Goal: Task Accomplishment & Management: Use online tool/utility

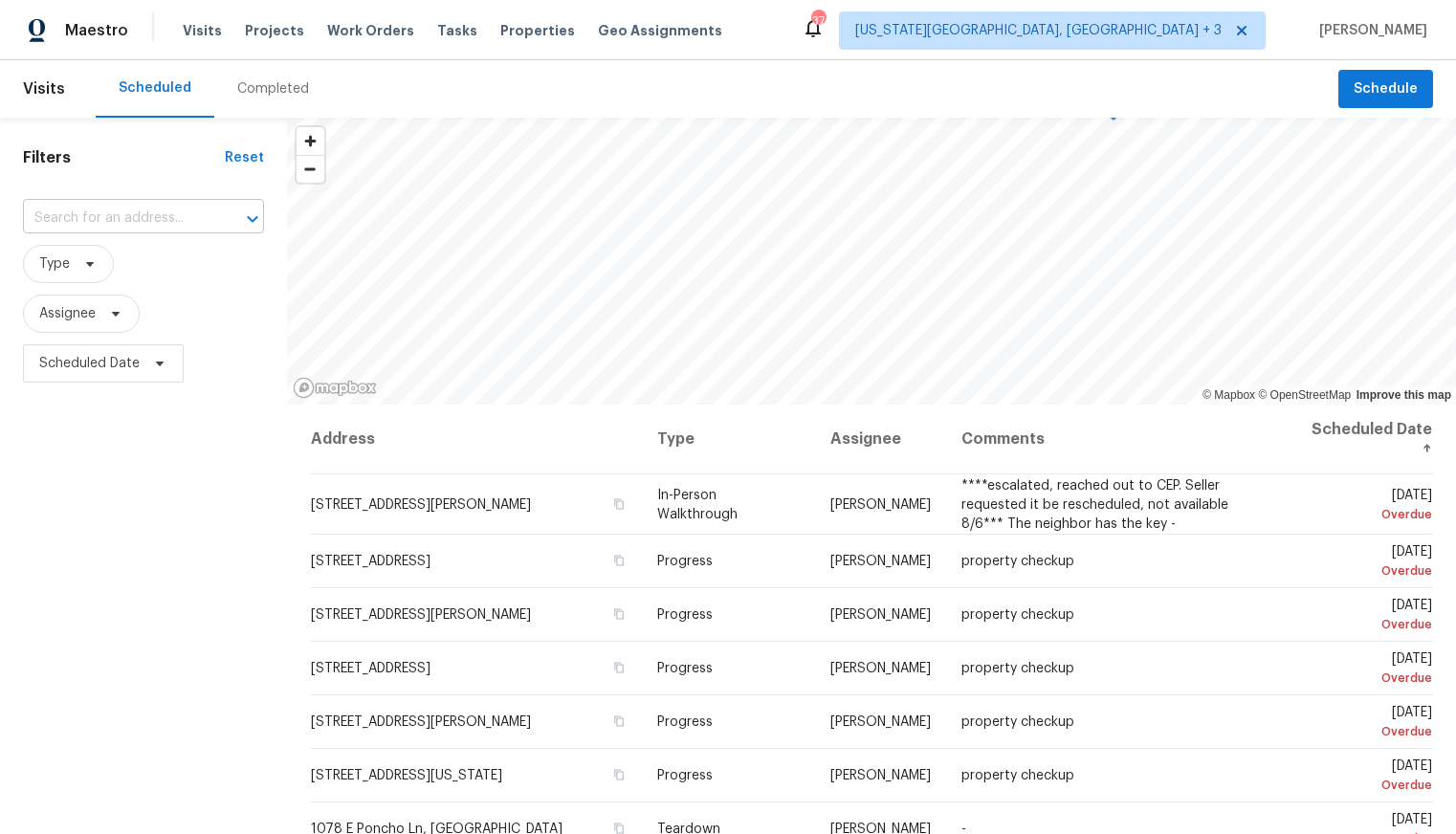
click at [110, 223] on input "text" at bounding box center [117, 218] width 188 height 30
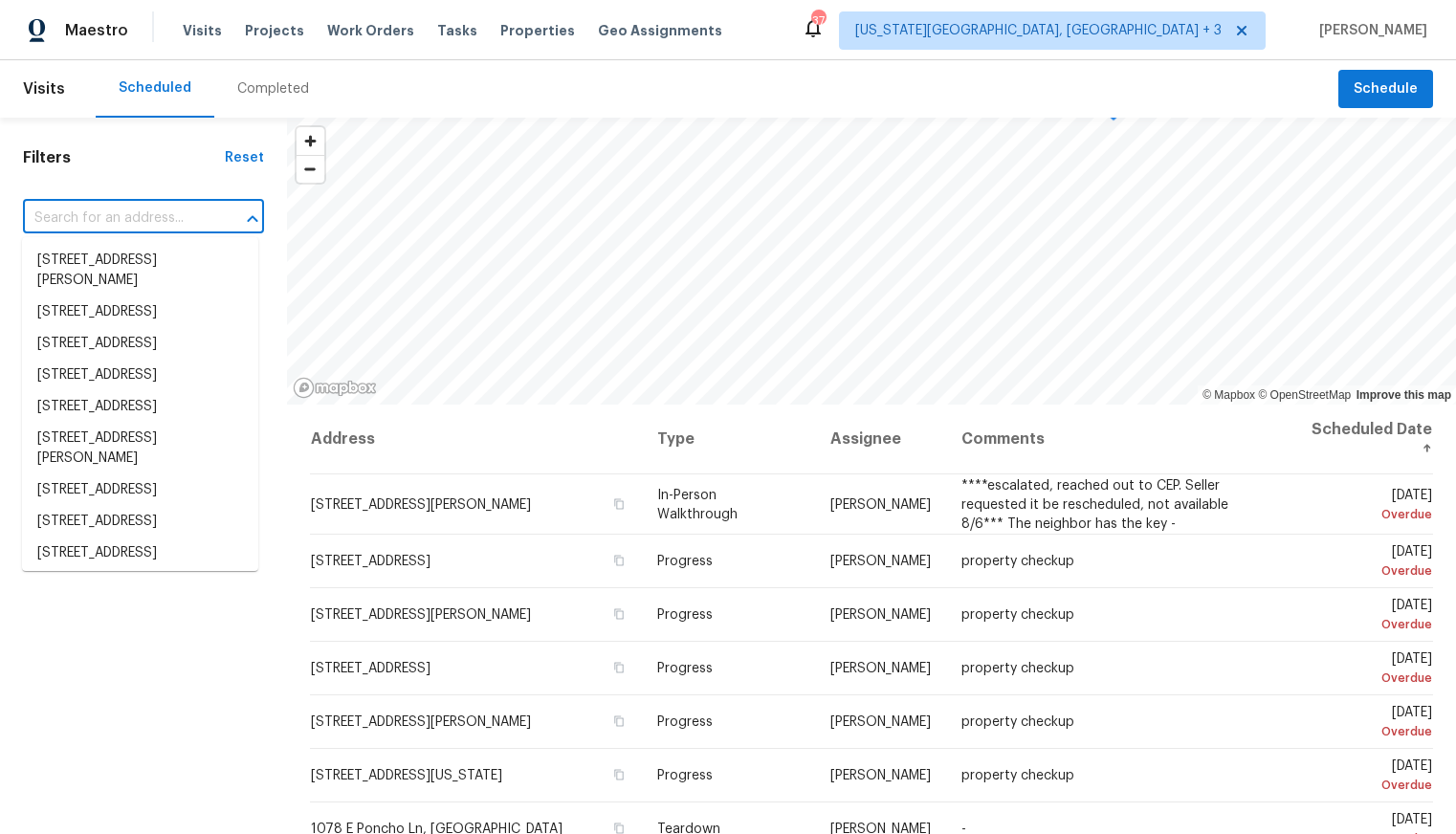
paste input "7604 S Steele St, Centennial, CO 80122"
type input "7604 S Steele St, Centennial, CO 80122"
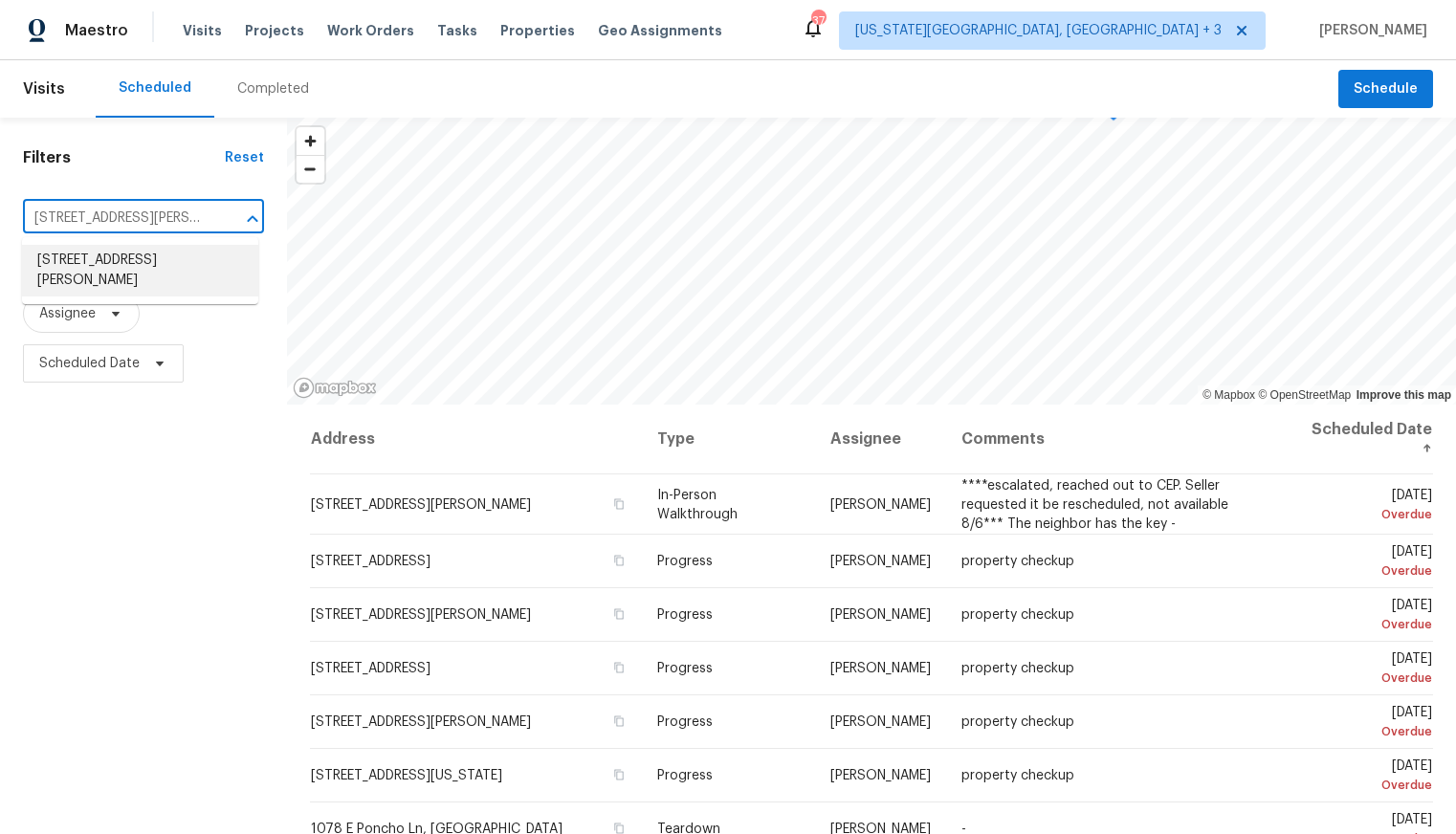
click at [120, 249] on li "7604 S Steele St, Centennial, CO 80122" at bounding box center [139, 271] width 236 height 51
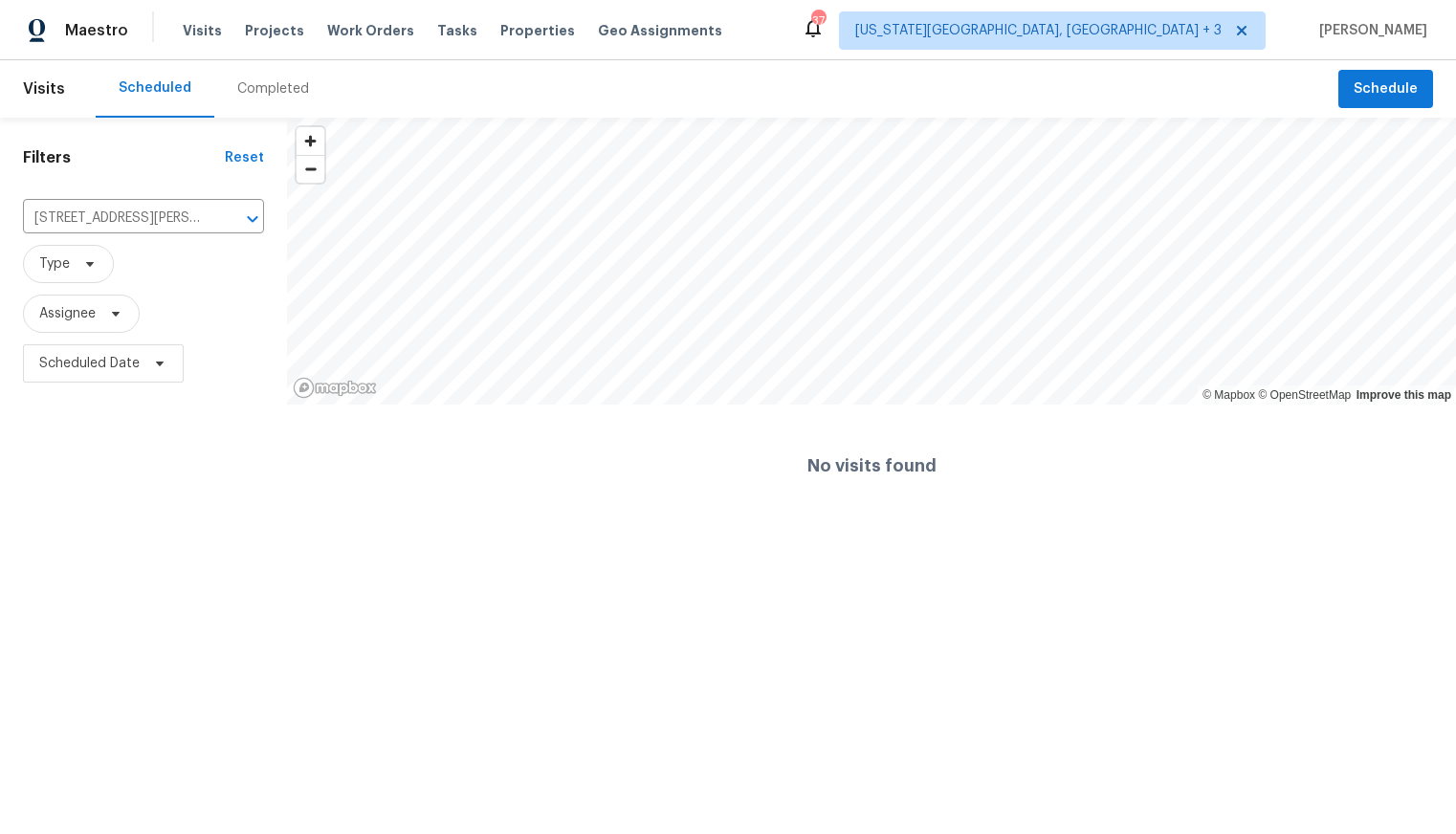
click at [297, 84] on div "Completed" at bounding box center [273, 88] width 72 height 19
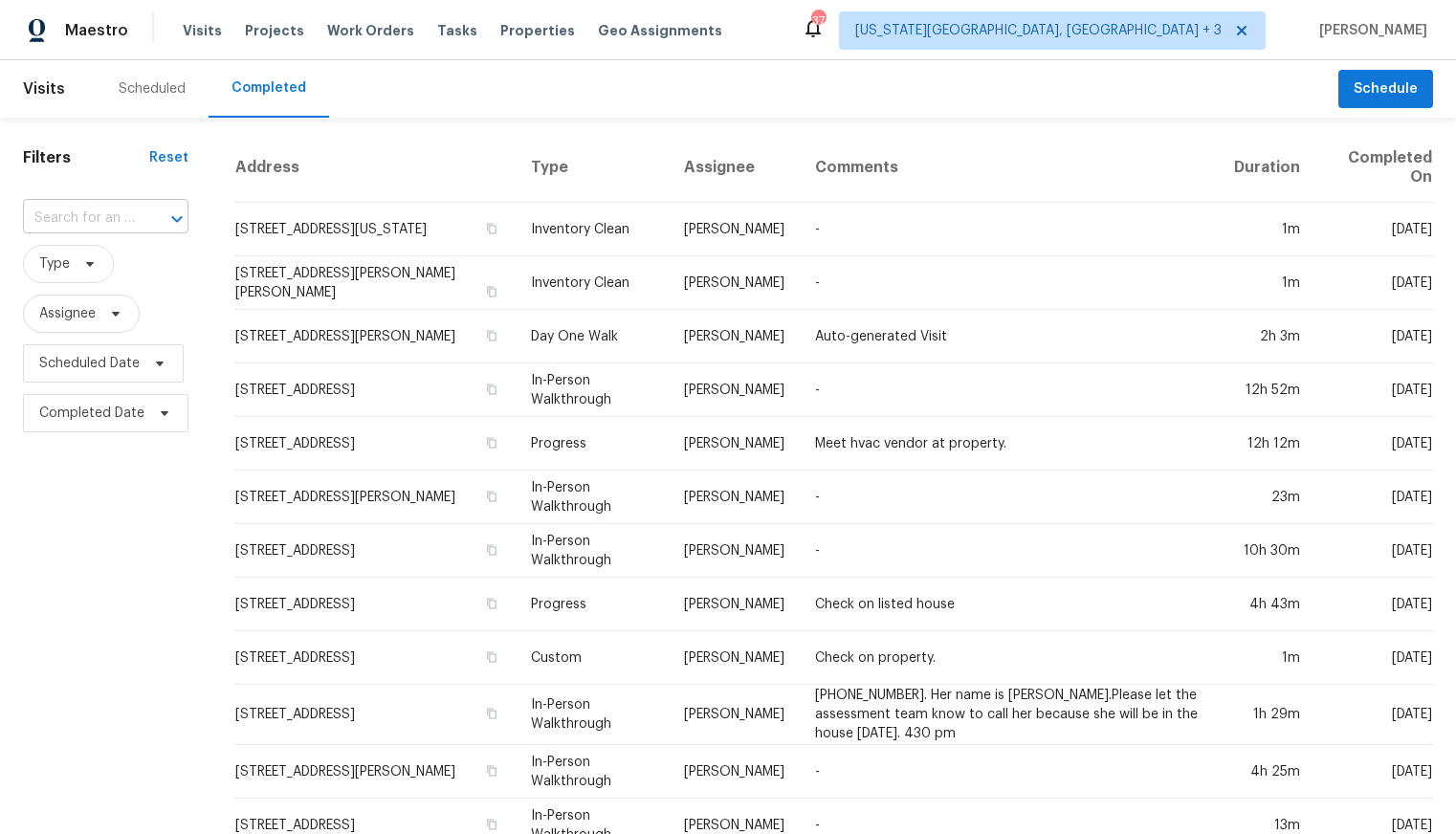
click at [123, 218] on input "text" at bounding box center [78, 218] width 112 height 30
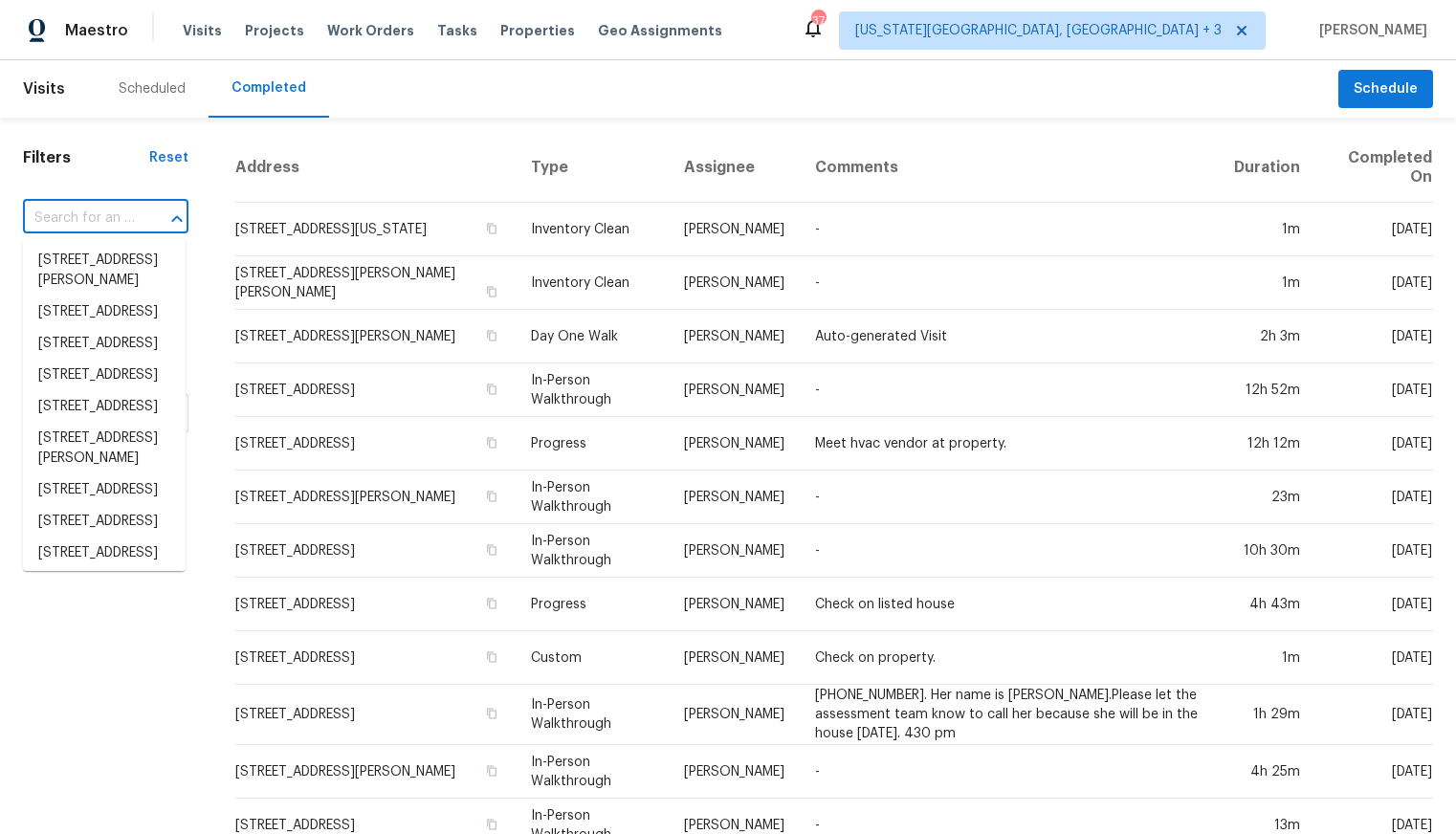
paste input "7604 S Steele St, Centennial, CO 80122"
type input "7604 S Steele St, Centennial, CO 80122"
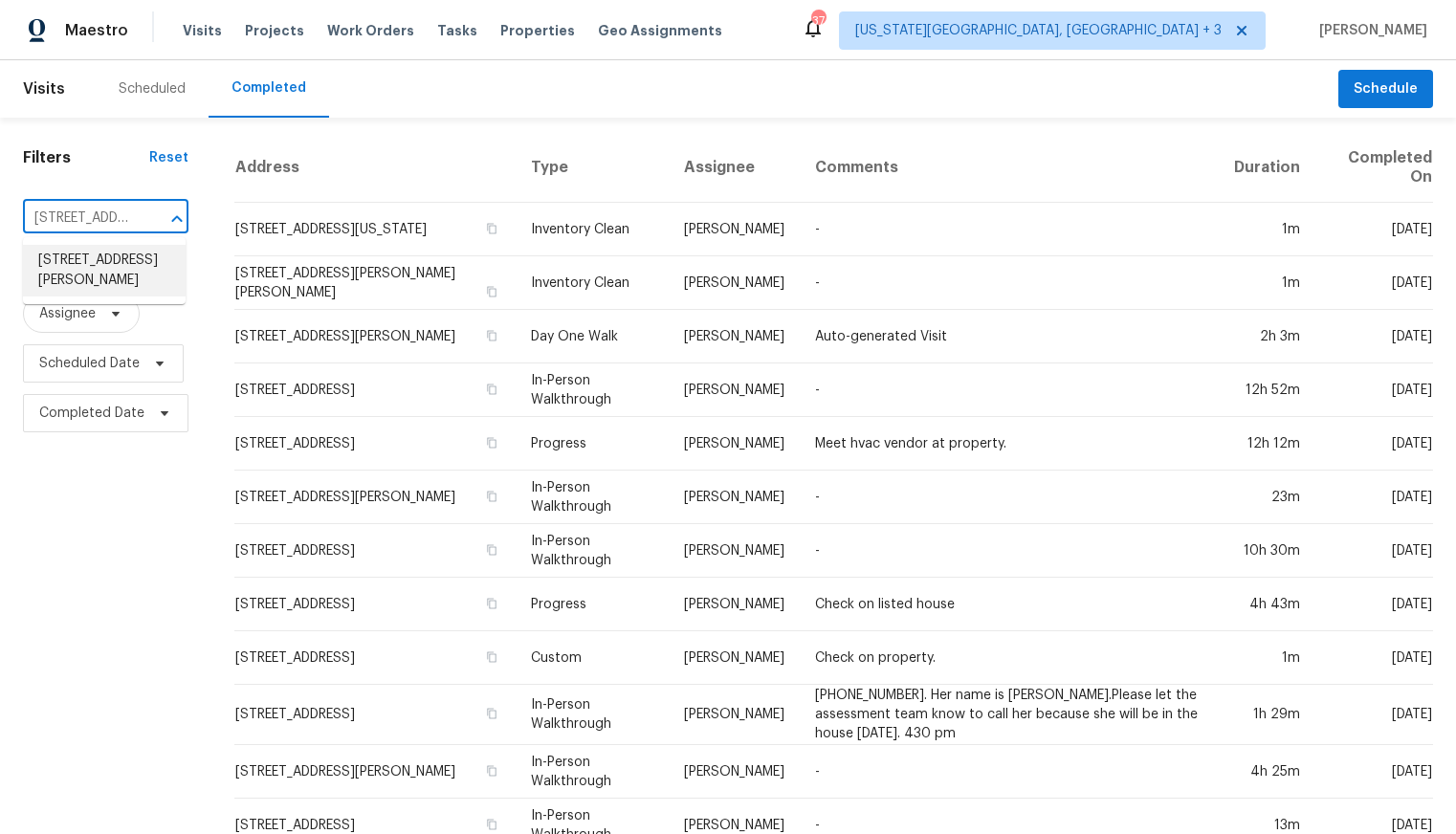
click at [107, 283] on li "7604 S Steele St, Centennial, CO 80122" at bounding box center [104, 271] width 163 height 51
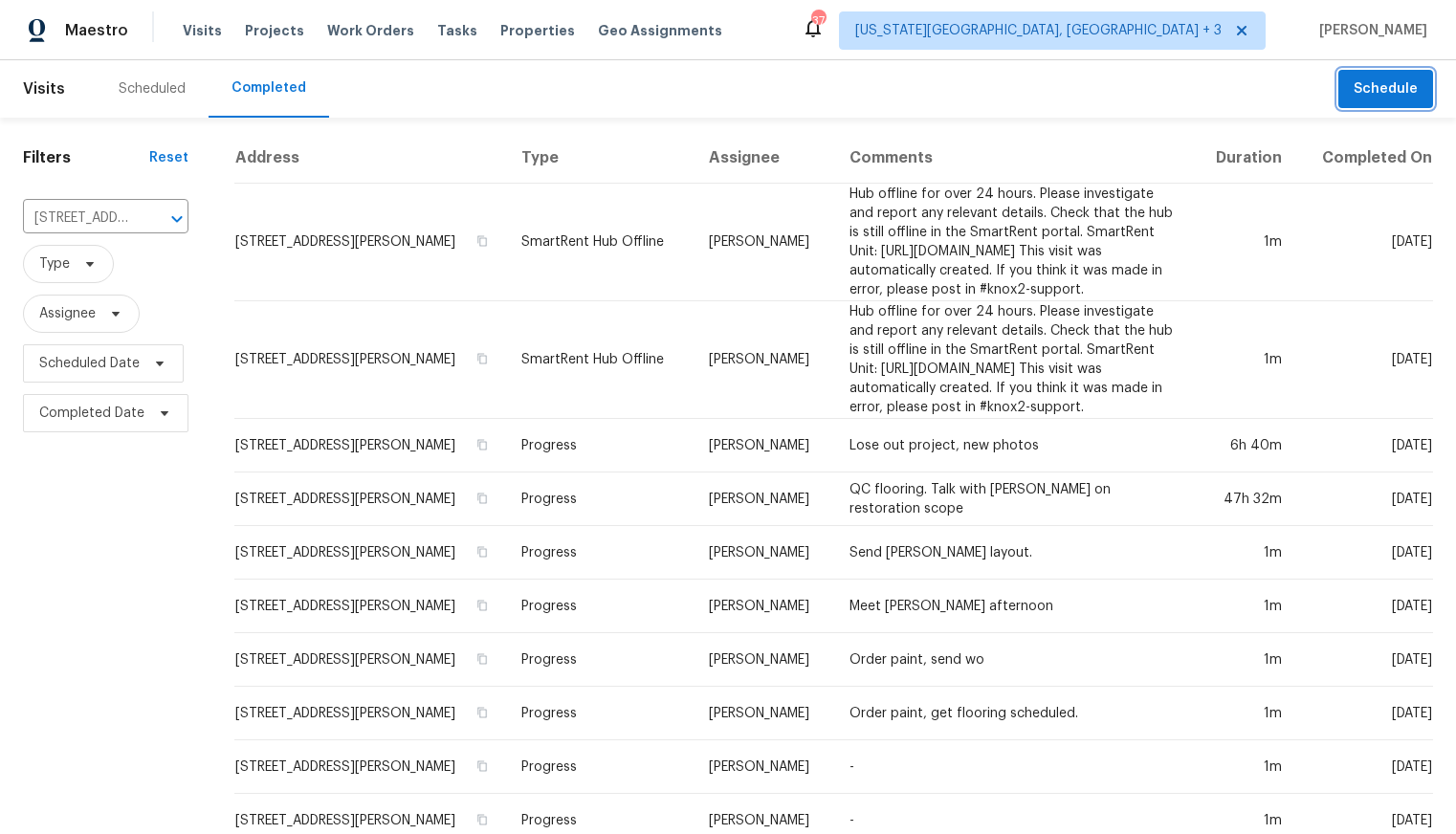
click at [1386, 82] on span "Schedule" at bounding box center [1385, 89] width 64 height 24
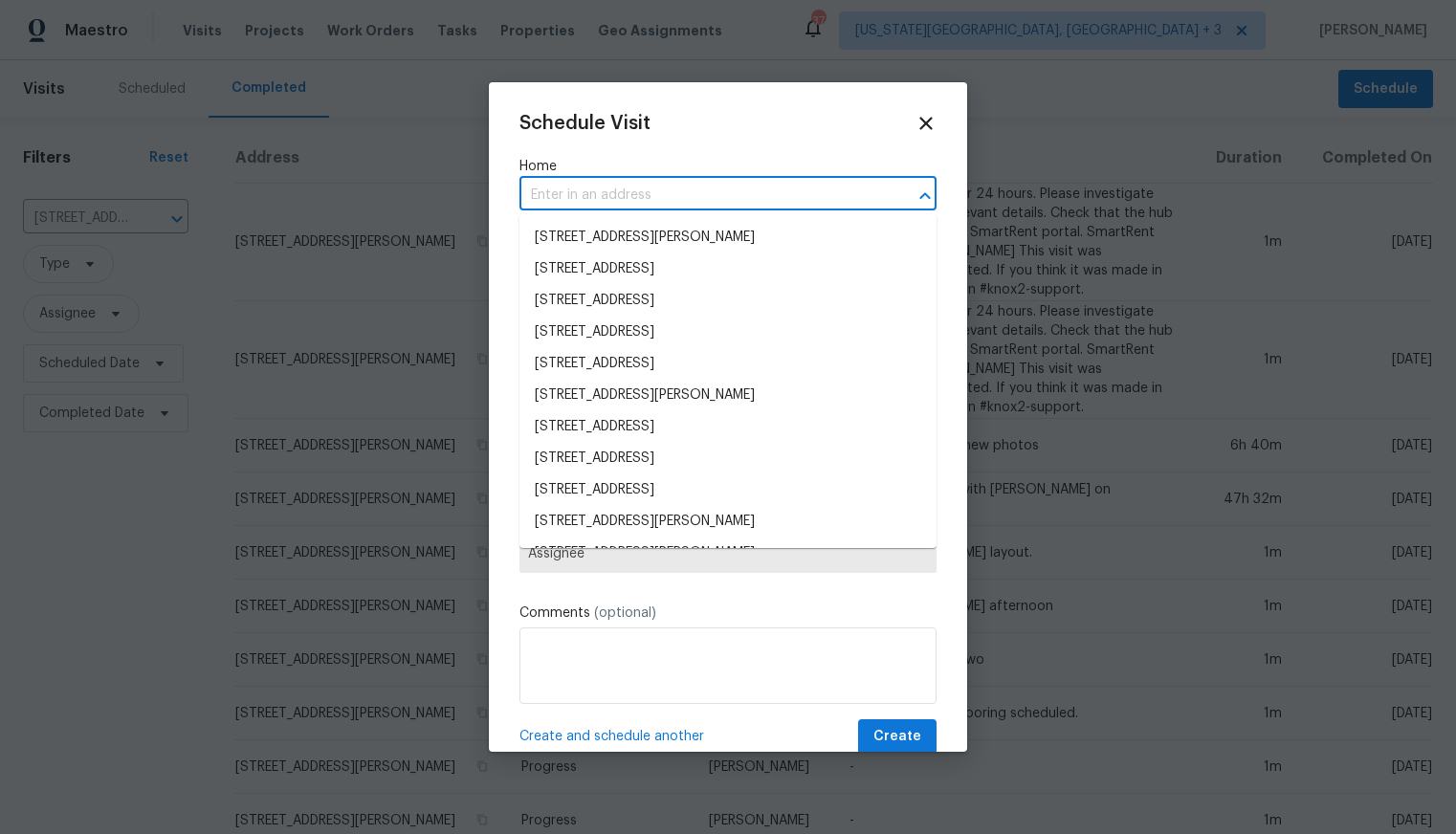
click at [574, 193] on input "text" at bounding box center [701, 196] width 364 height 30
paste input "7604 S Steele St, Centennial, CO 80122"
type input "7604 S Steele St, Centennial, CO 80122"
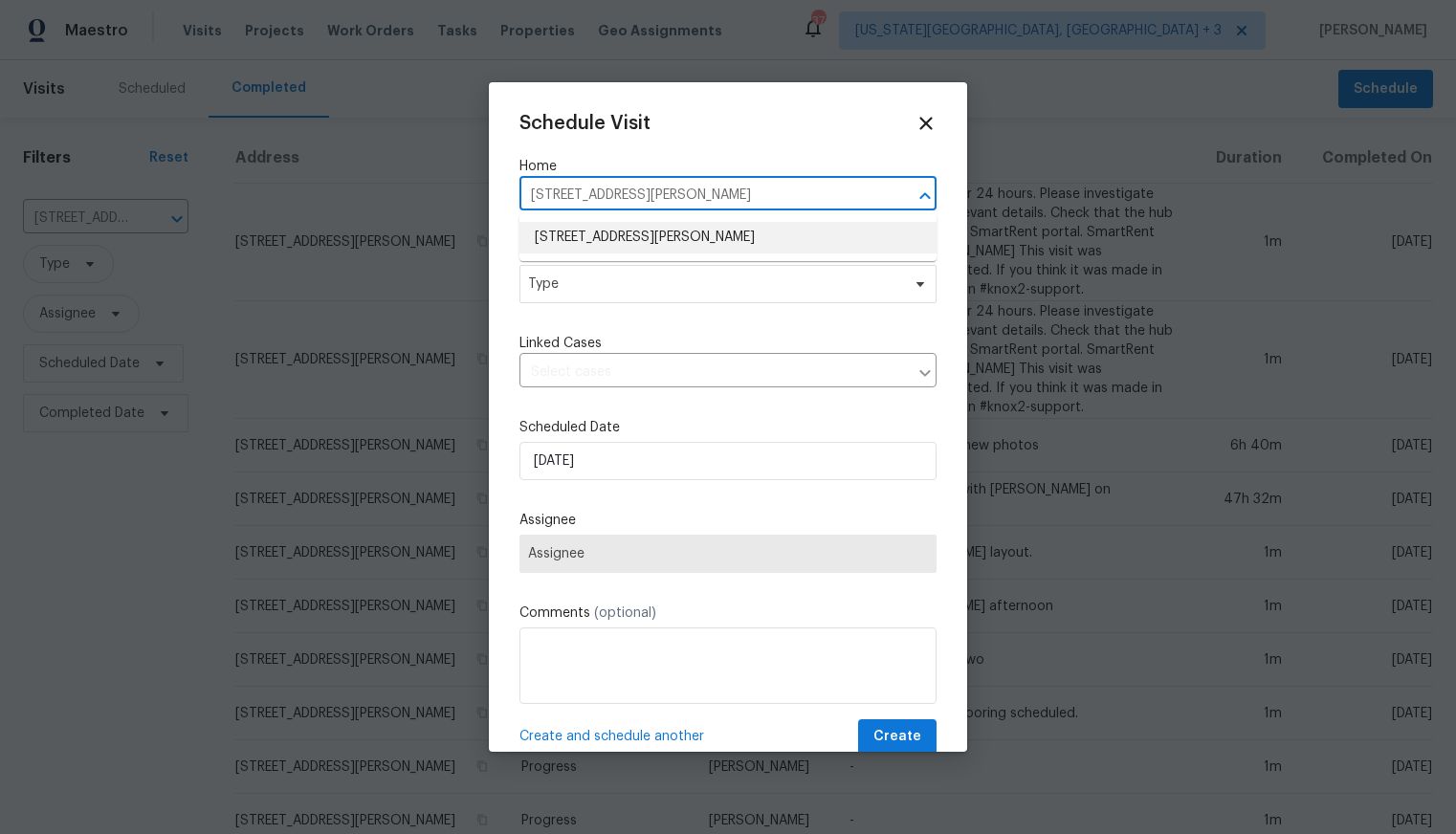
click at [602, 235] on li "7604 S Steele St, Centennial, CO 80122" at bounding box center [728, 238] width 417 height 32
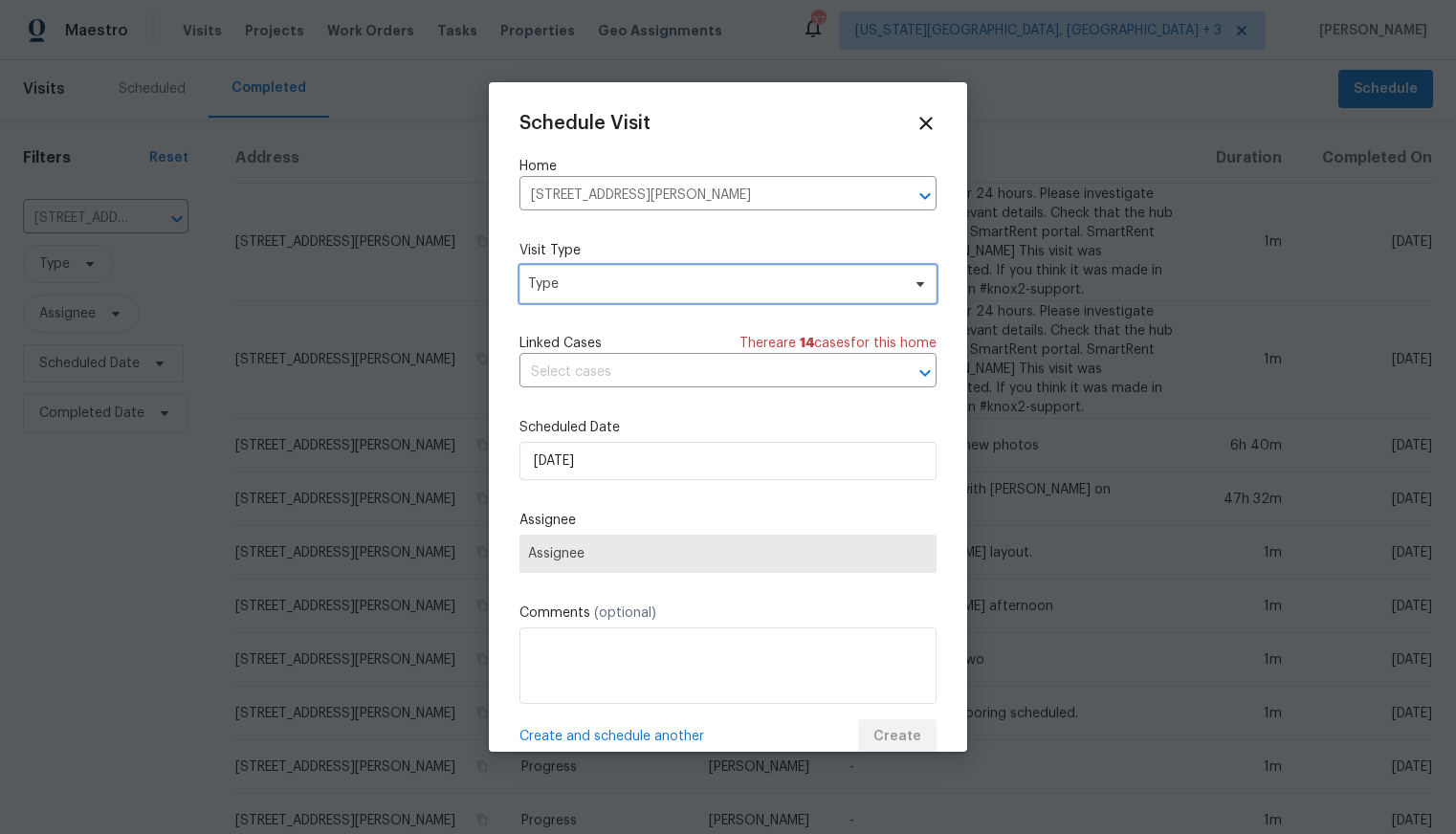
click at [573, 282] on span "Type" at bounding box center [714, 284] width 372 height 19
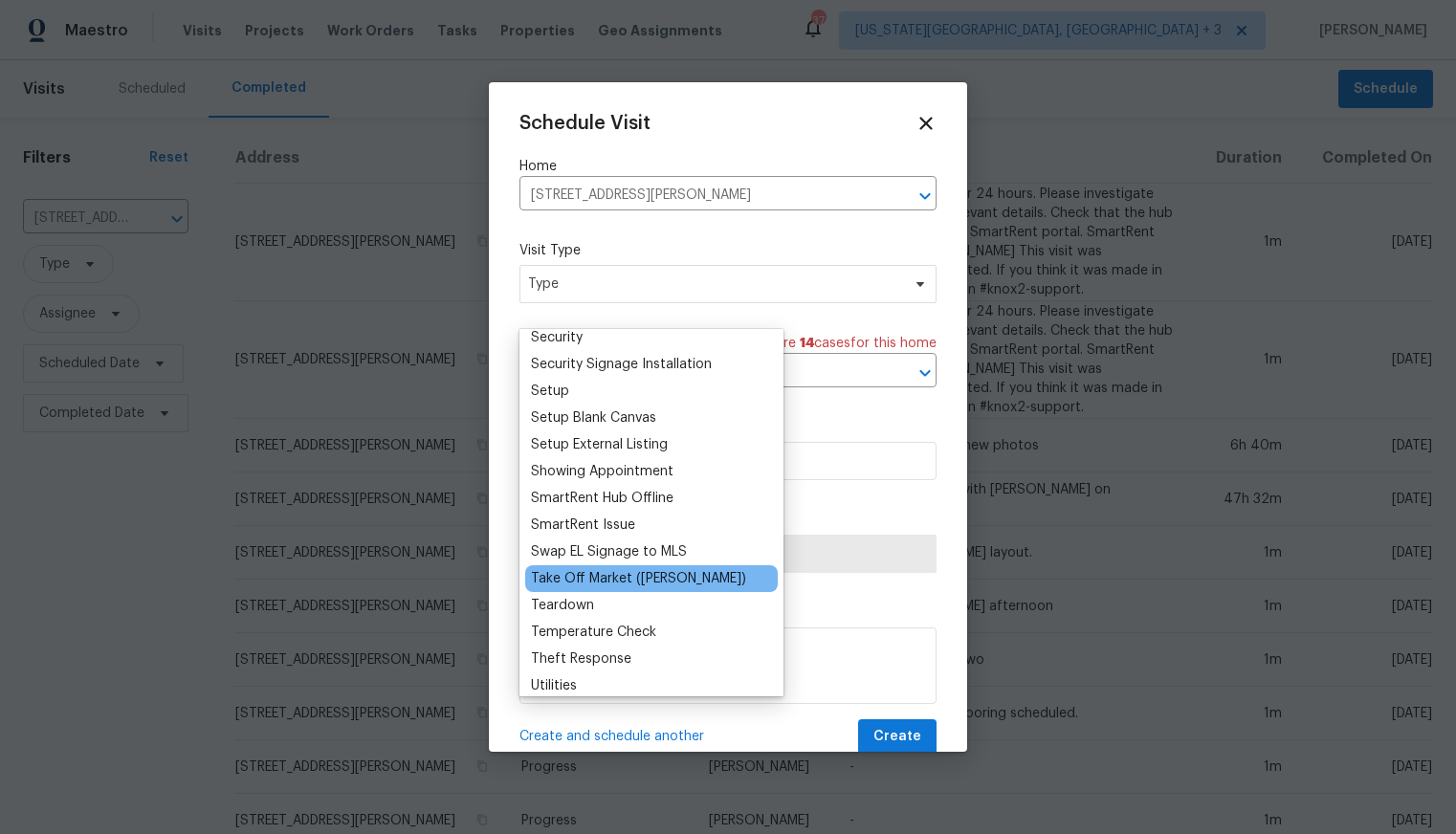
scroll to position [1553, 0]
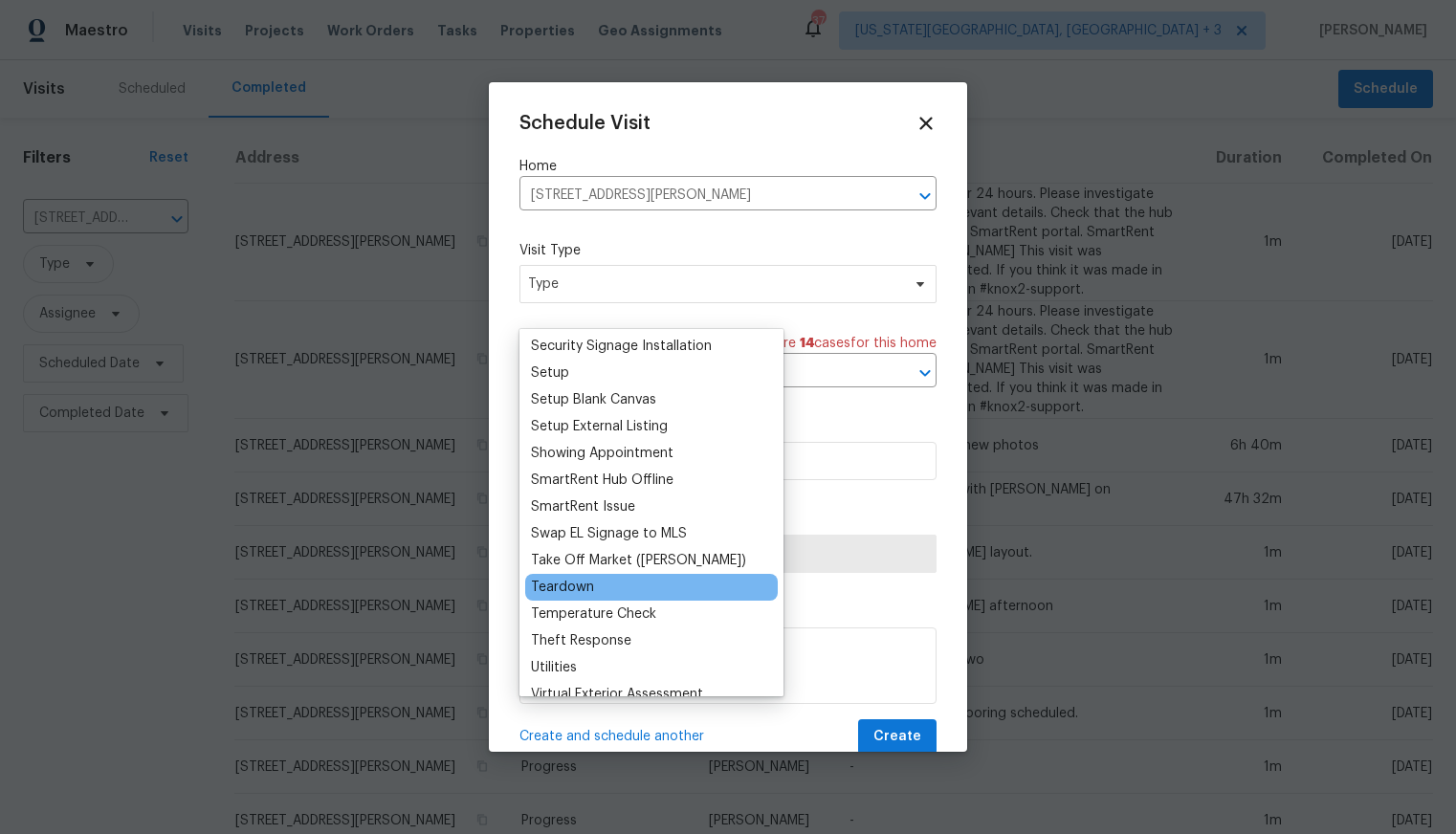
click at [561, 592] on div "Teardown" at bounding box center [562, 587] width 63 height 19
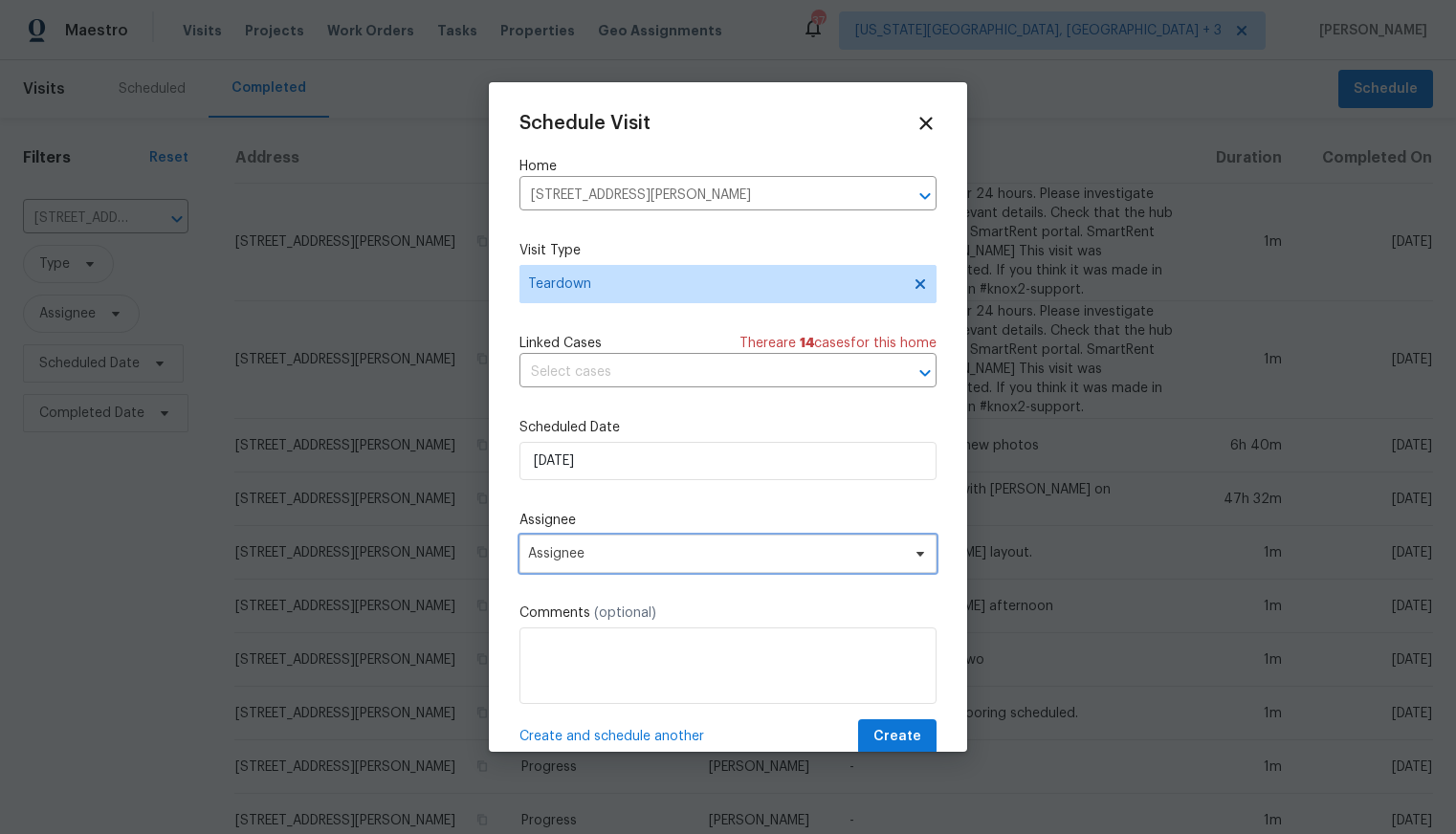
click at [597, 552] on span "Assignee" at bounding box center [715, 553] width 375 height 15
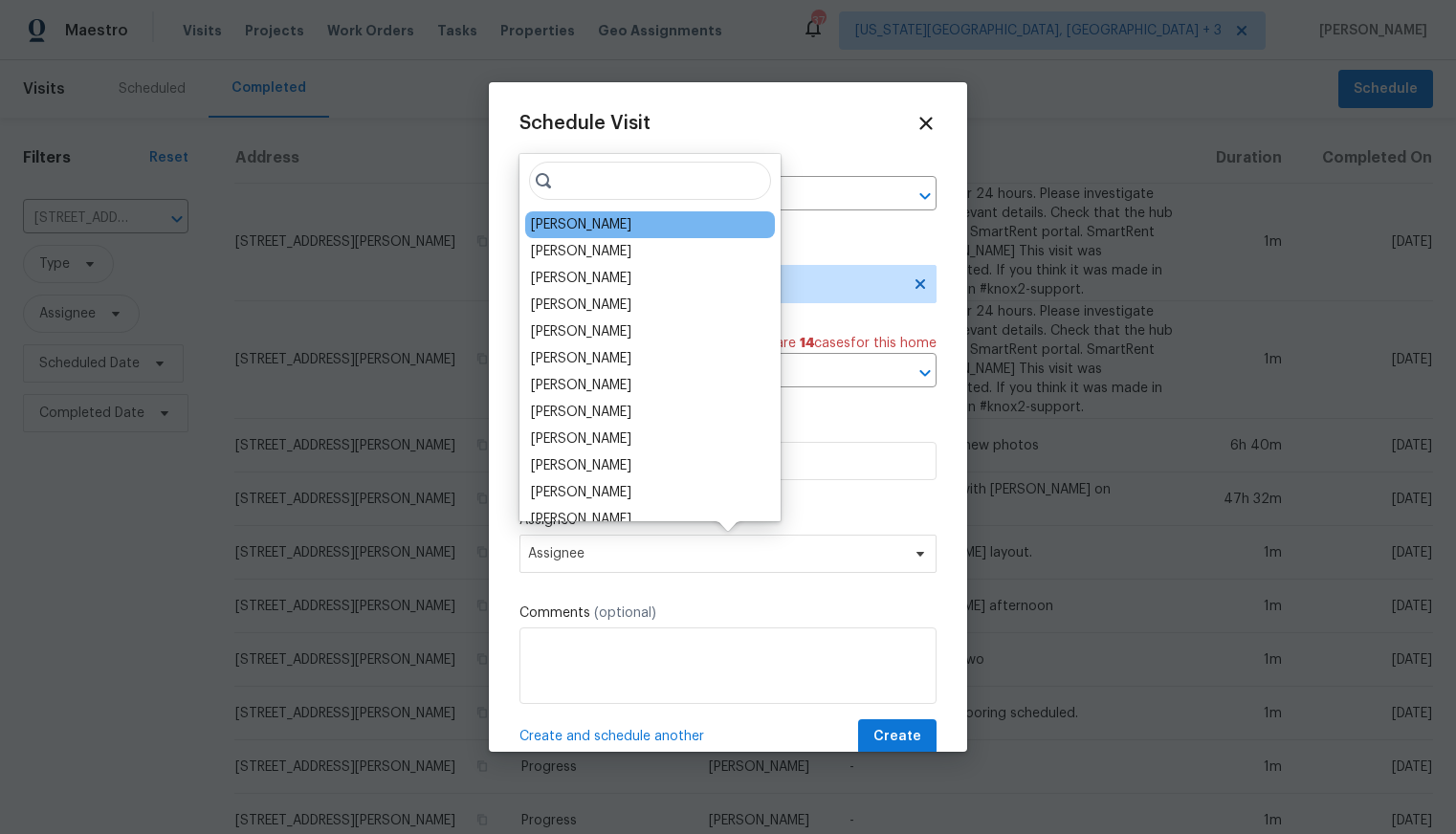
click at [571, 224] on div "[PERSON_NAME]" at bounding box center [581, 224] width 101 height 19
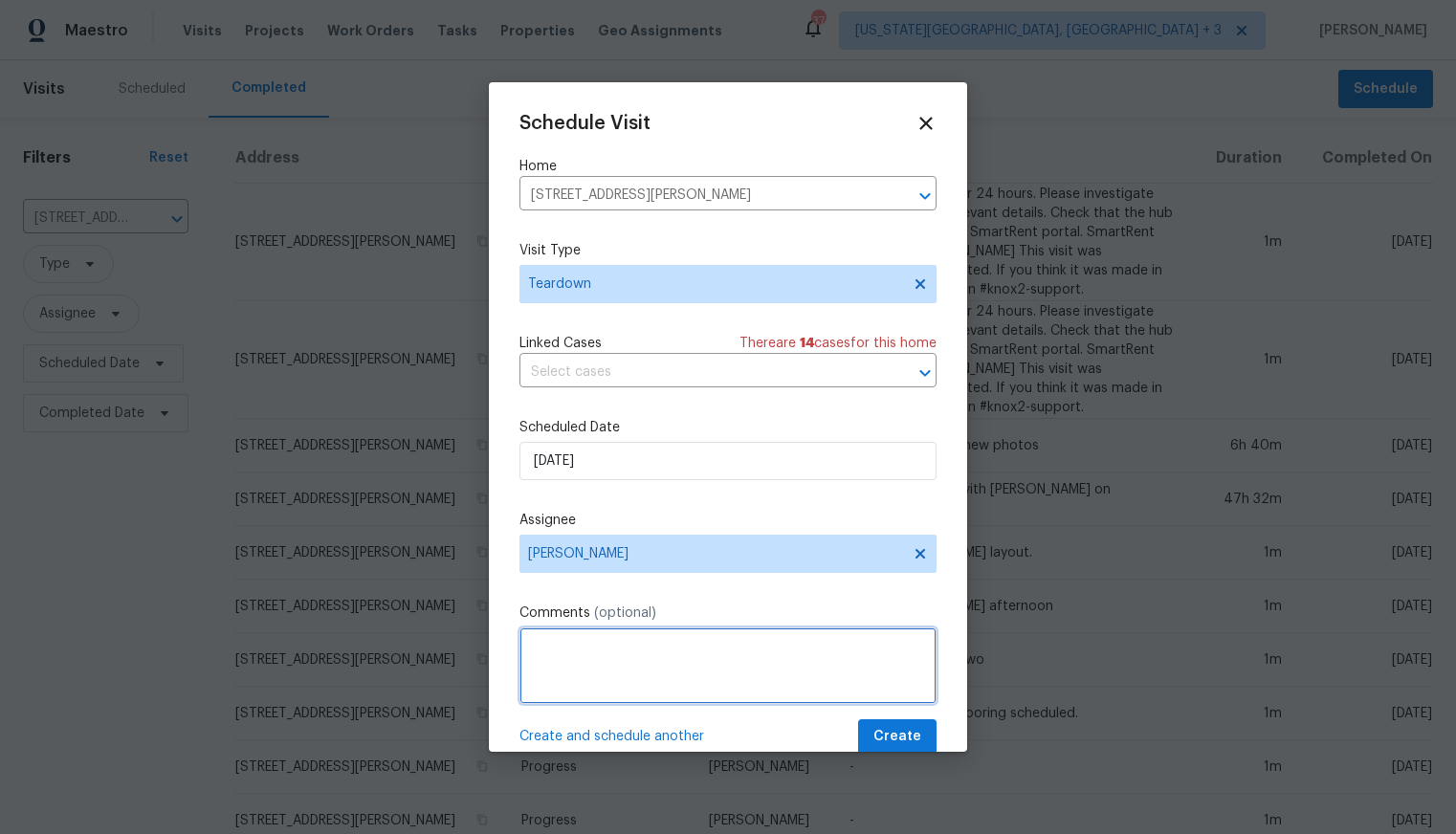
click at [616, 672] on textarea at bounding box center [728, 665] width 417 height 76
click at [582, 645] on textarea "Remove stickers and signs, moving this to" at bounding box center [728, 665] width 417 height 76
click at [871, 644] on textarea "Remove self tour stickers and signs, moving this to" at bounding box center [728, 665] width 417 height 76
click at [531, 644] on textarea "Remove self tour stickers and signs, moving this to ELA" at bounding box center [728, 665] width 417 height 76
type textarea "partial teardown: Remove self tour stickers and signs, moving this to ELA"
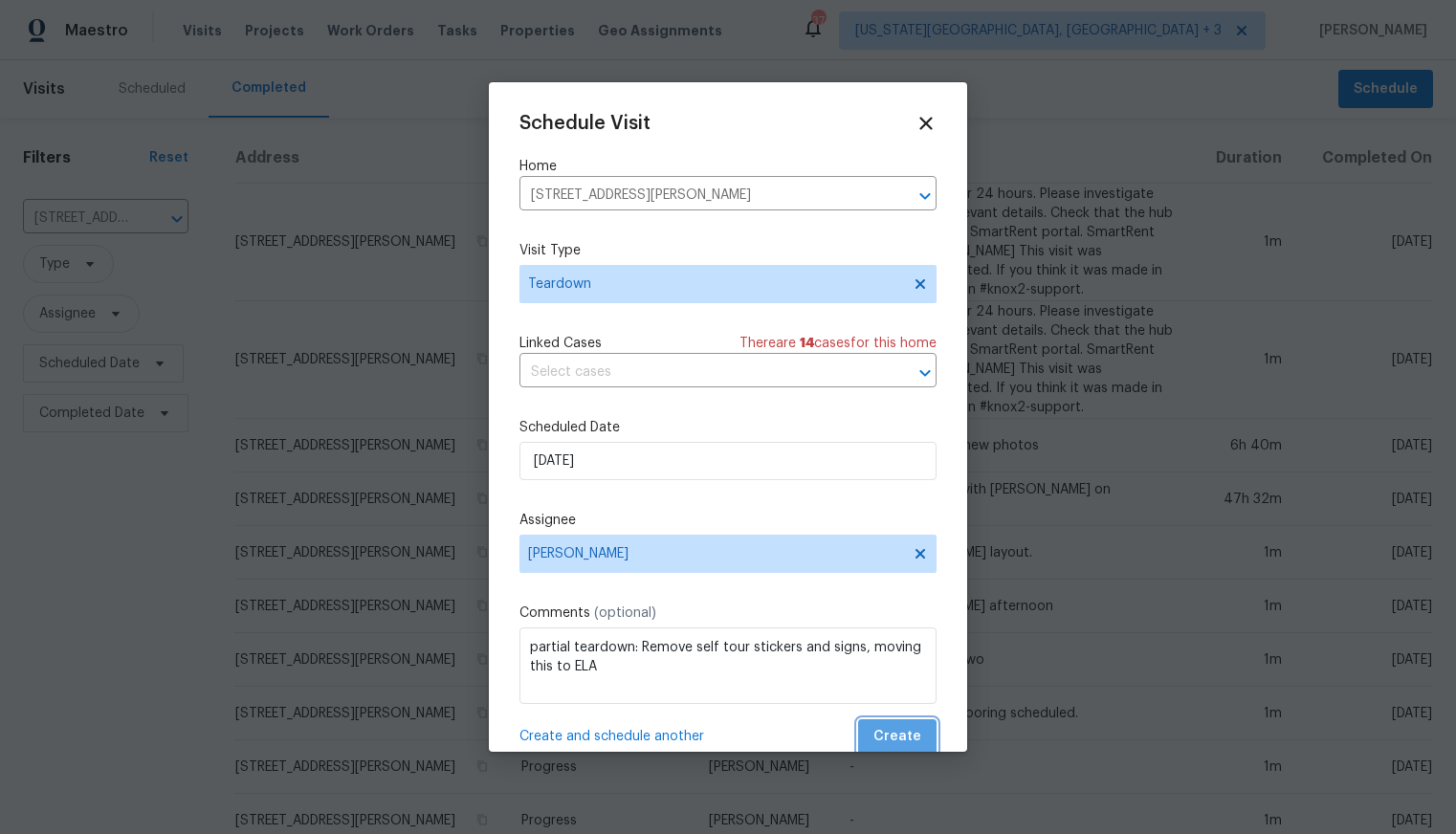
click at [904, 731] on span "Create" at bounding box center [898, 737] width 47 height 24
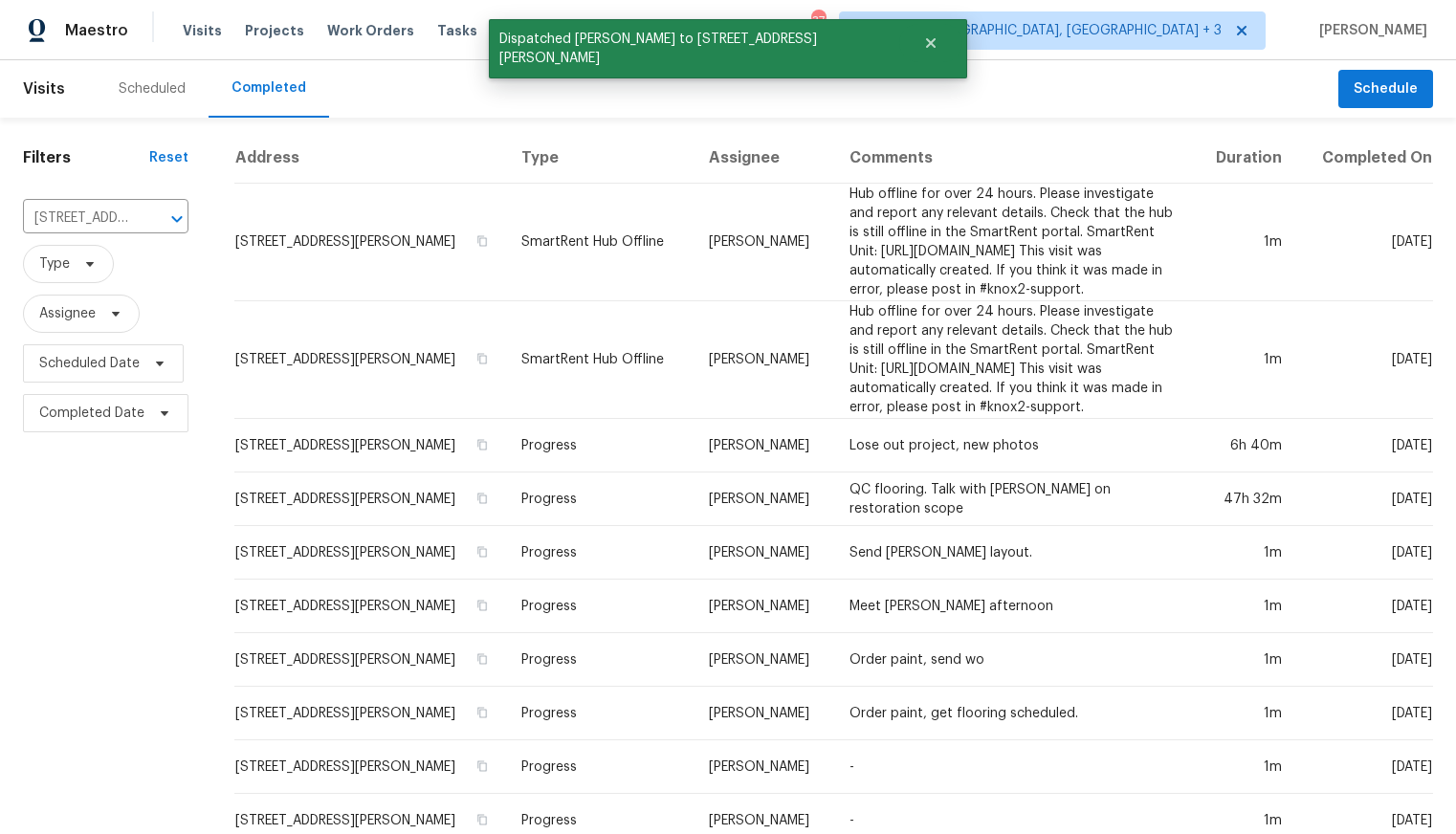
click at [145, 73] on div "Scheduled" at bounding box center [152, 89] width 113 height 57
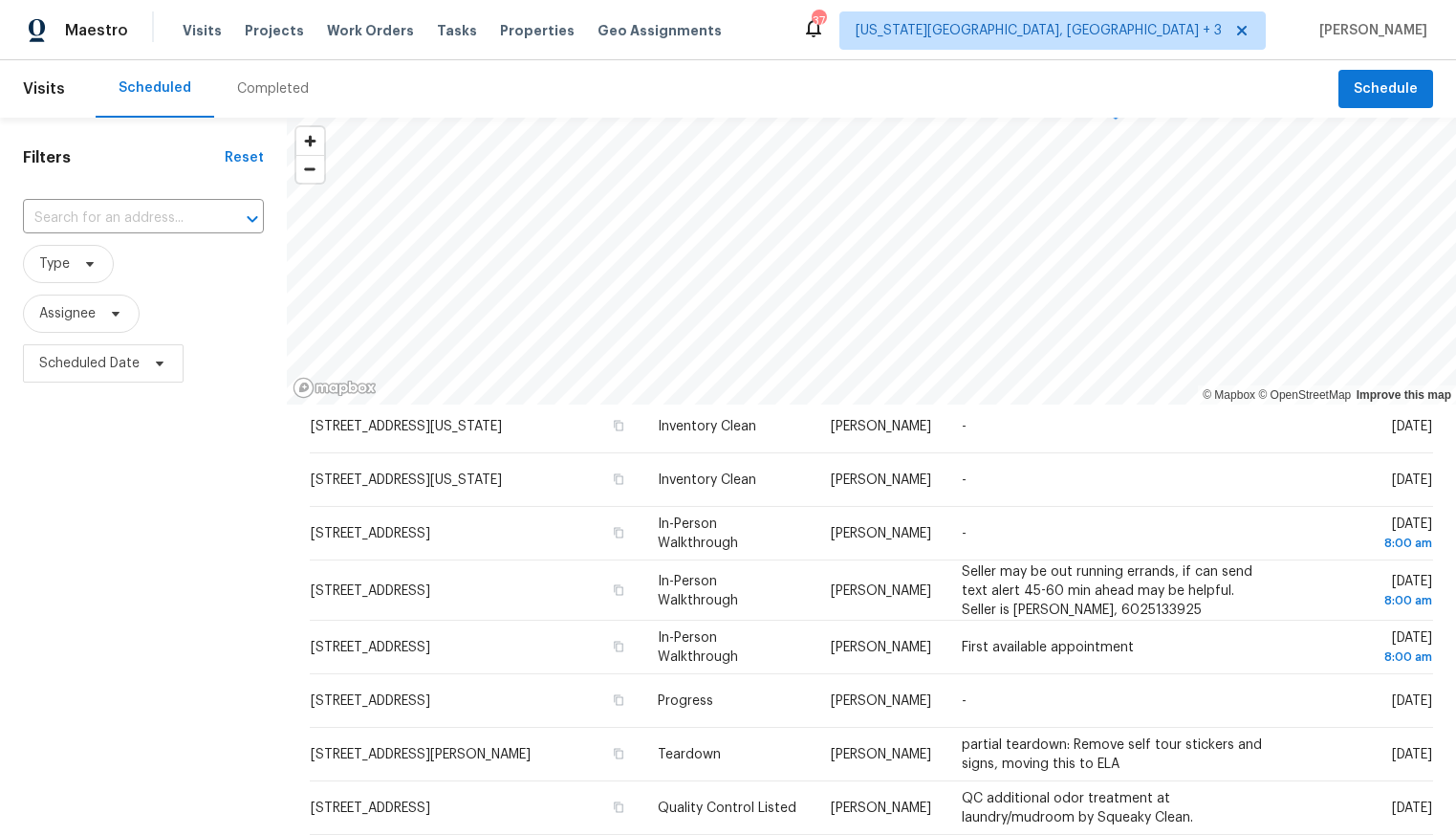
scroll to position [663, 0]
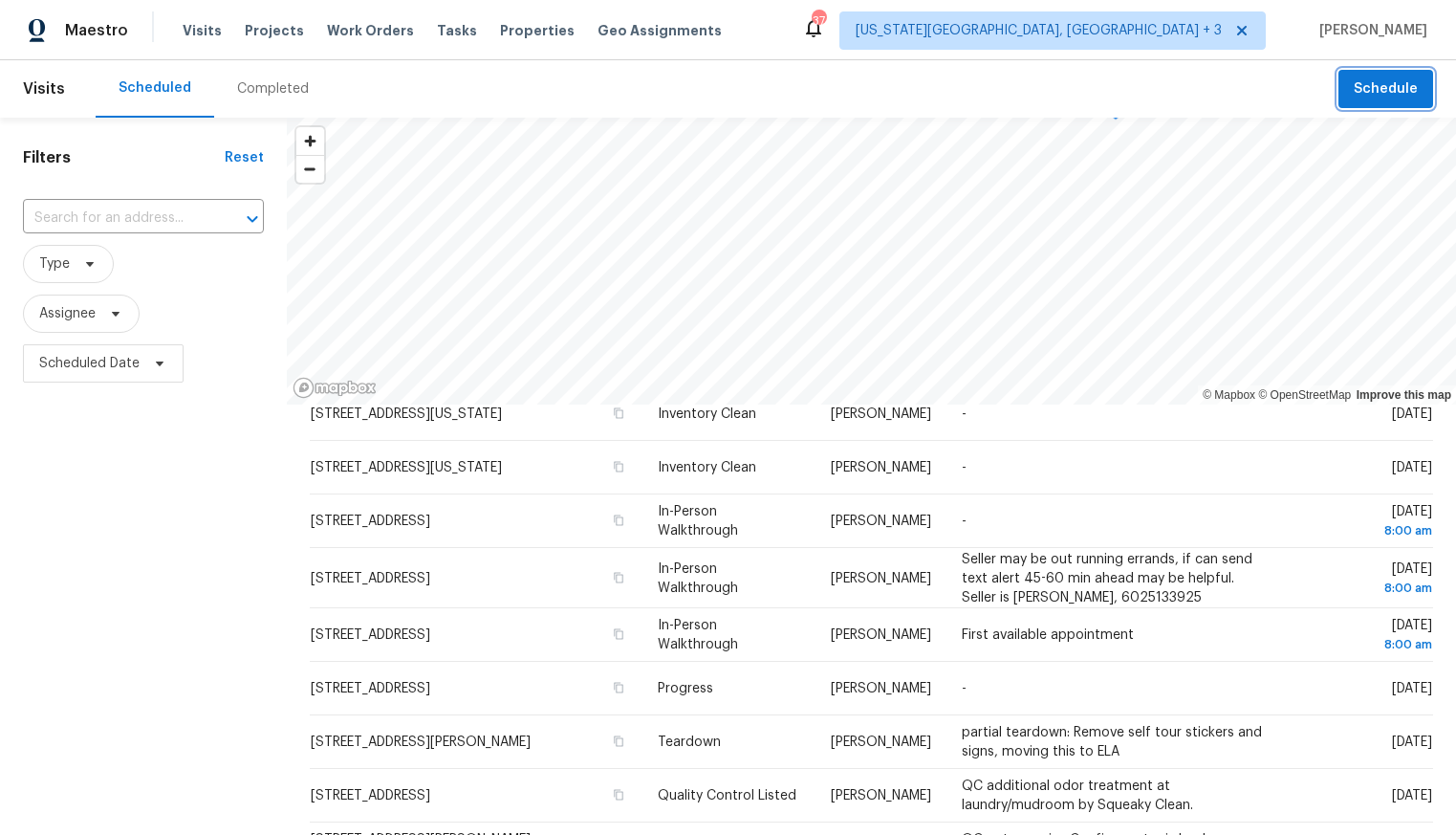
click at [1378, 87] on span "Schedule" at bounding box center [1385, 89] width 64 height 24
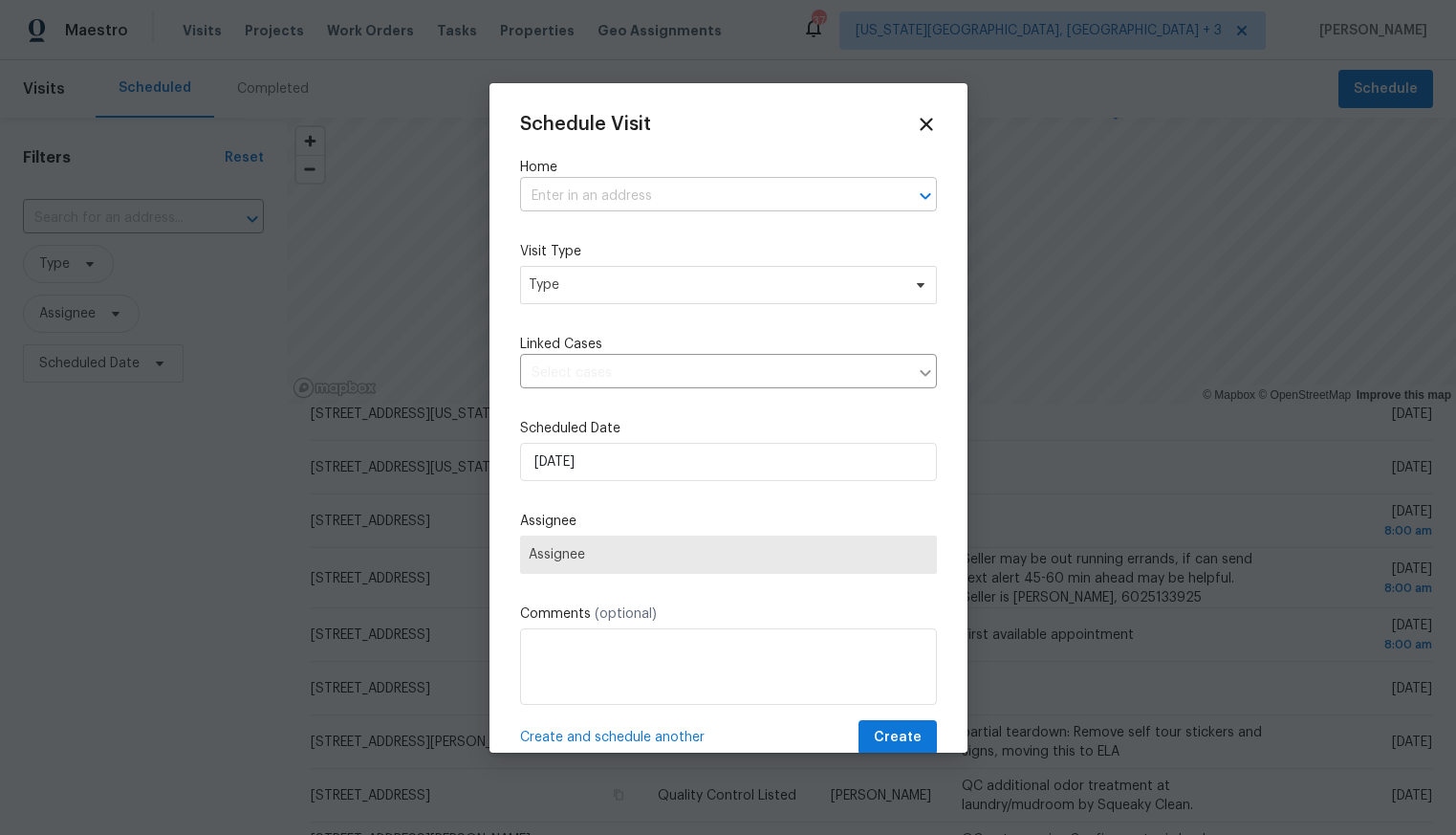
click at [621, 198] on input "text" at bounding box center [701, 197] width 364 height 30
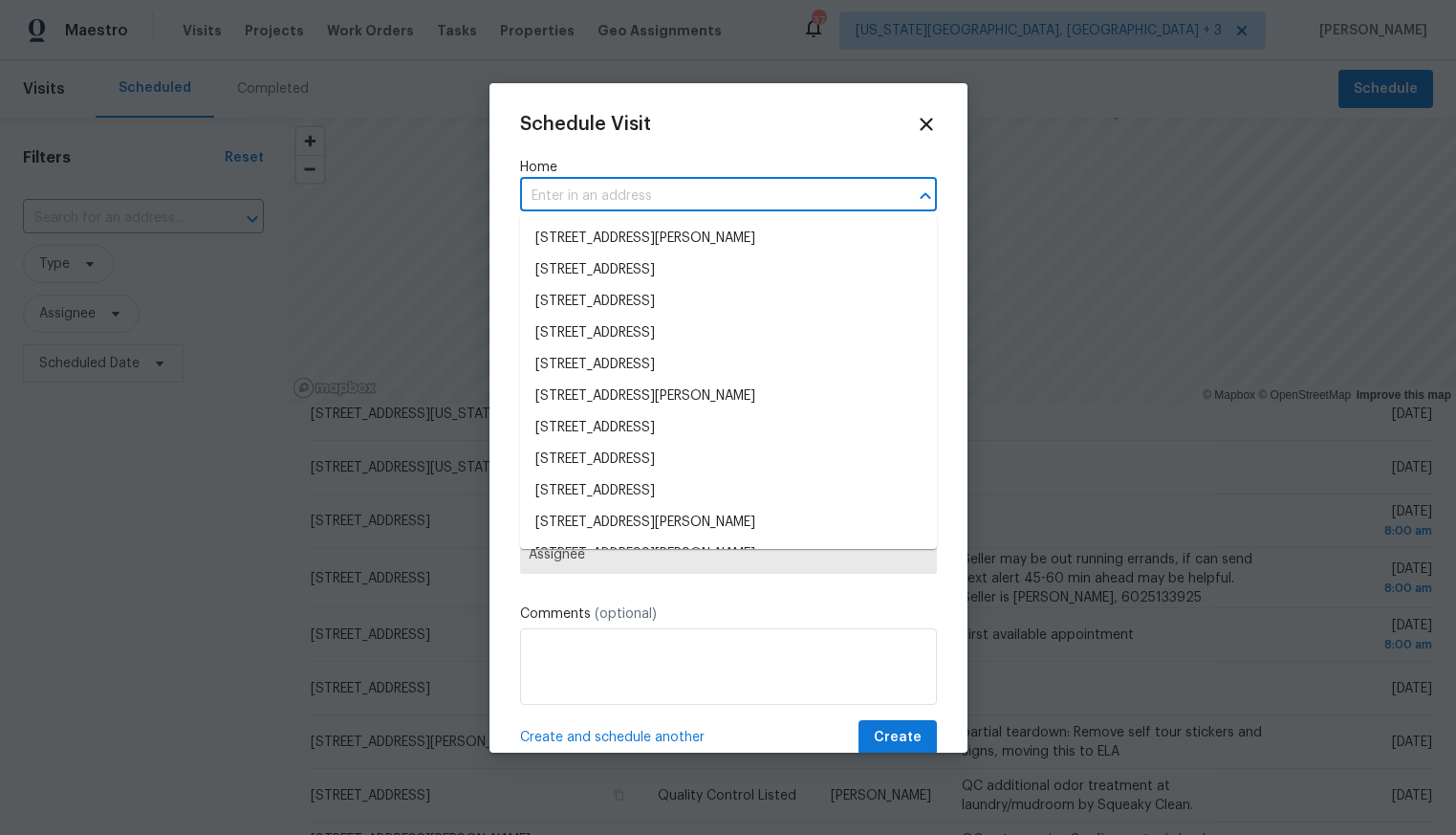
paste input "750 Tabor St Apt 18, Lakewood, CO 80401"
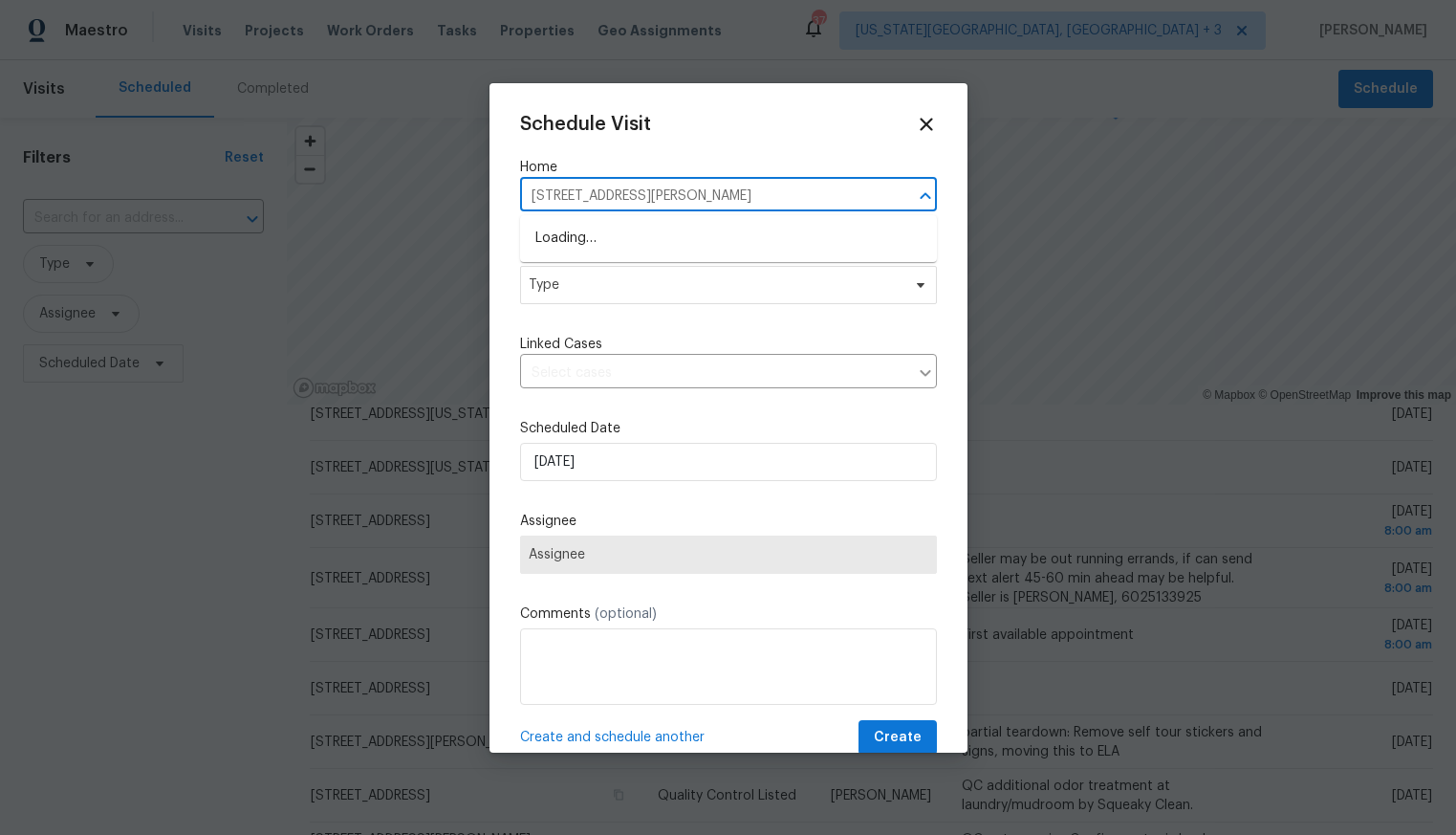
type input "750 Tabor St"
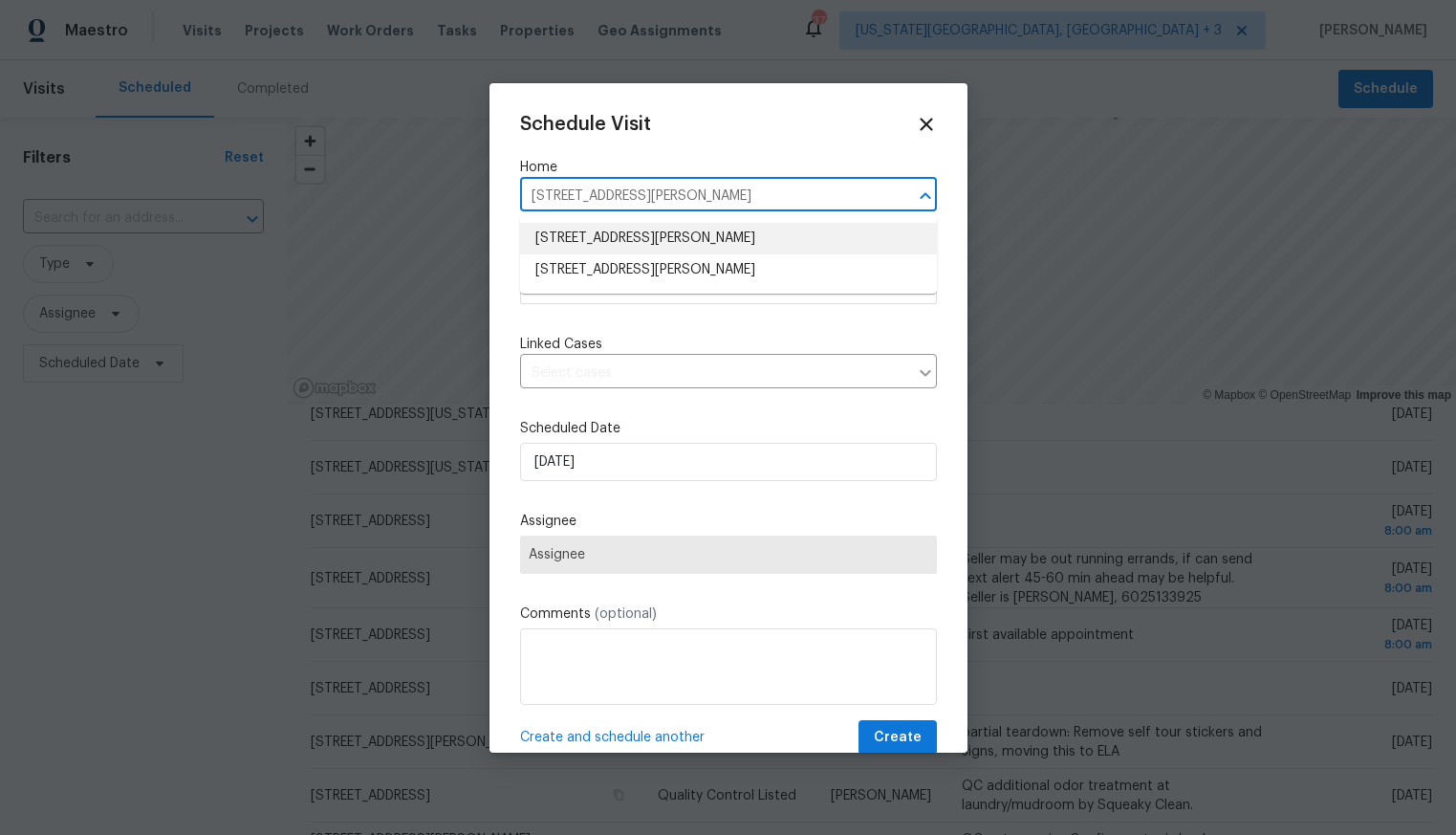
click at [612, 243] on li "750 Tabor St Apt 18, Lakewood, CO 80401" at bounding box center [728, 238] width 417 height 32
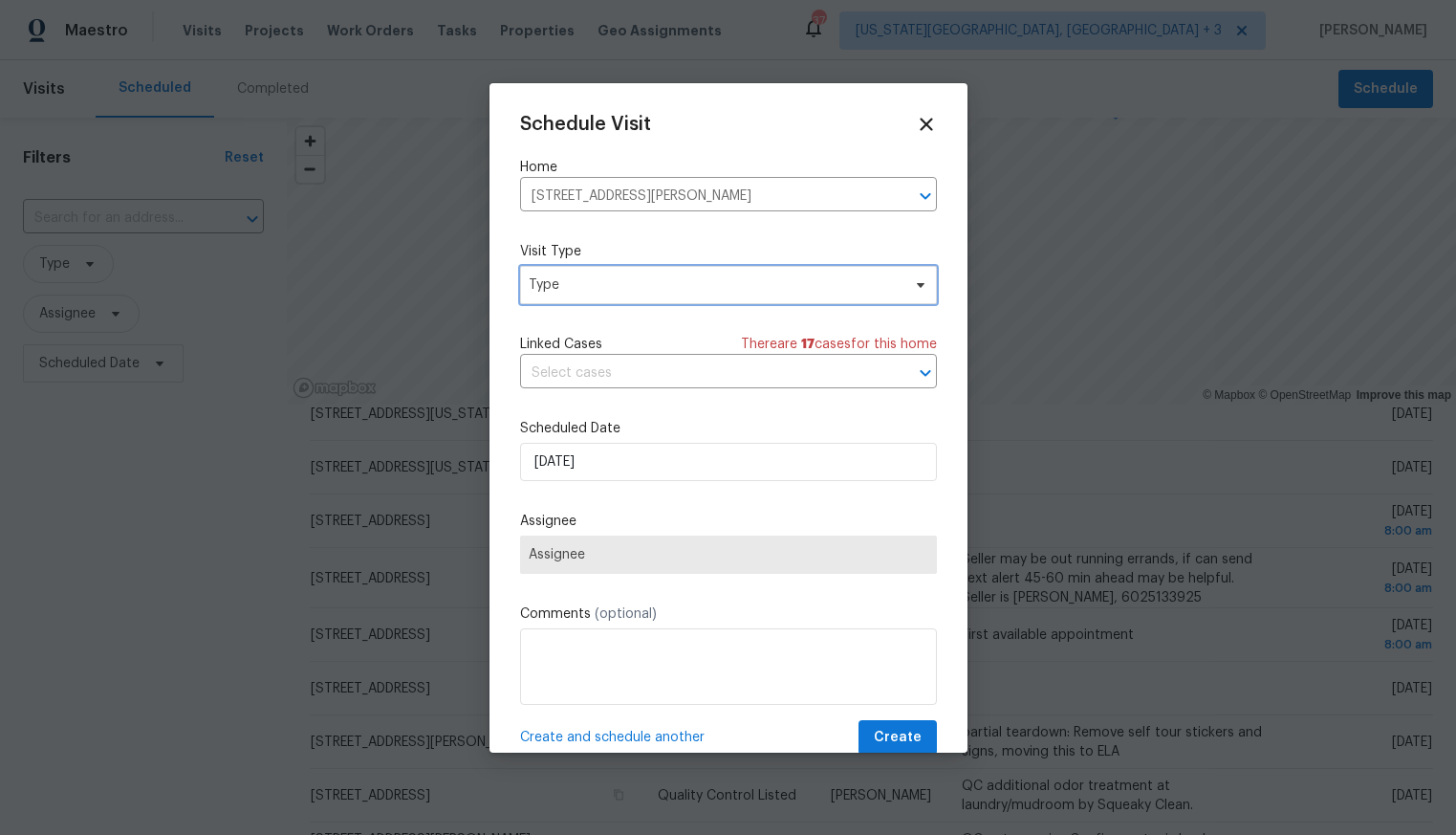
click at [568, 281] on span "Type" at bounding box center [714, 285] width 371 height 19
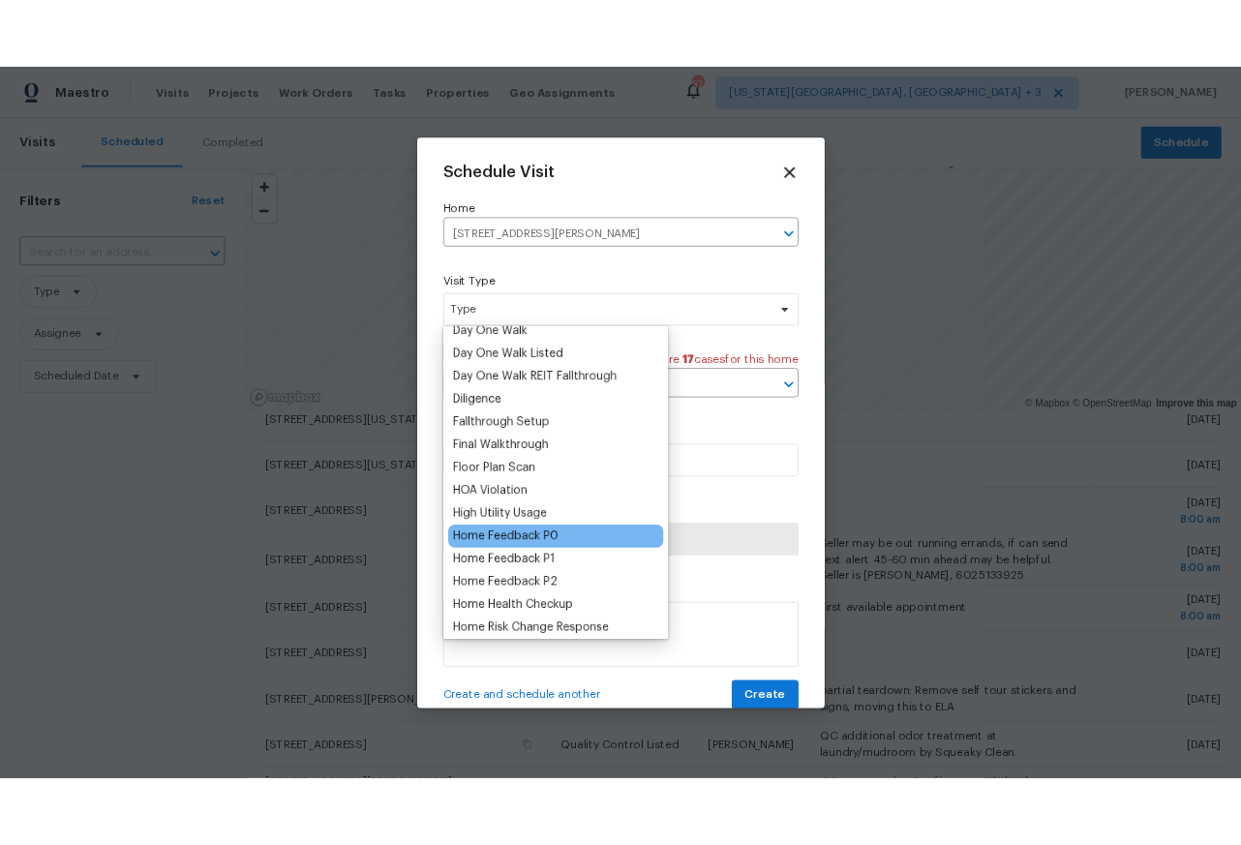
scroll to position [366, 0]
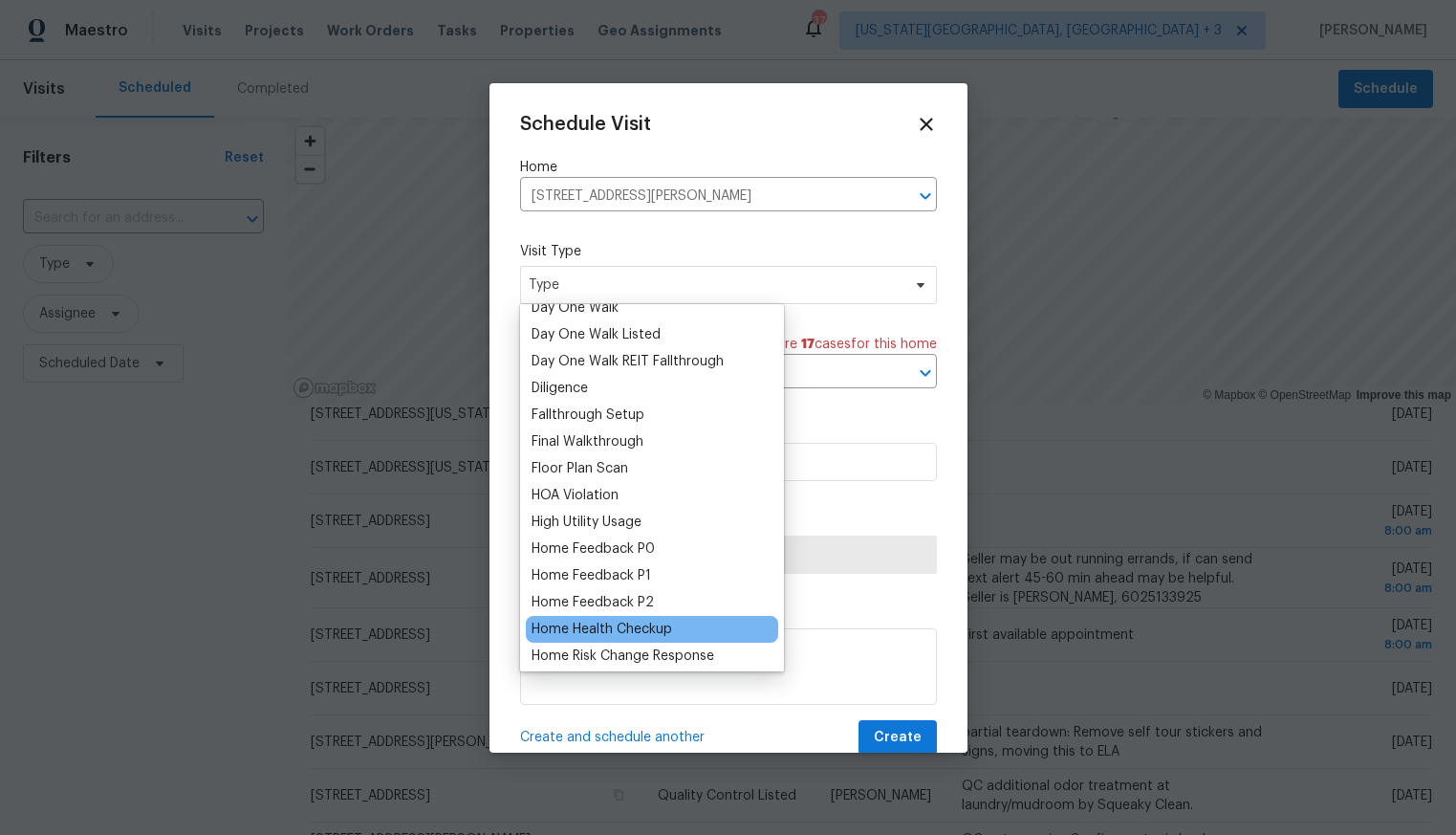
click at [614, 626] on div "Home Health Checkup" at bounding box center [602, 628] width 140 height 19
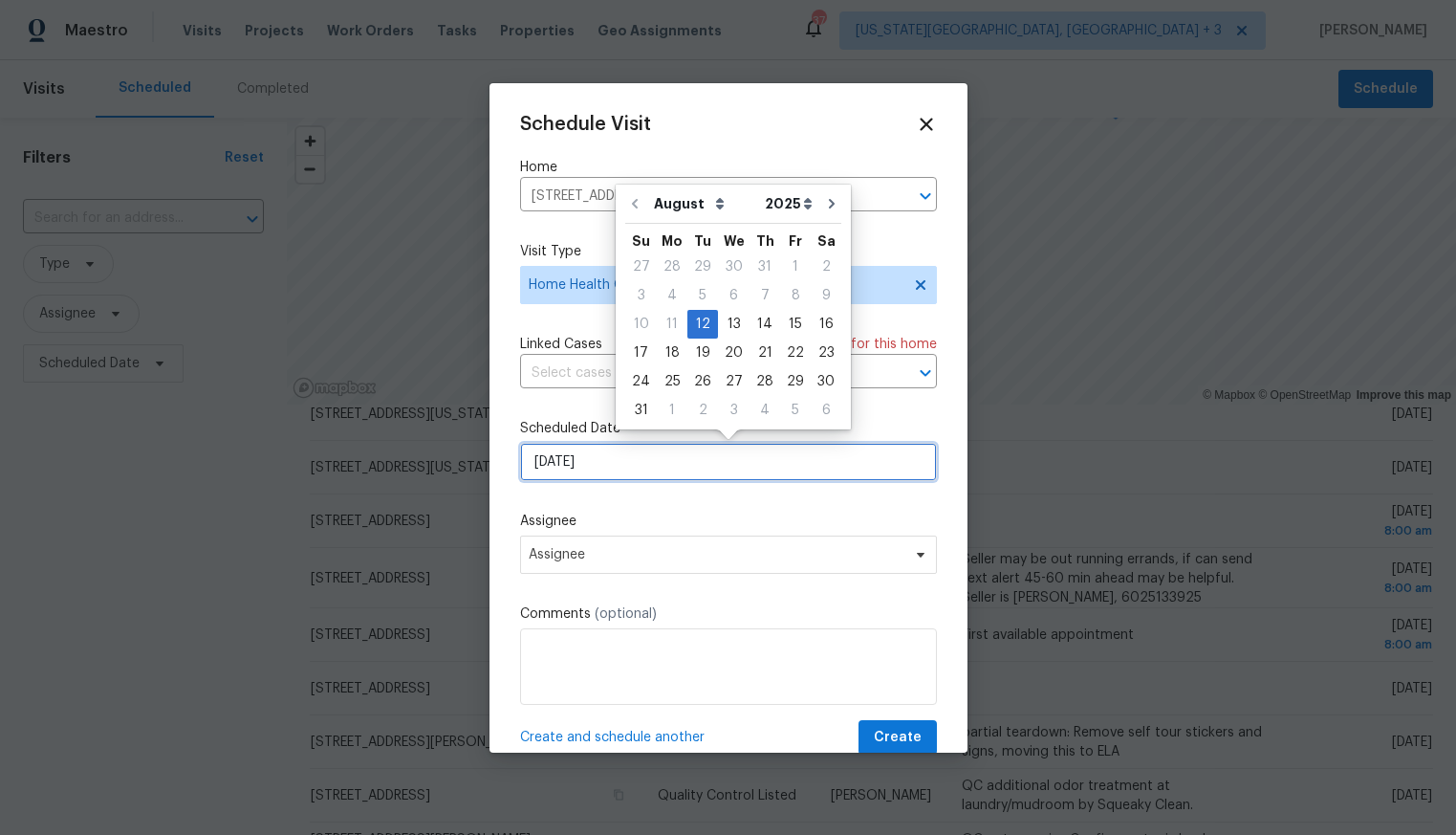
click at [612, 460] on input "8/12/2025" at bounding box center [728, 461] width 417 height 39
click at [726, 320] on div "13" at bounding box center [734, 324] width 32 height 27
type input "8/13/2025"
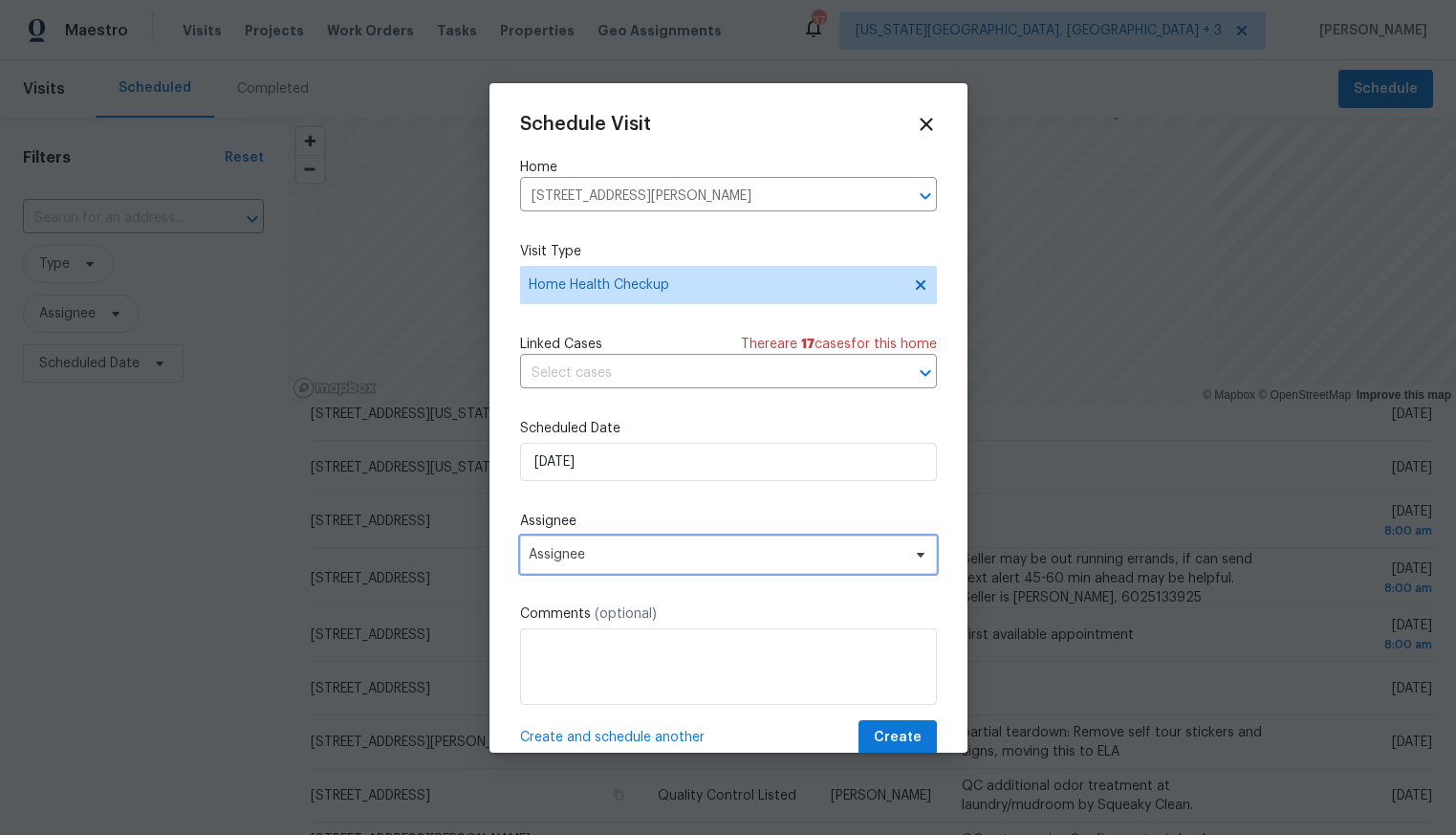
click at [602, 546] on span "Assignee" at bounding box center [728, 554] width 417 height 39
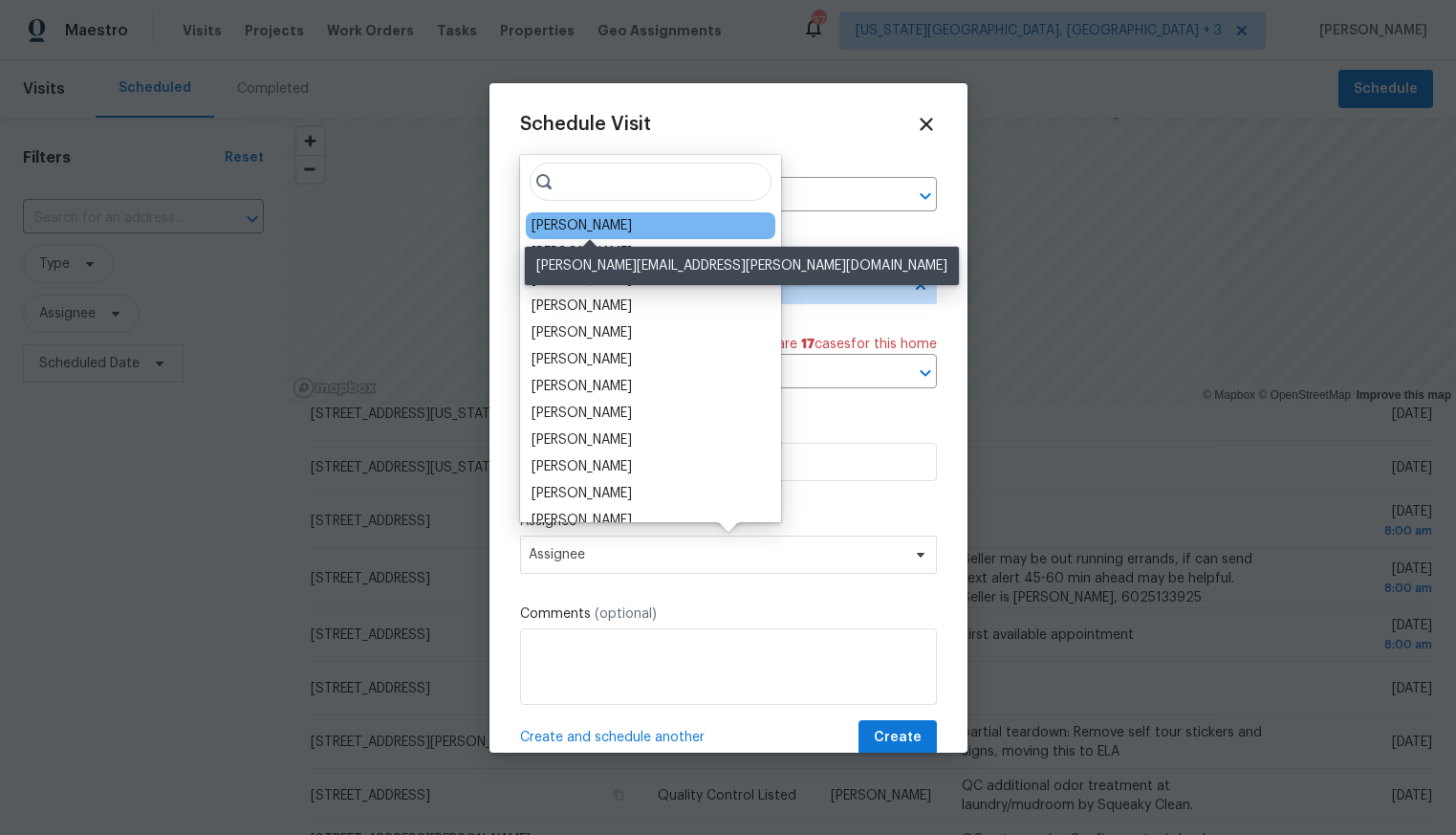
click at [566, 217] on div "[PERSON_NAME]" at bounding box center [582, 225] width 101 height 19
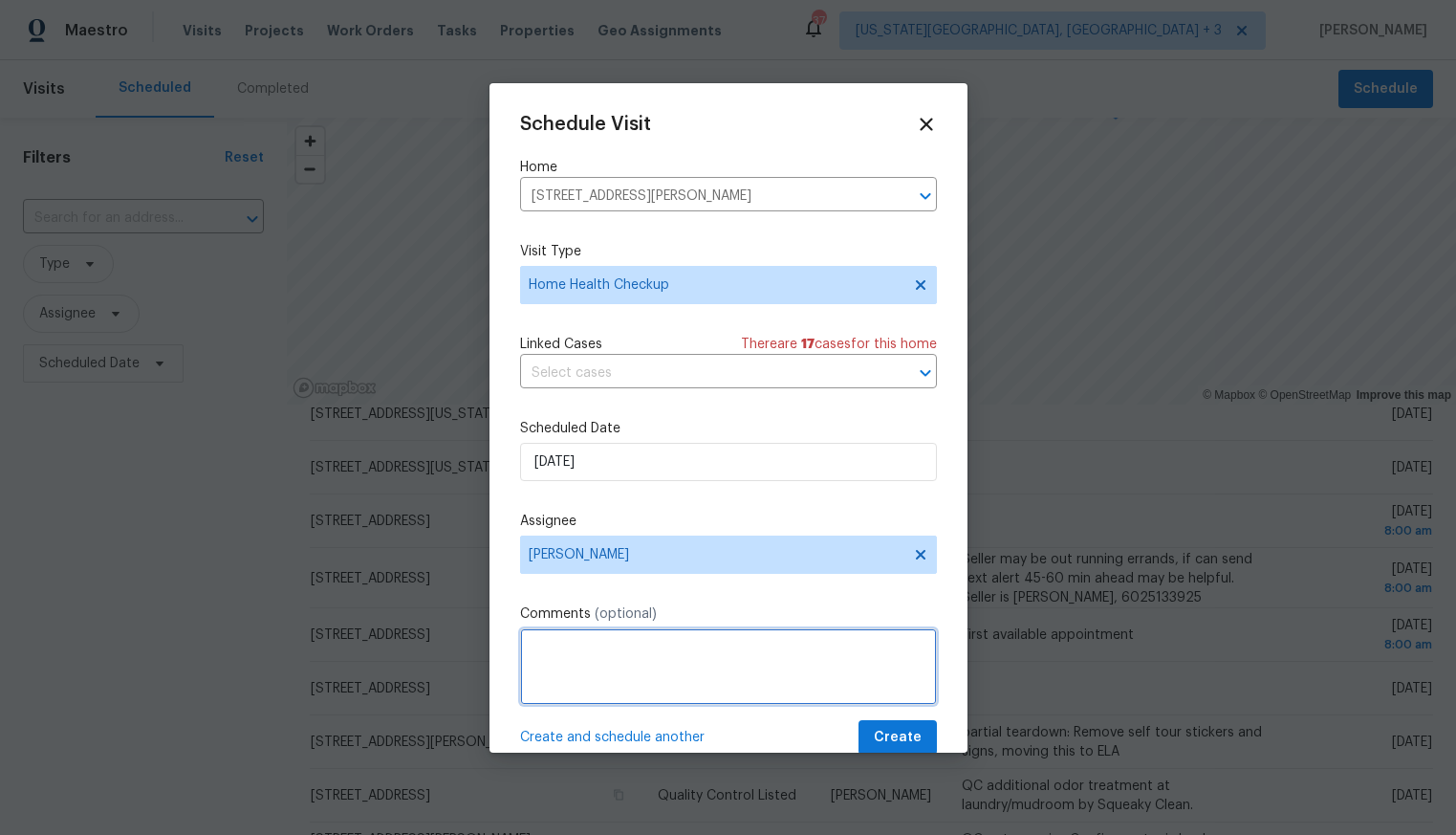
click at [594, 687] on textarea at bounding box center [728, 666] width 417 height 76
type textarea "homes hasnt had a visit within 30 days, please visit and make sure condition an…"
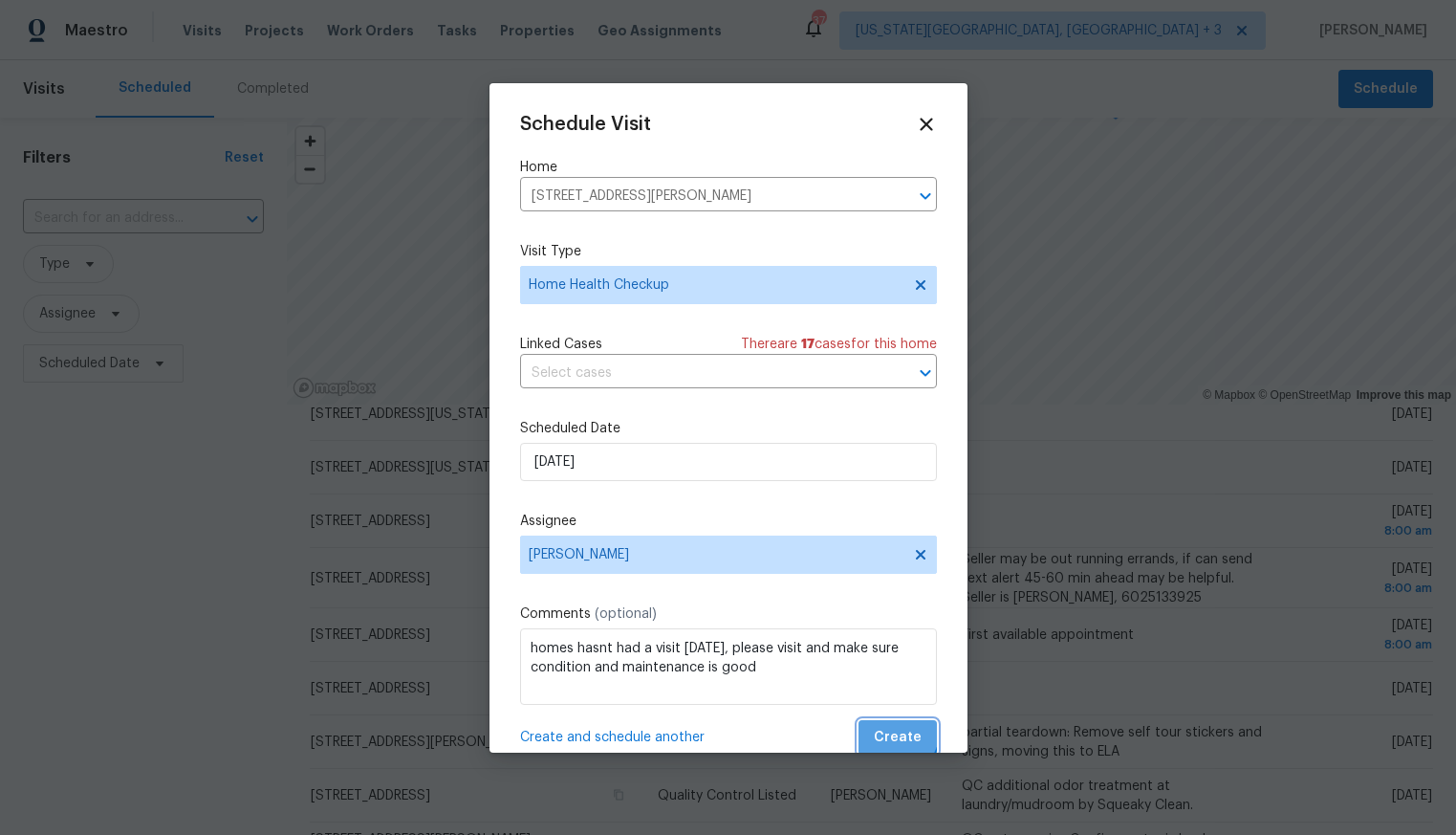
click at [883, 727] on span "Create" at bounding box center [898, 738] width 47 height 24
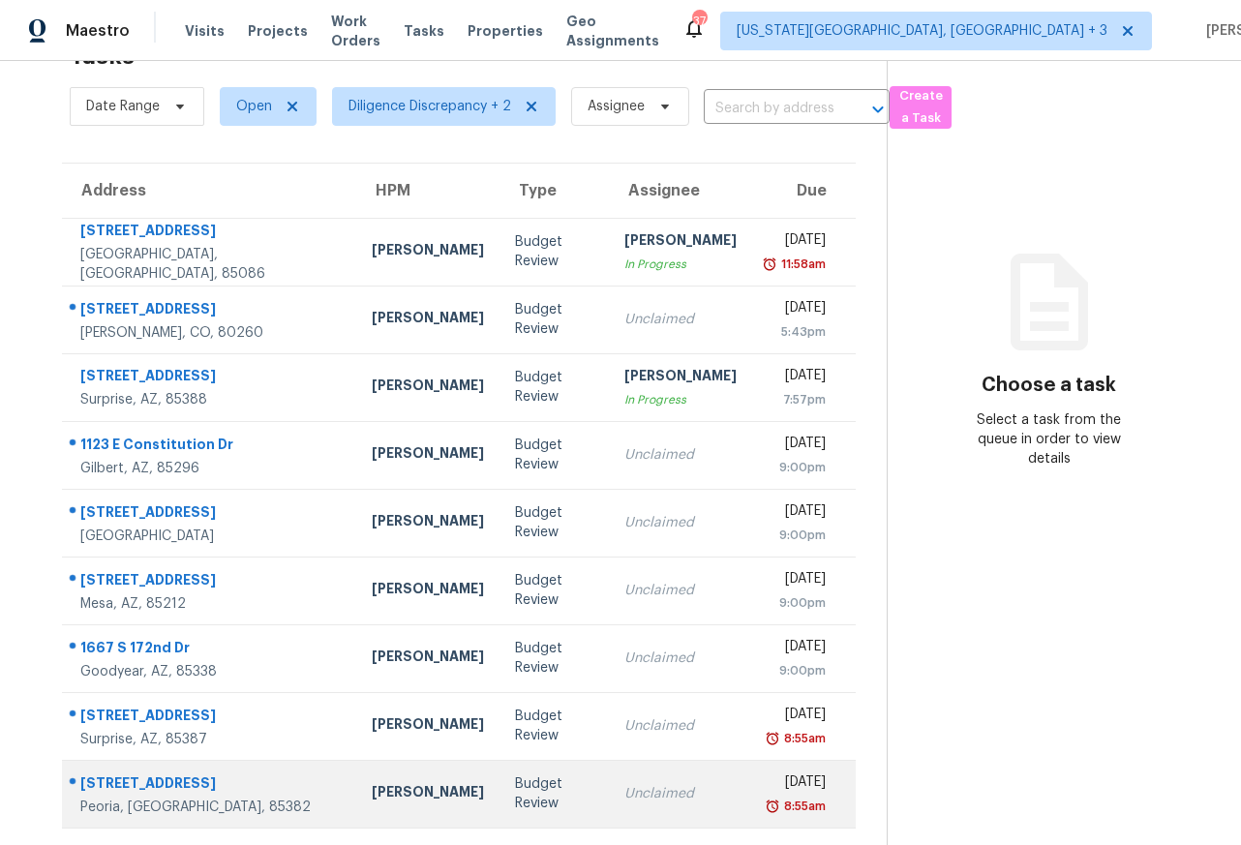
click at [624, 799] on div "Unclaimed" at bounding box center [680, 793] width 112 height 19
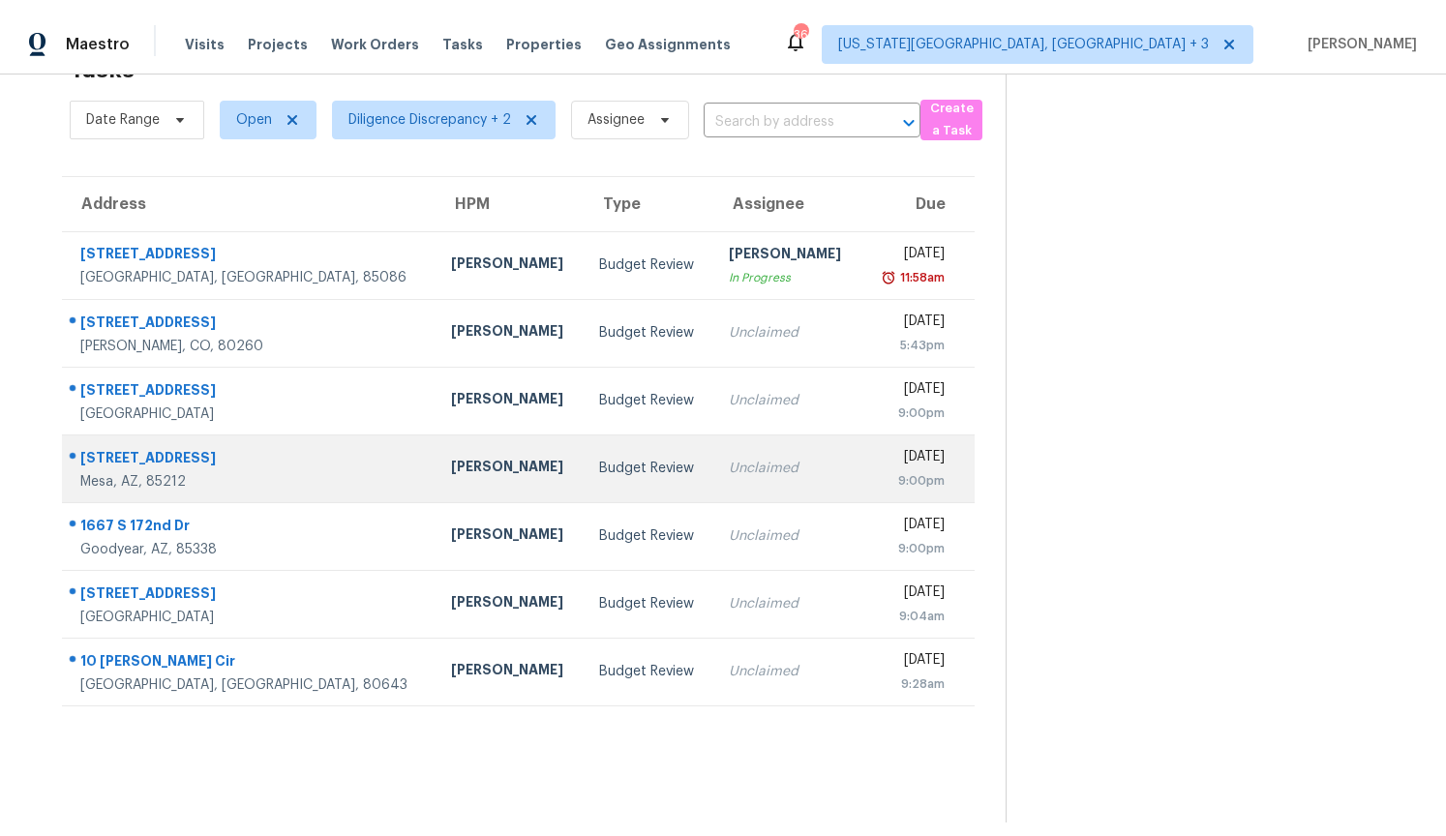
scroll to position [61, 0]
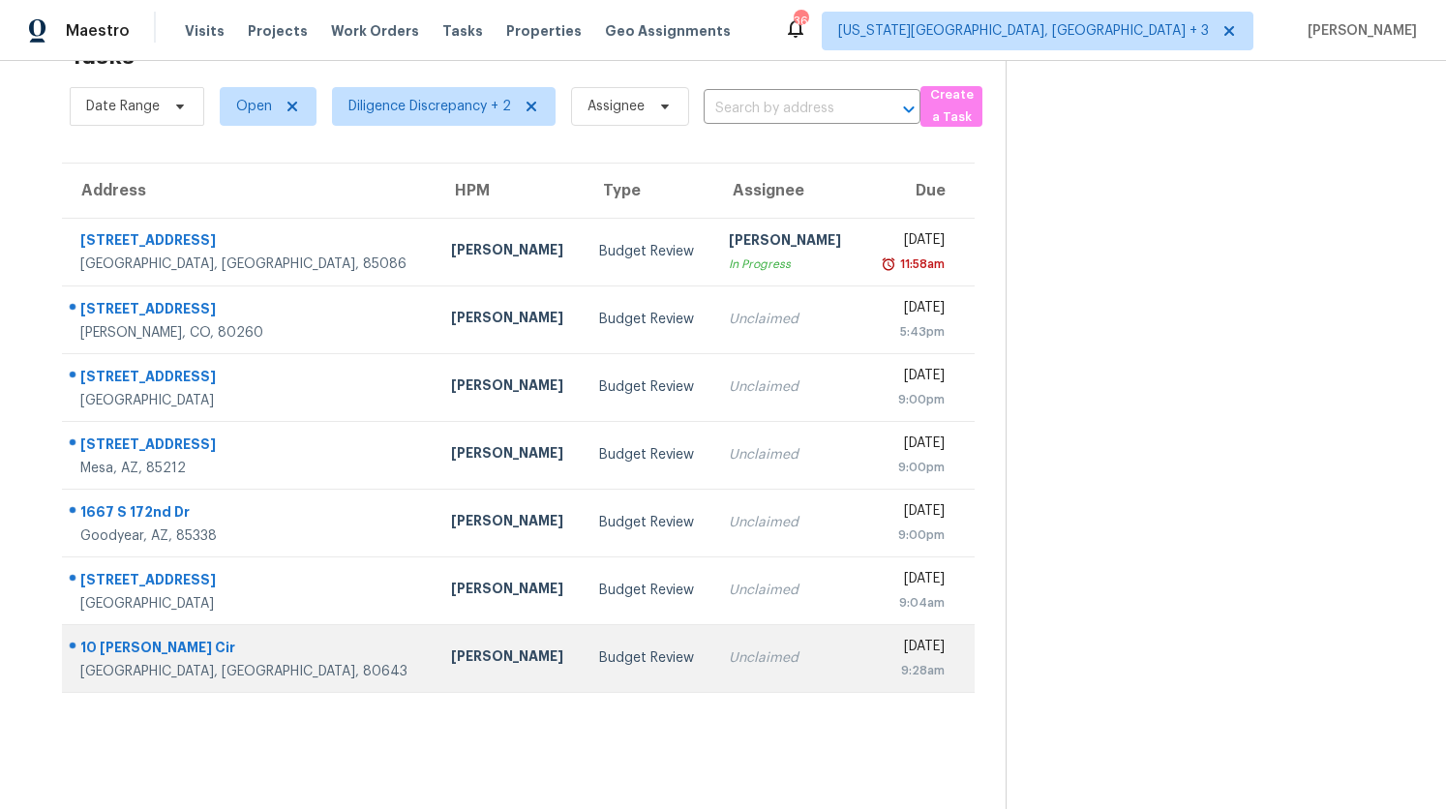
click at [729, 668] on div "Unclaimed" at bounding box center [787, 657] width 117 height 19
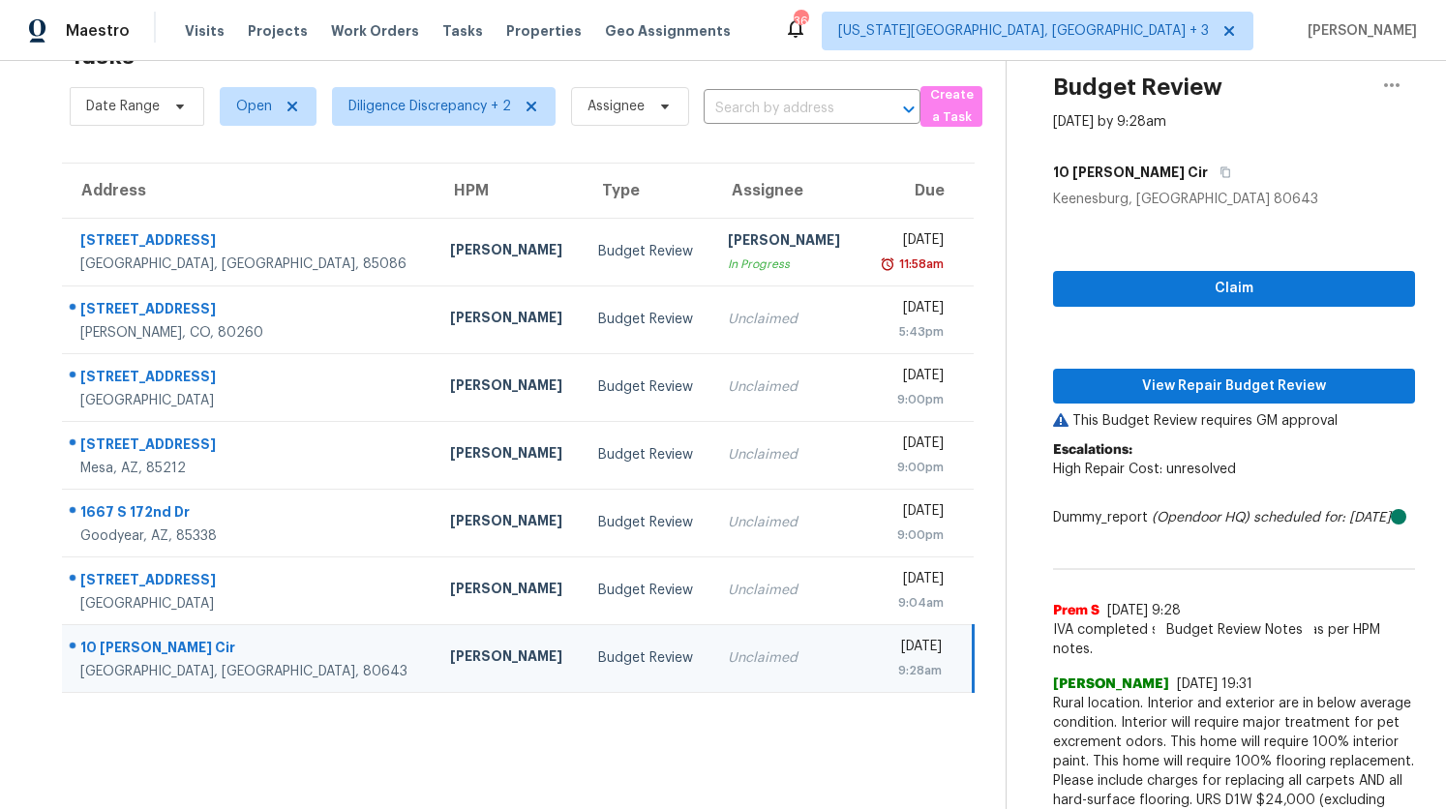
click at [728, 662] on div "Unclaimed" at bounding box center [786, 657] width 117 height 19
click at [1207, 282] on span "Claim" at bounding box center [1233, 289] width 331 height 24
click at [1165, 379] on span "View Repair Budget Review" at bounding box center [1233, 387] width 331 height 24
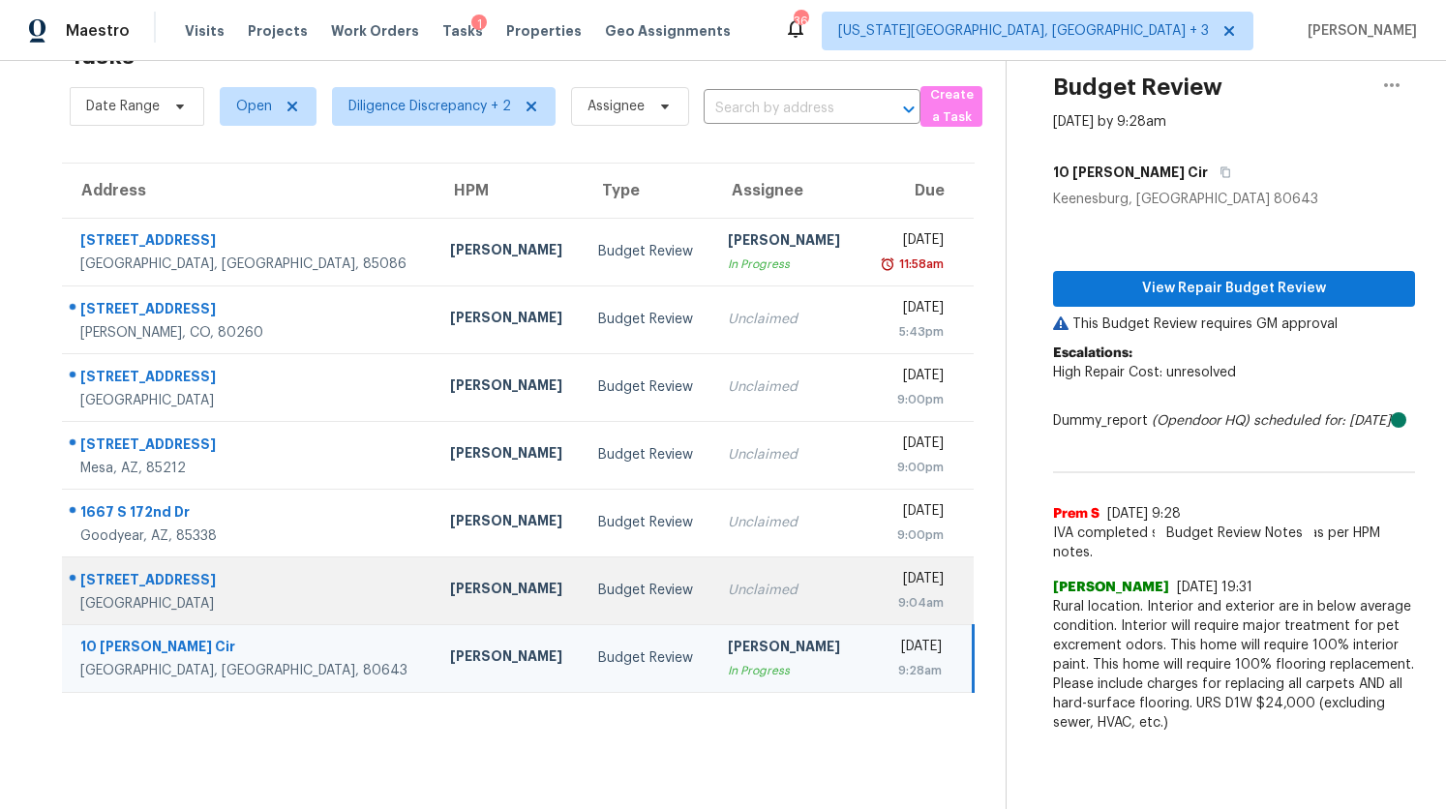
click at [583, 573] on td "Budget Review" at bounding box center [648, 590] width 130 height 68
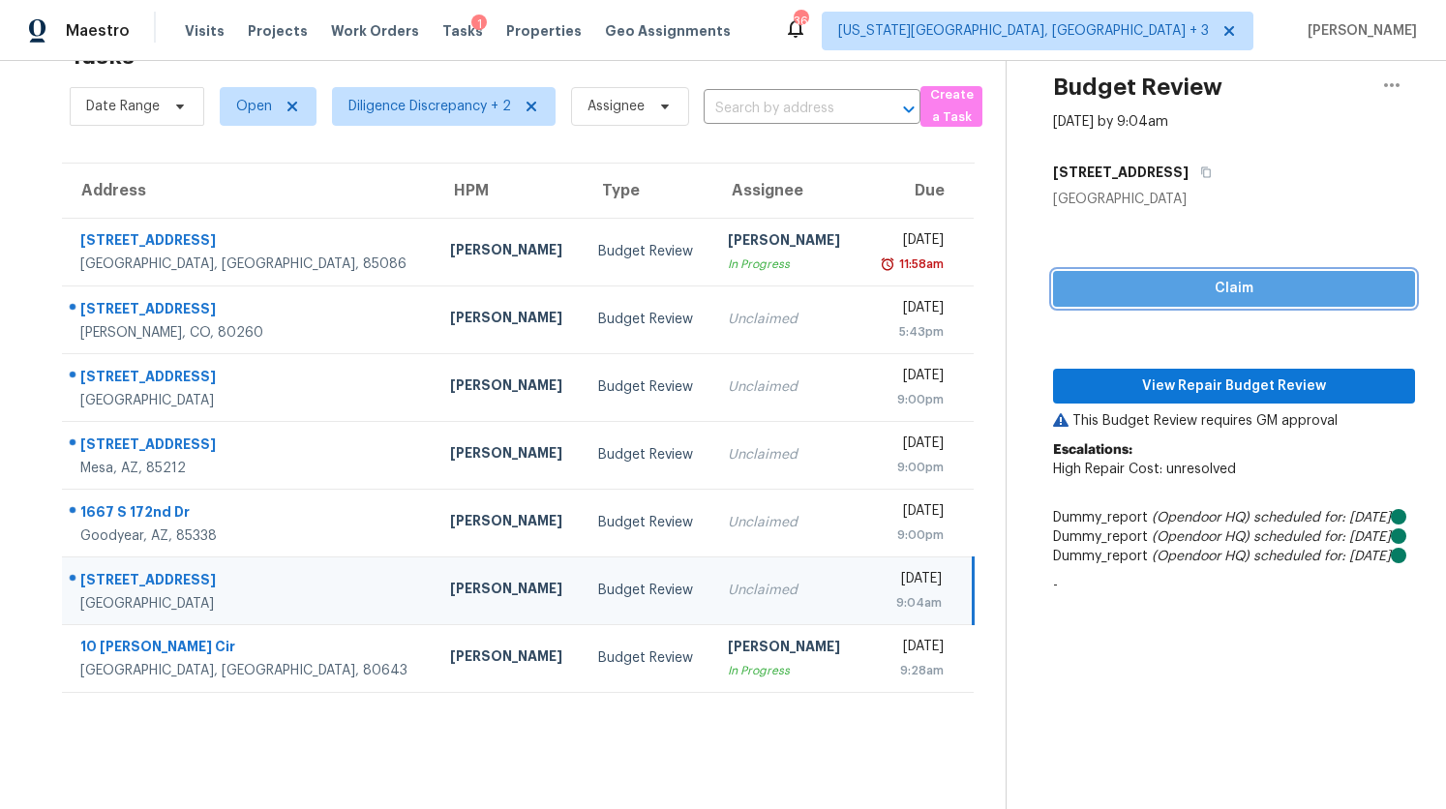
click at [1184, 274] on button "Claim" at bounding box center [1234, 289] width 362 height 36
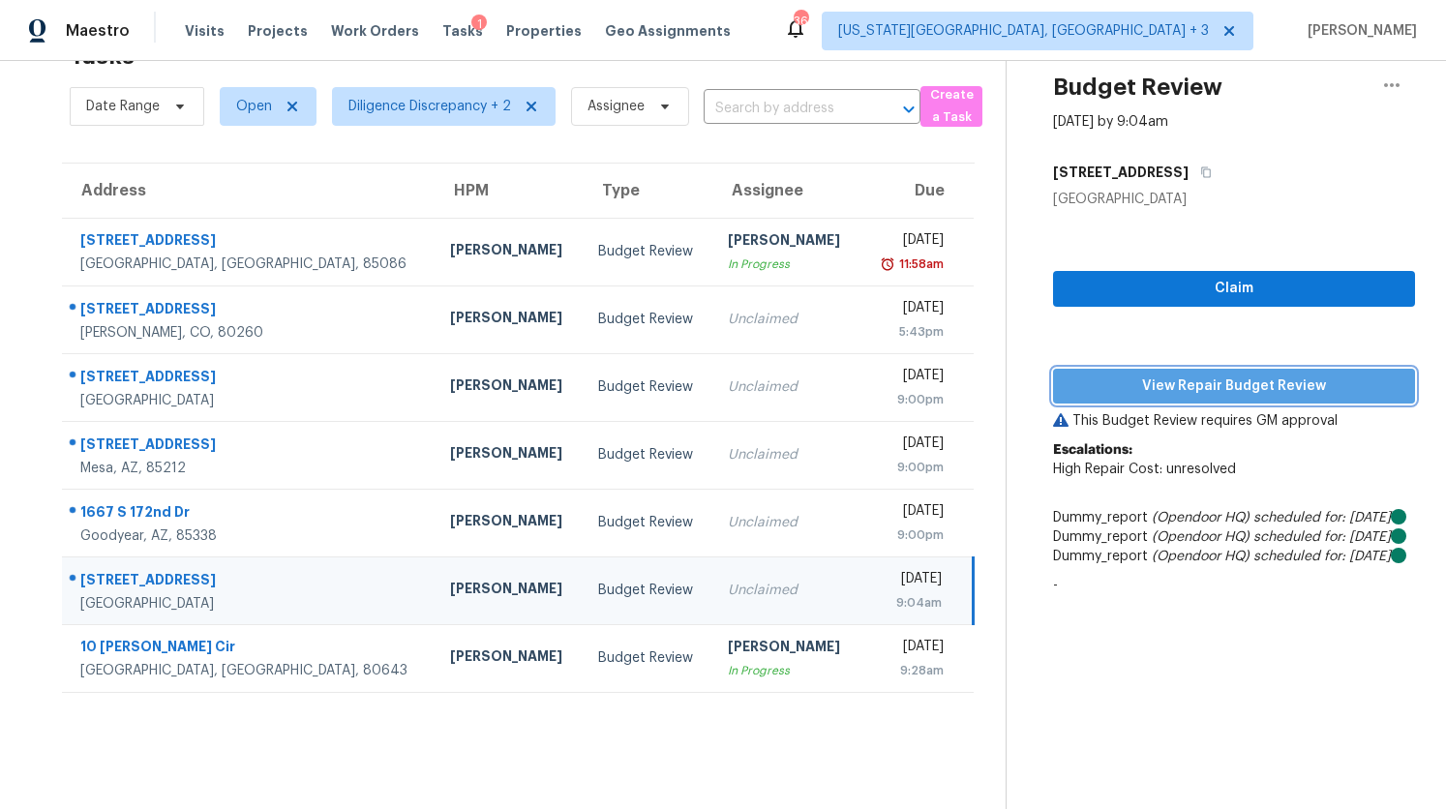
click at [1179, 382] on span "View Repair Budget Review" at bounding box center [1233, 387] width 331 height 24
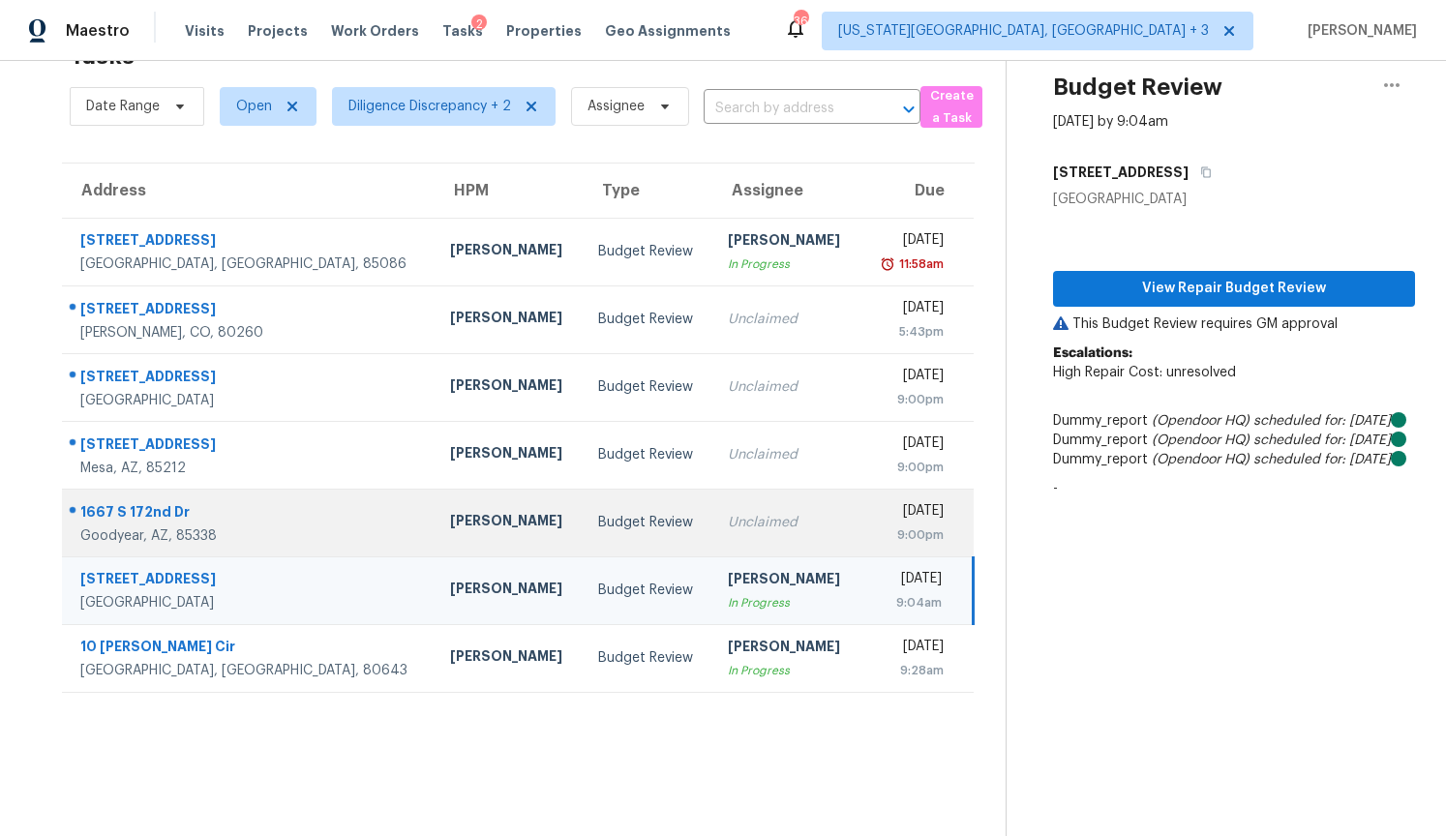
click at [728, 525] on div "Unclaimed" at bounding box center [786, 522] width 117 height 19
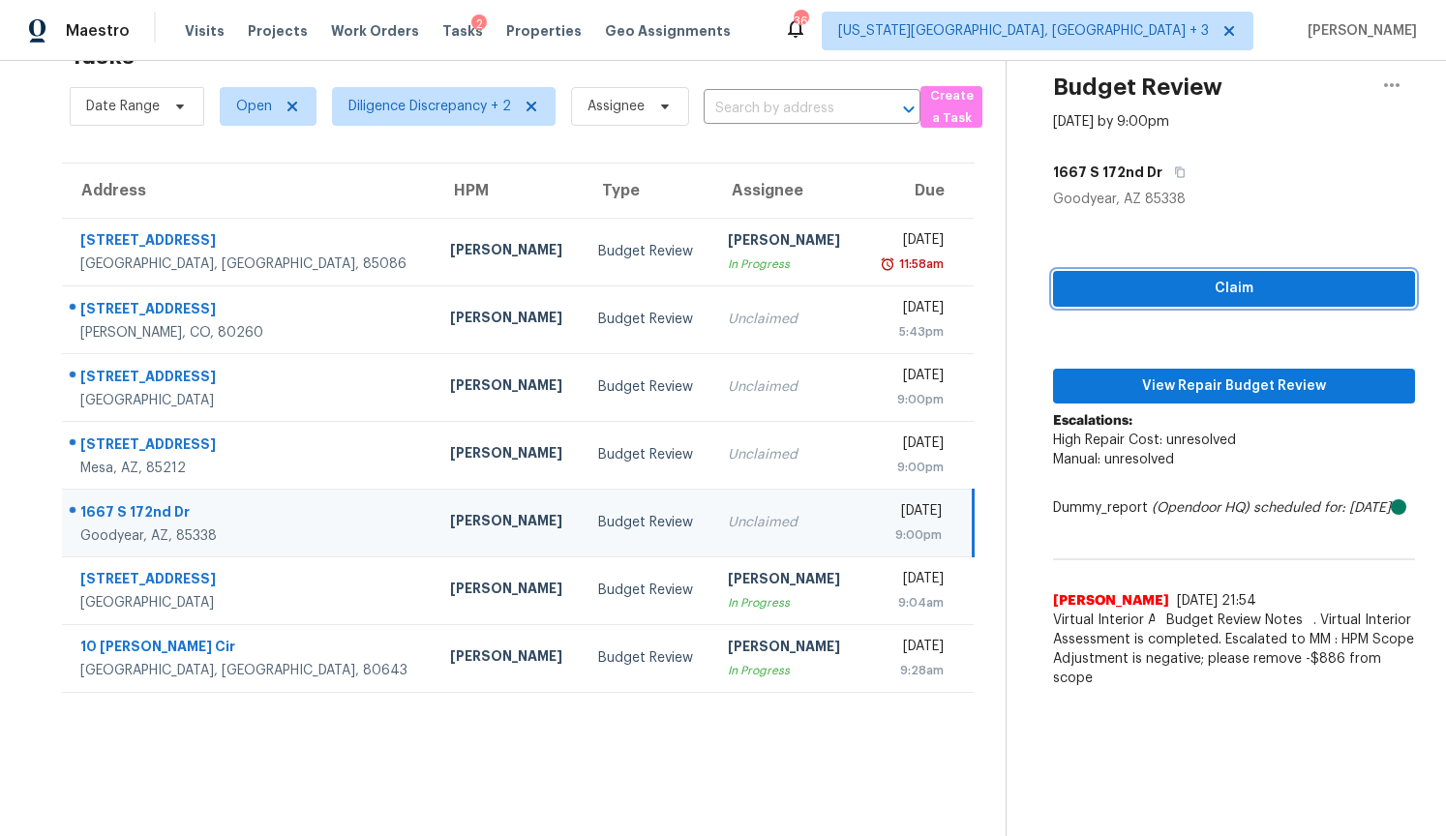
click at [1213, 296] on span "Claim" at bounding box center [1233, 289] width 331 height 24
click at [1205, 403] on div "Claim View Repair Budget Review Escalations: High Repair Cost: unresolved Manua…" at bounding box center [1234, 453] width 362 height 489
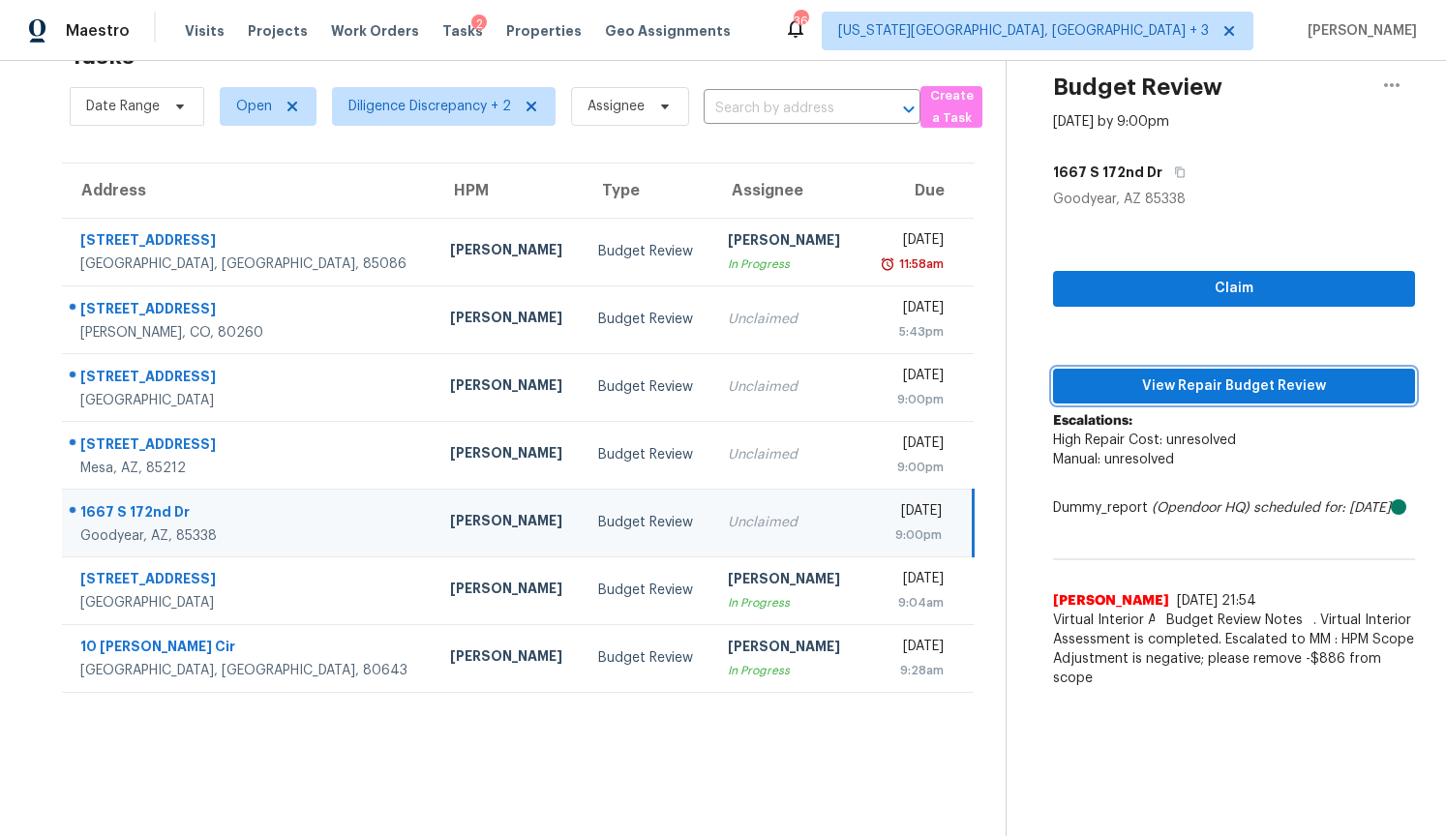
click at [1205, 391] on span "View Repair Budget Review" at bounding box center [1233, 387] width 331 height 24
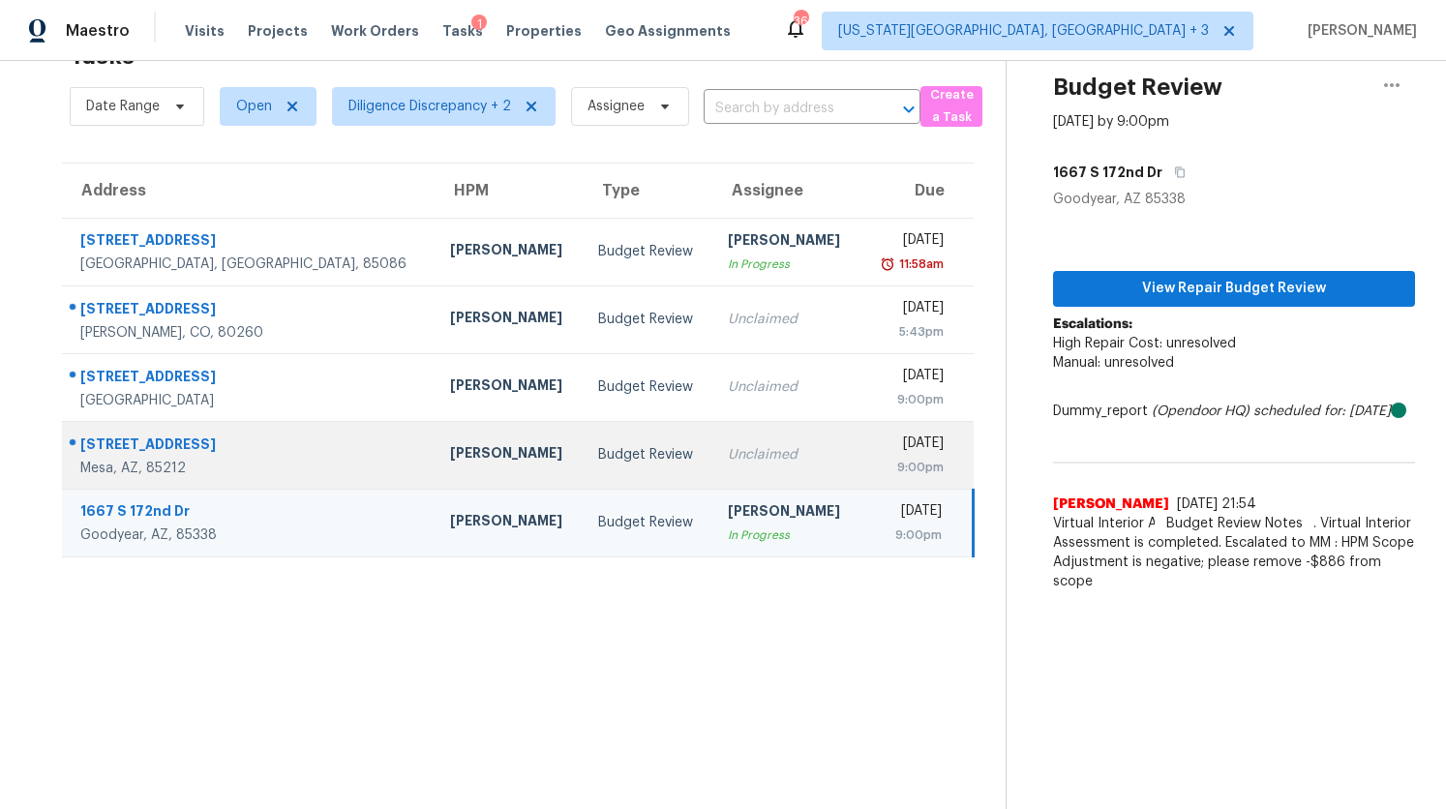
click at [599, 452] on div "Budget Review" at bounding box center [647, 454] width 99 height 19
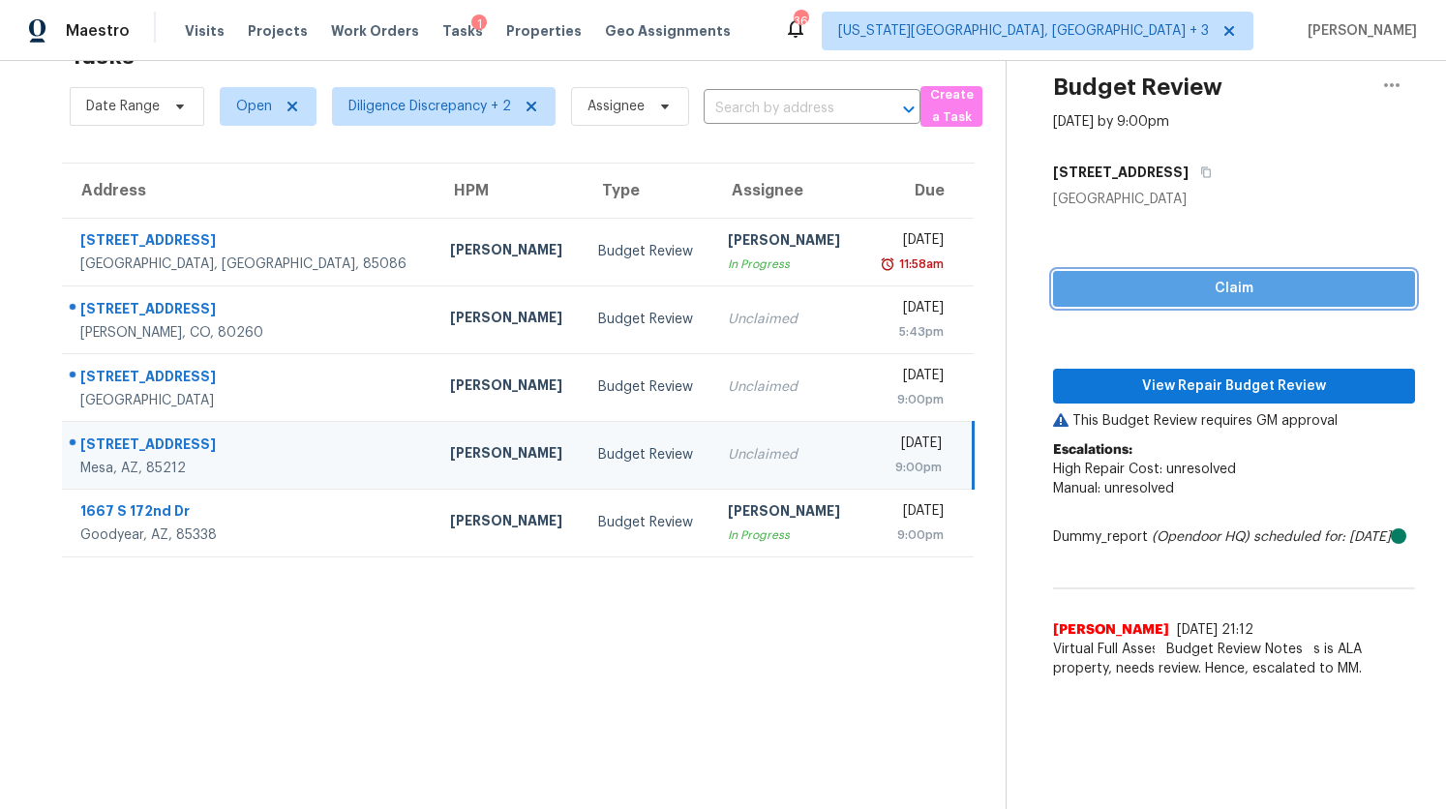
click at [1093, 291] on span "Claim" at bounding box center [1233, 289] width 331 height 24
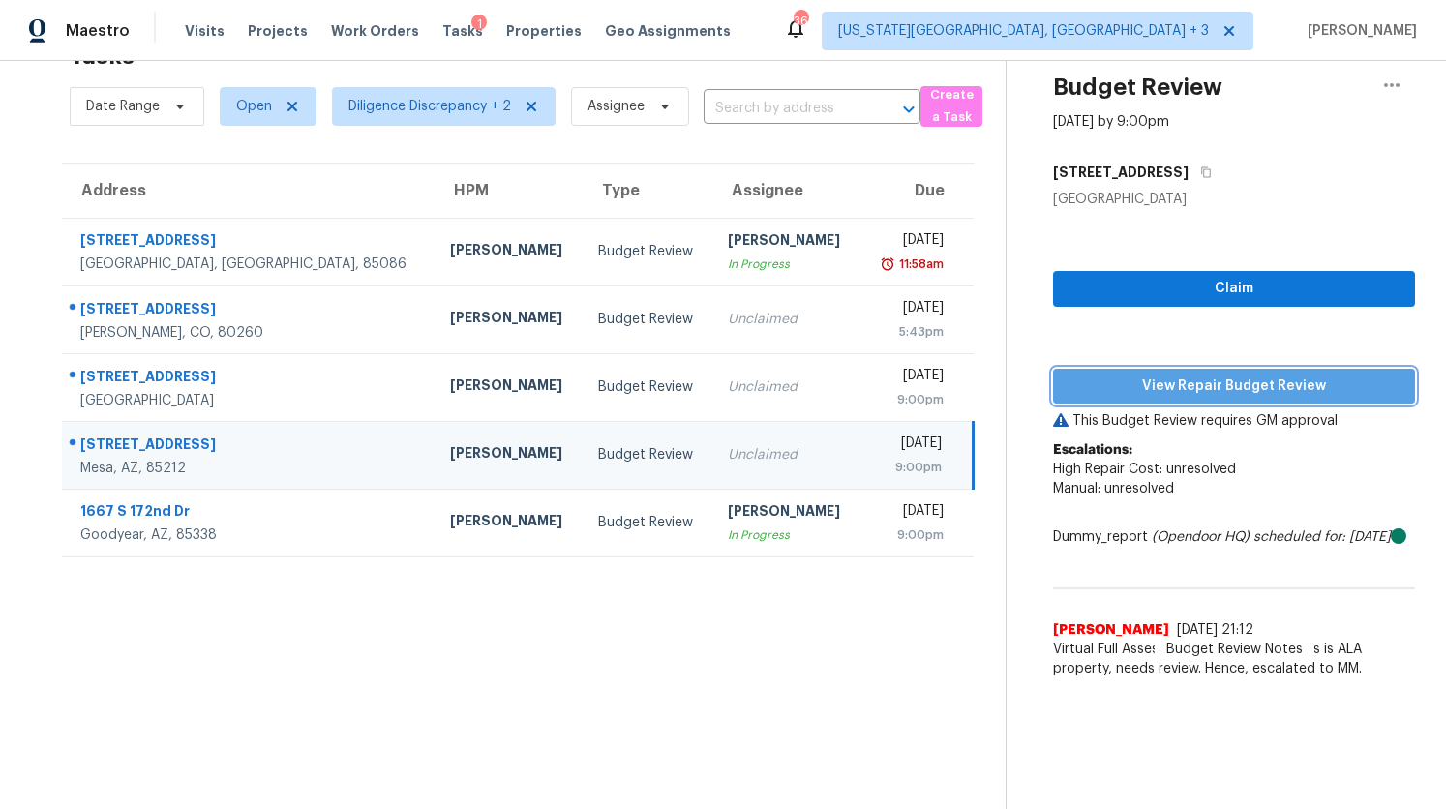
click at [1093, 387] on span "View Repair Budget Review" at bounding box center [1233, 387] width 331 height 24
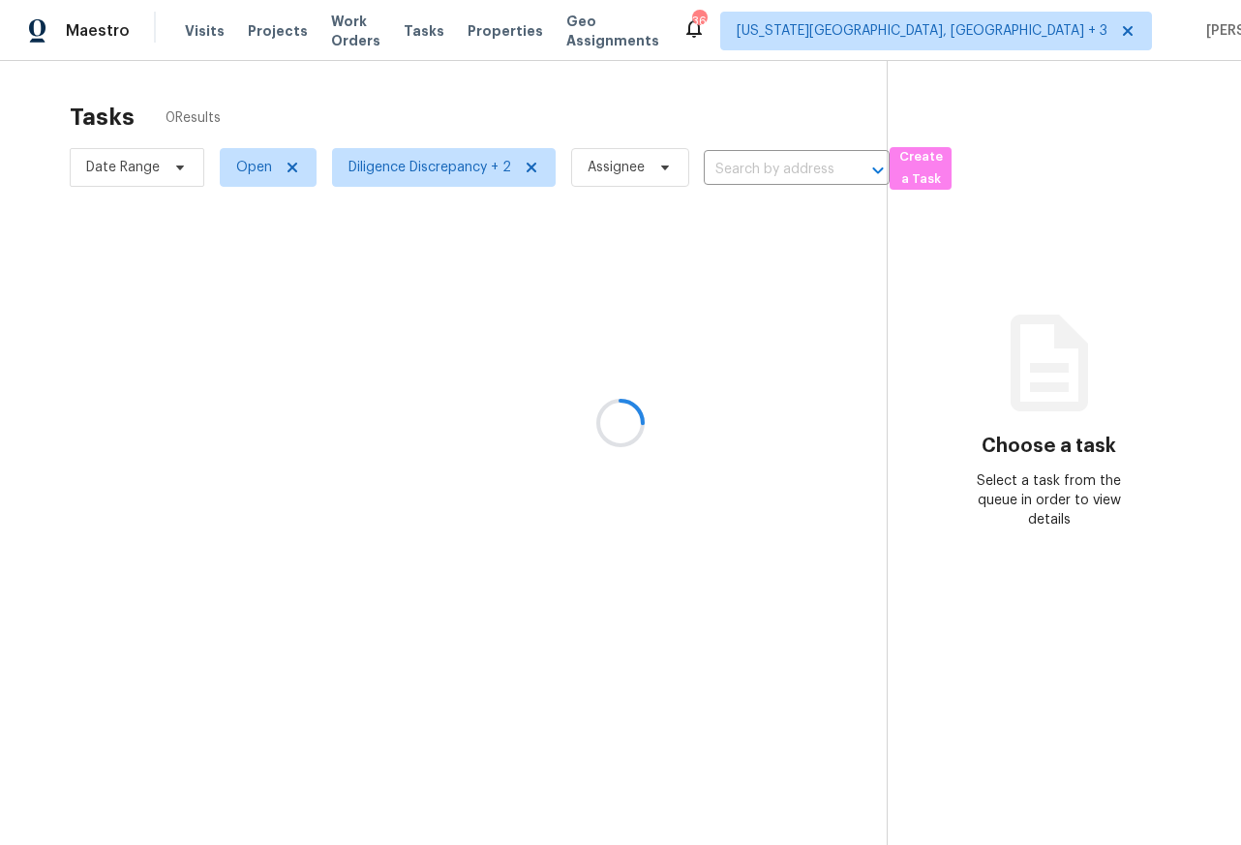
click at [201, 29] on div at bounding box center [620, 422] width 1241 height 845
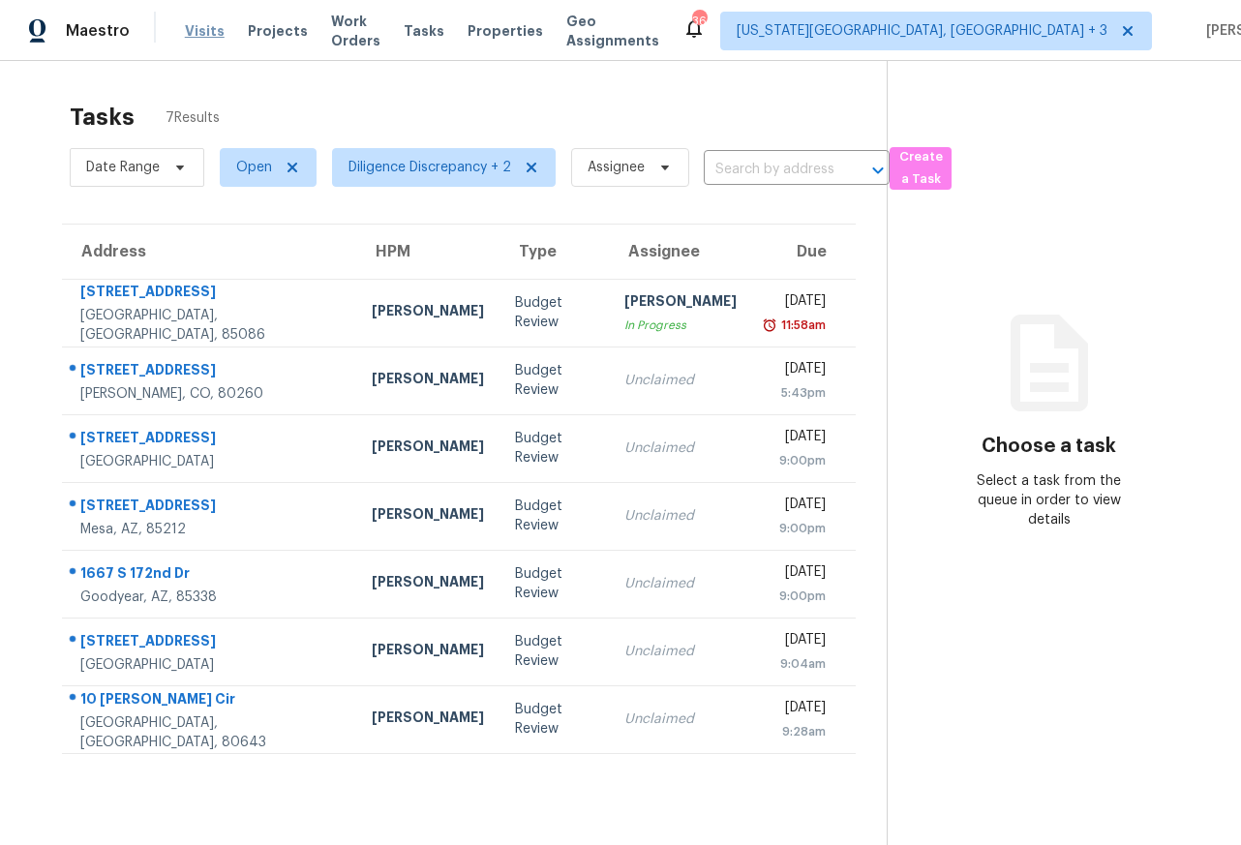
click at [196, 36] on span "Visits" at bounding box center [205, 30] width 40 height 19
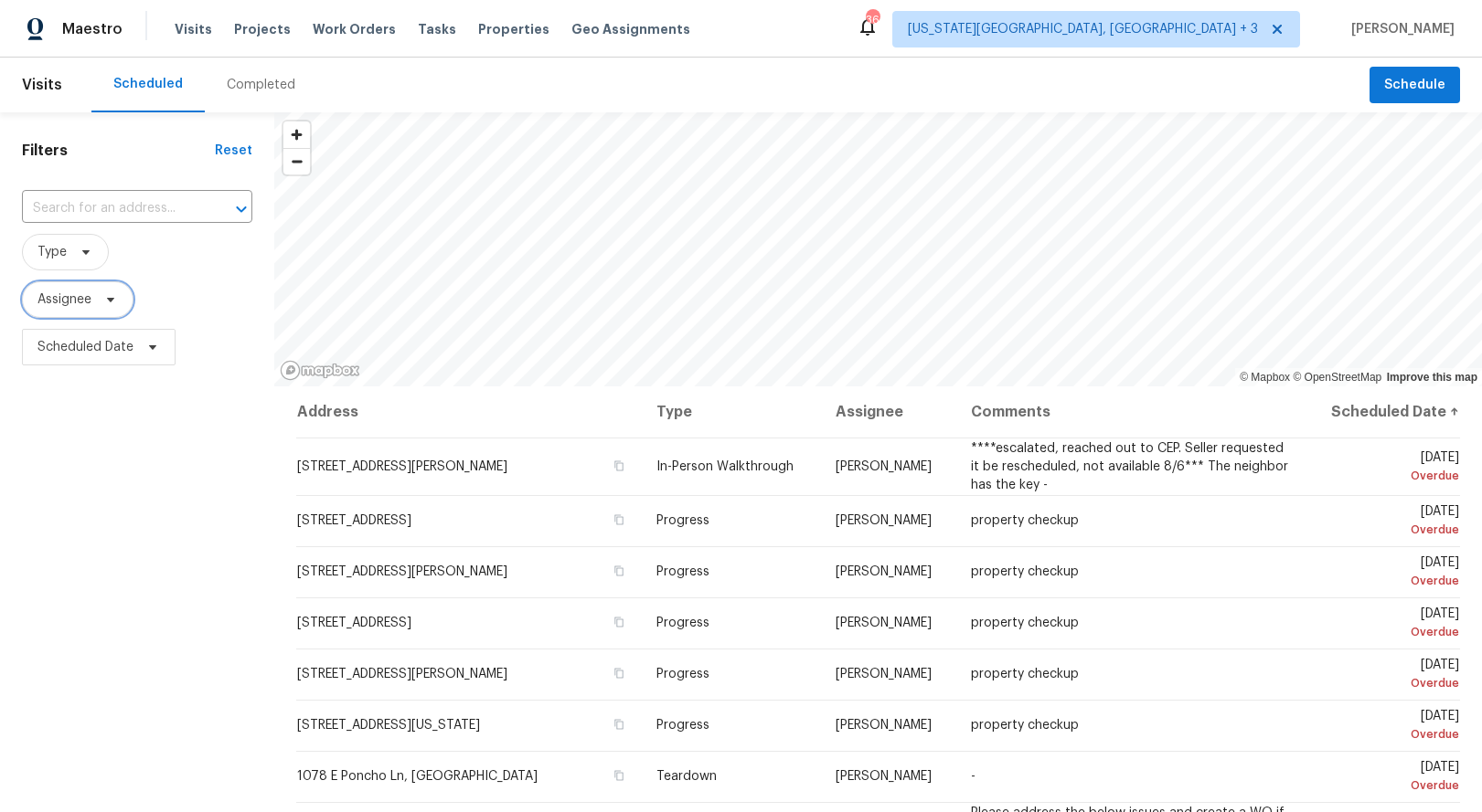
click at [105, 302] on icon at bounding box center [110, 299] width 14 height 14
click at [71, 363] on input "search" at bounding box center [128, 357] width 195 height 37
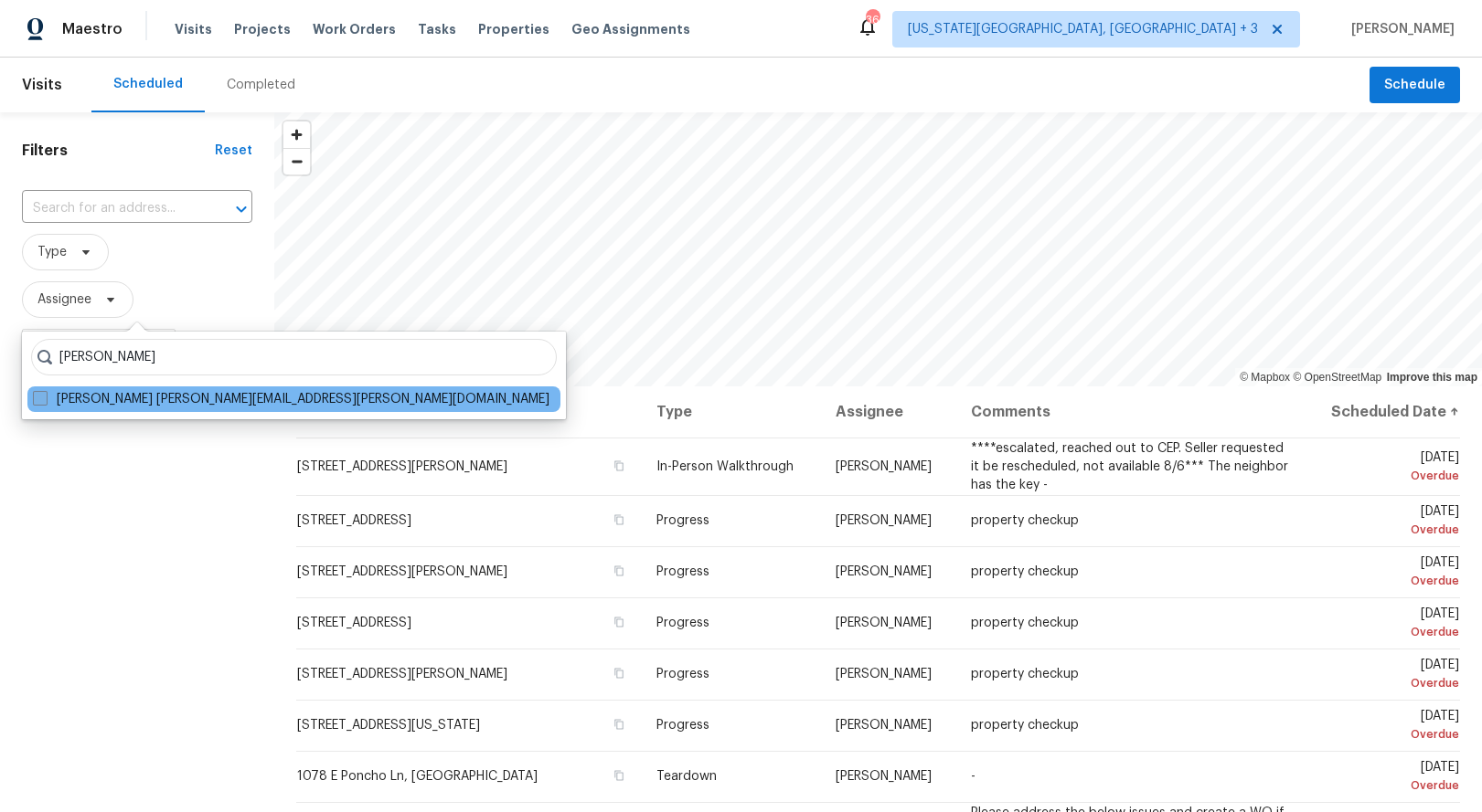
type input "austin hatch"
click at [71, 395] on label "Austin Hatch austin.hatch@opendoor.com" at bounding box center [291, 398] width 517 height 18
click at [44, 395] on input "Austin Hatch austin.hatch@opendoor.com" at bounding box center [39, 396] width 12 height 12
checkbox input "true"
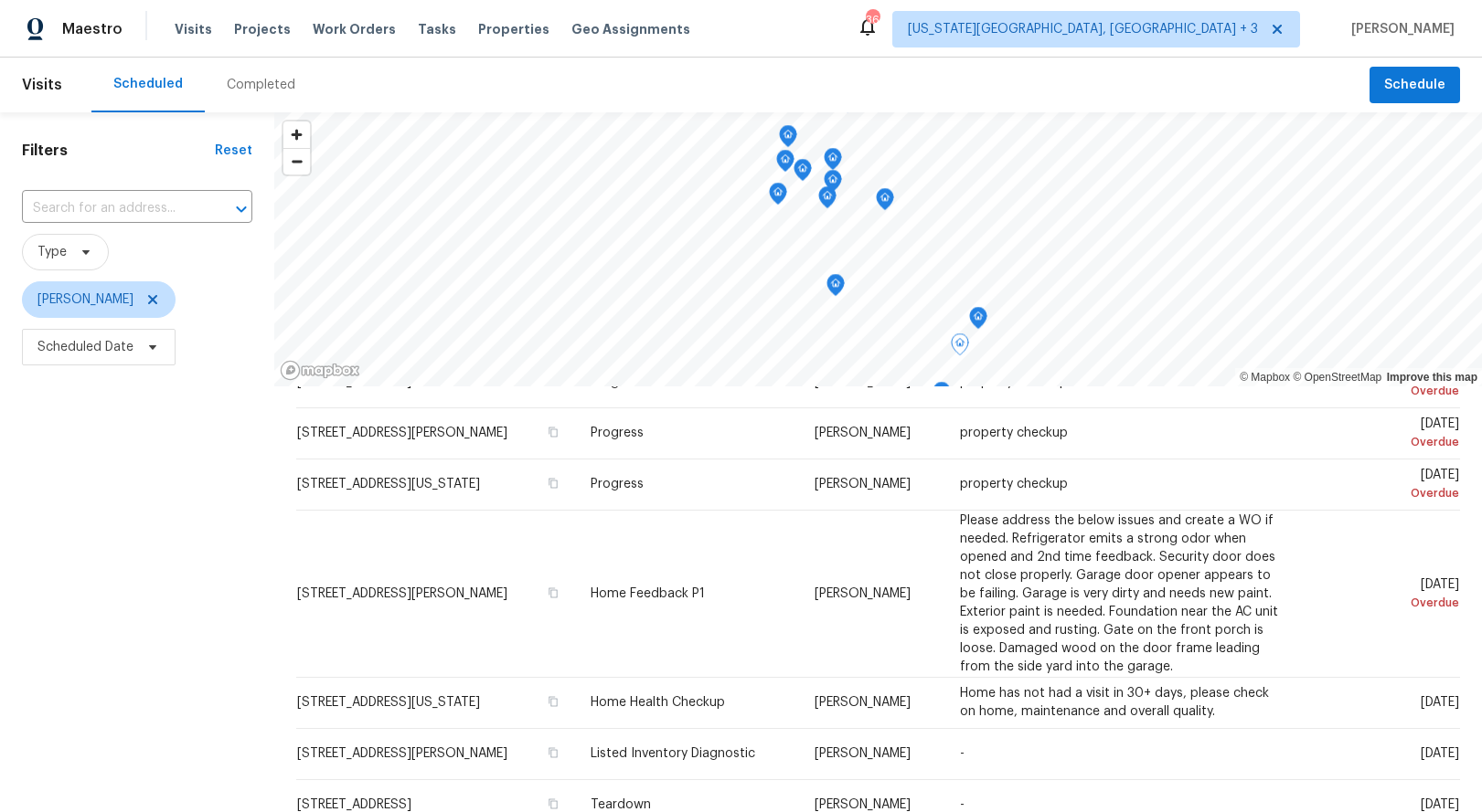
scroll to position [218, 0]
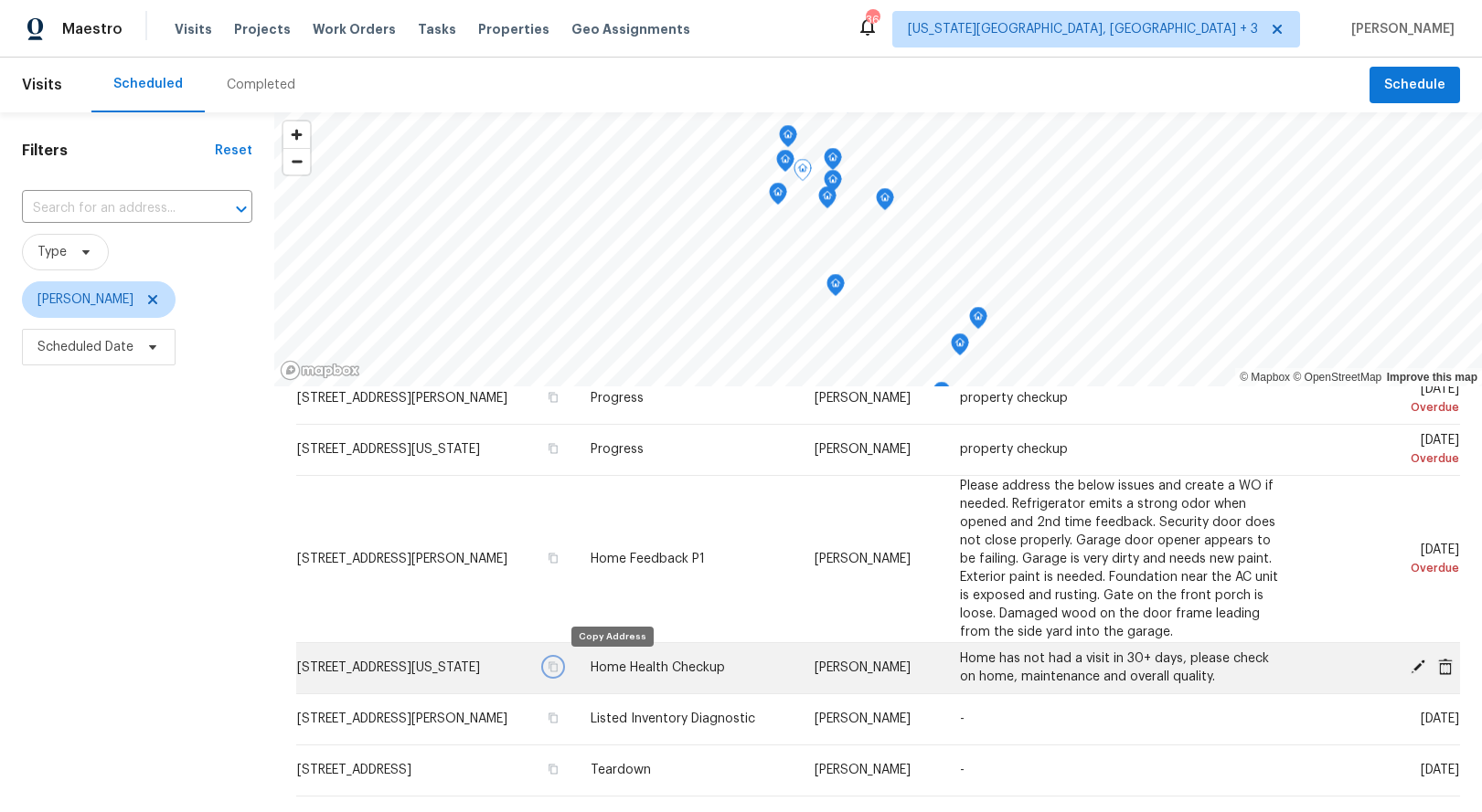
click at [558, 665] on icon "button" at bounding box center [554, 668] width 9 height 10
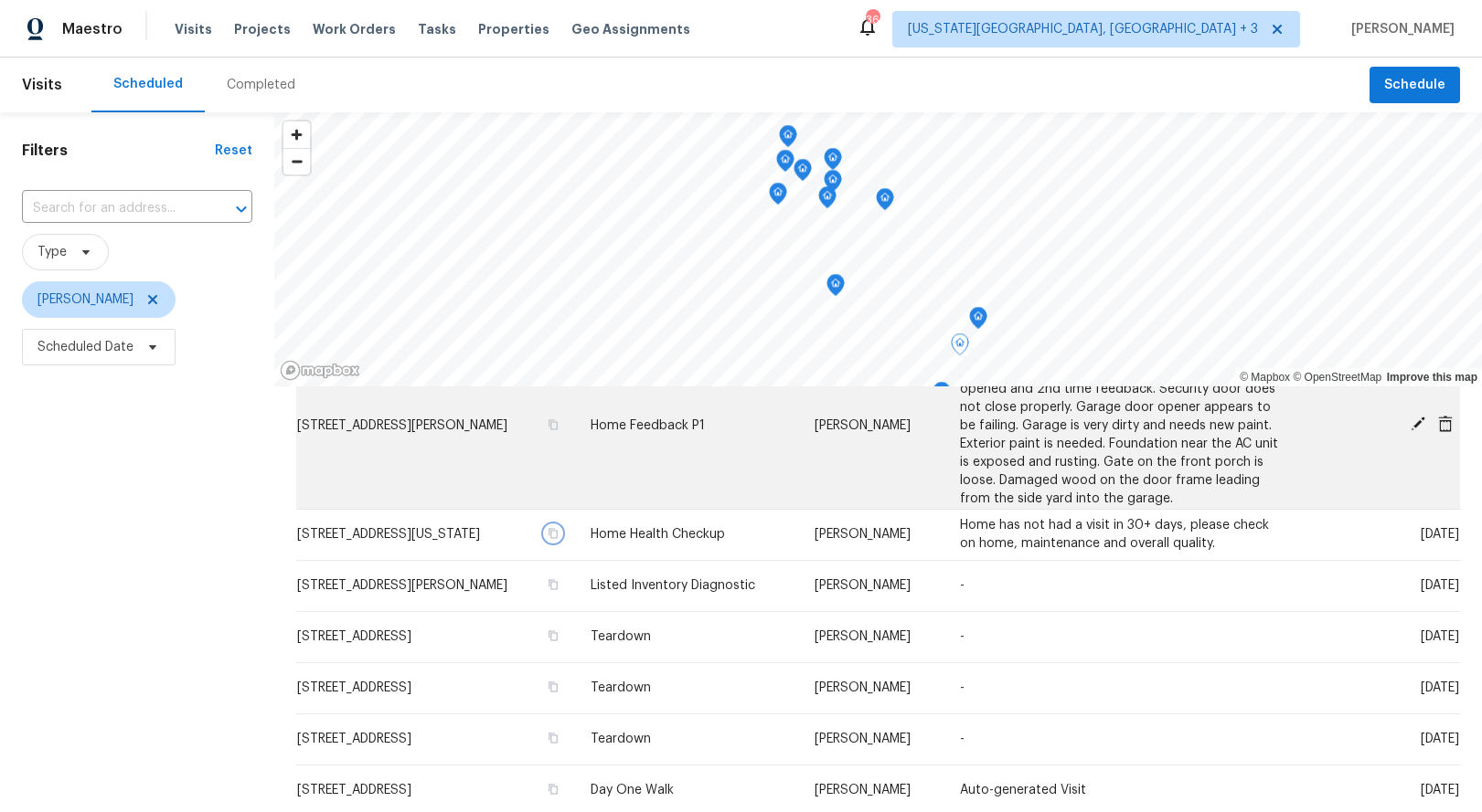
scroll to position [352, 0]
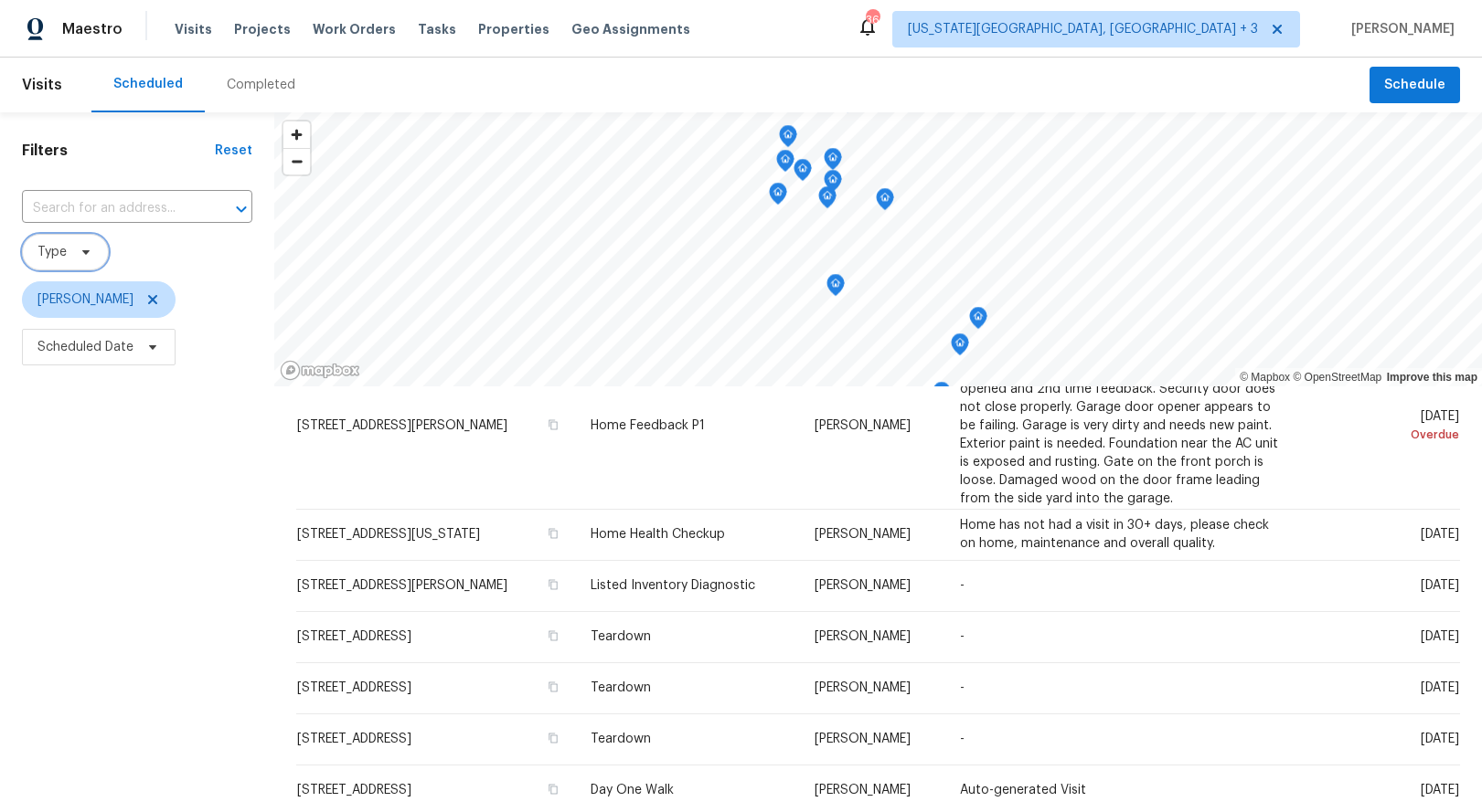
click at [77, 256] on span at bounding box center [82, 251] width 20 height 14
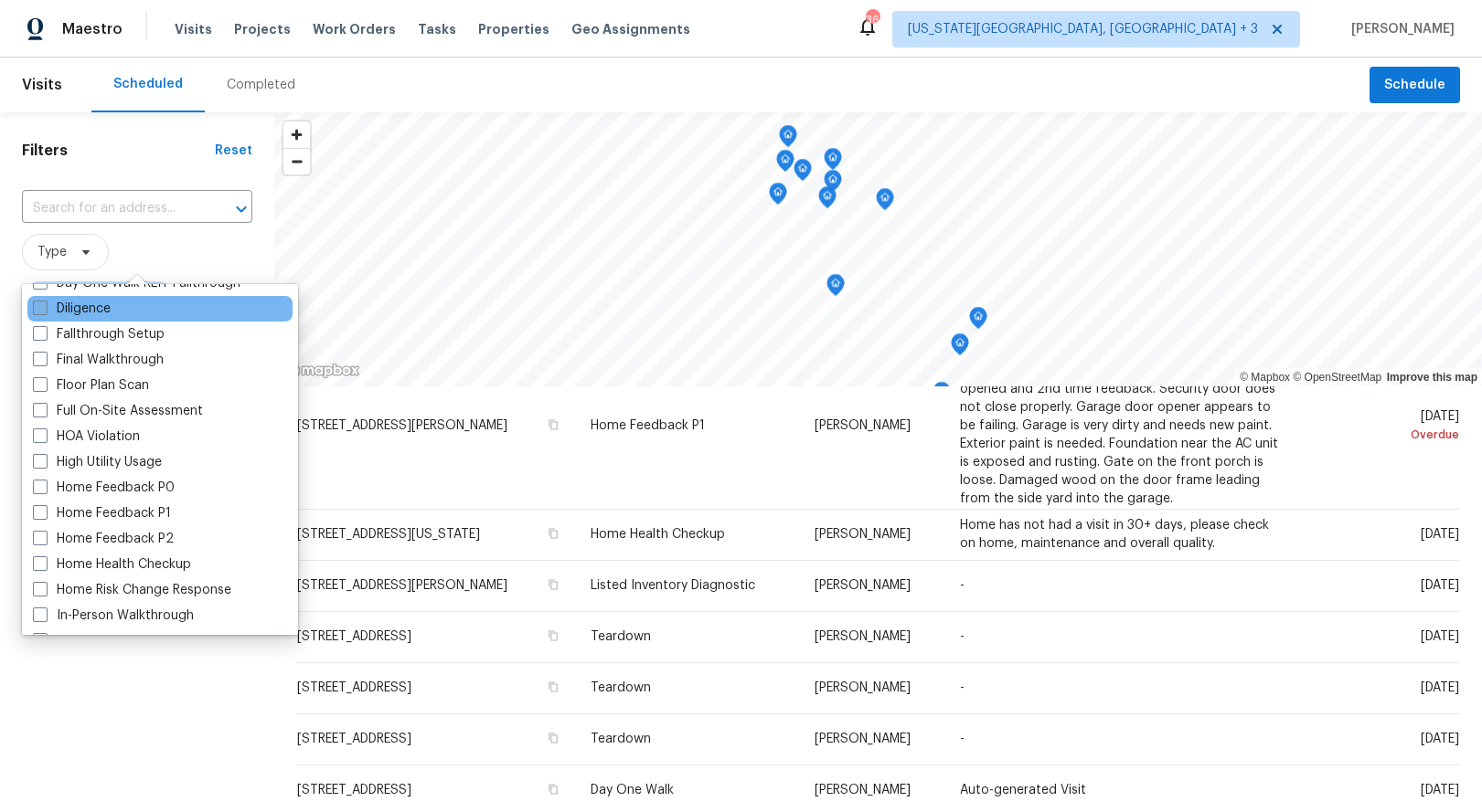
scroll to position [409, 0]
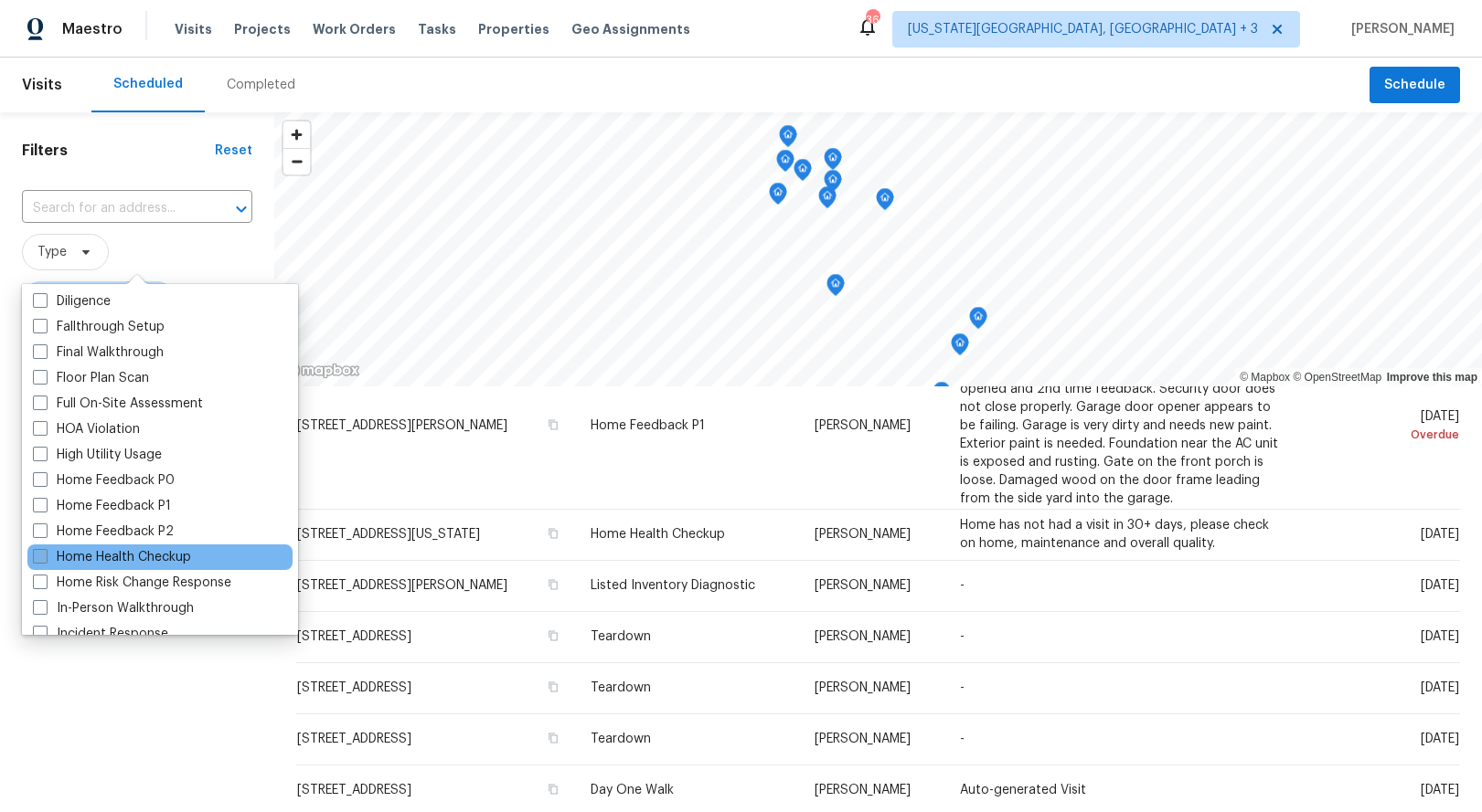
click at [156, 560] on label "Home Health Checkup" at bounding box center [111, 557] width 158 height 18
click at [44, 560] on input "Home Health Checkup" at bounding box center [39, 554] width 12 height 12
checkbox input "true"
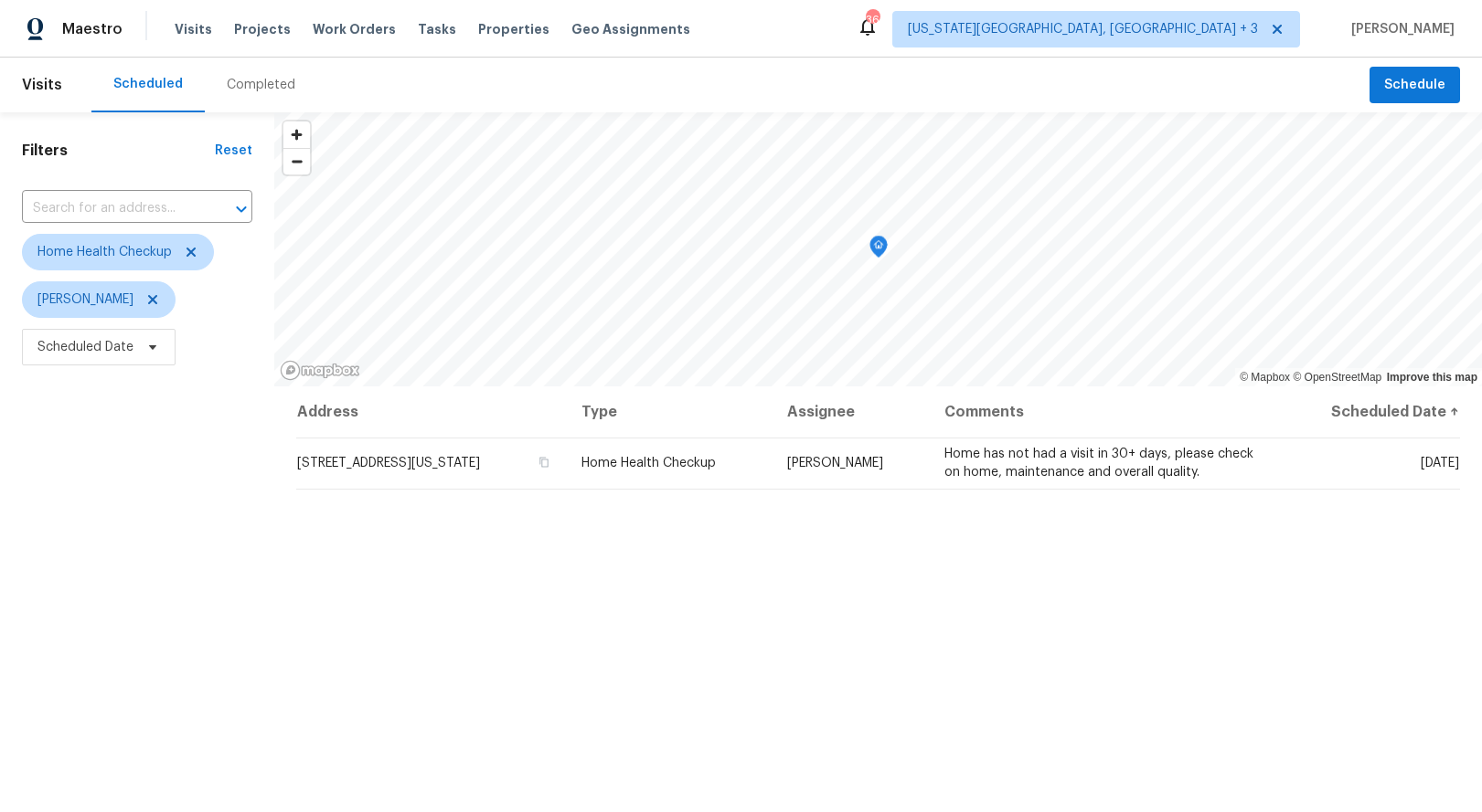
click at [125, 666] on div "Filters Reset ​ Home Health Checkup Austin Hatch Scheduled Date" at bounding box center [137, 574] width 274 height 923
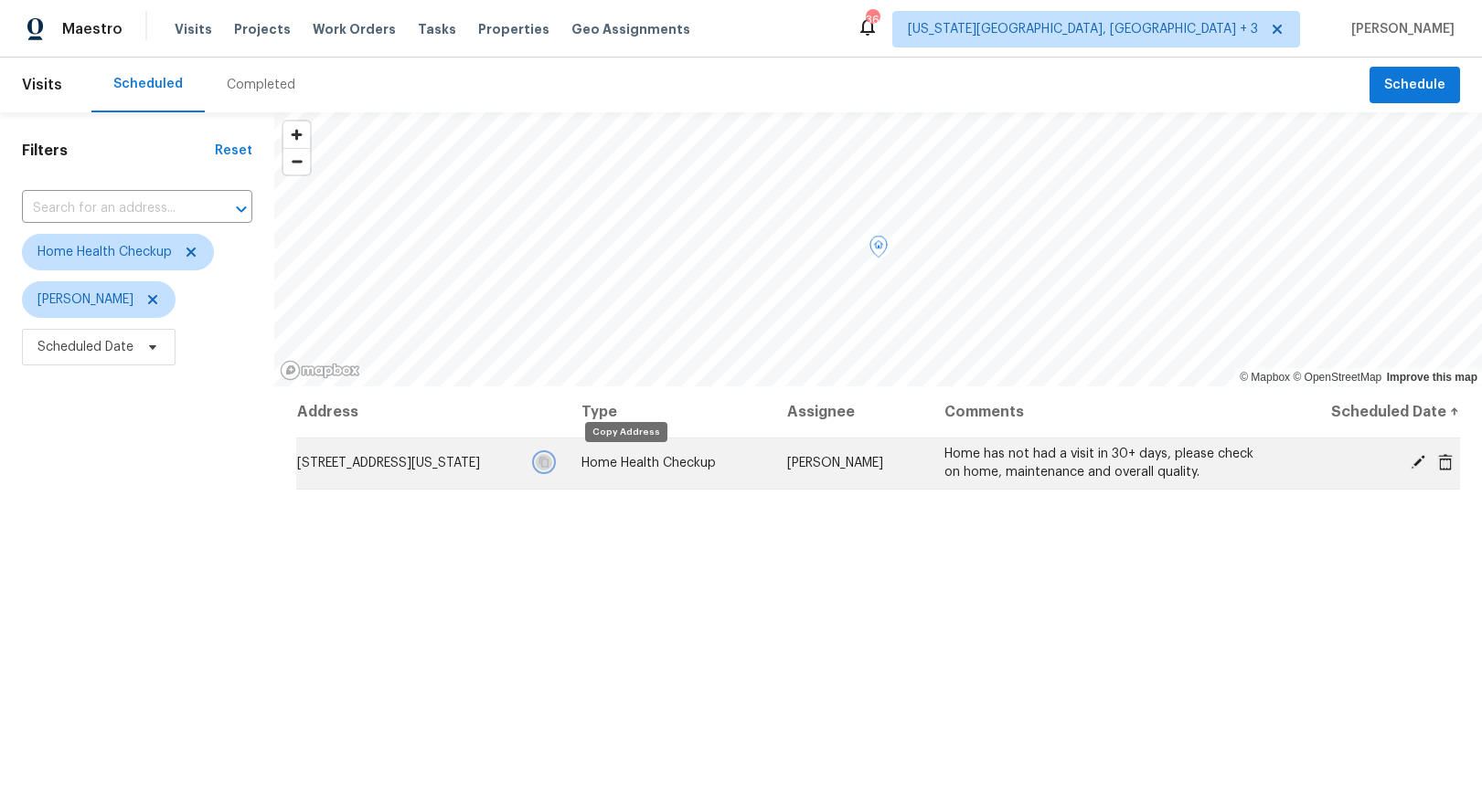
click at [549, 467] on icon "button" at bounding box center [544, 463] width 9 height 10
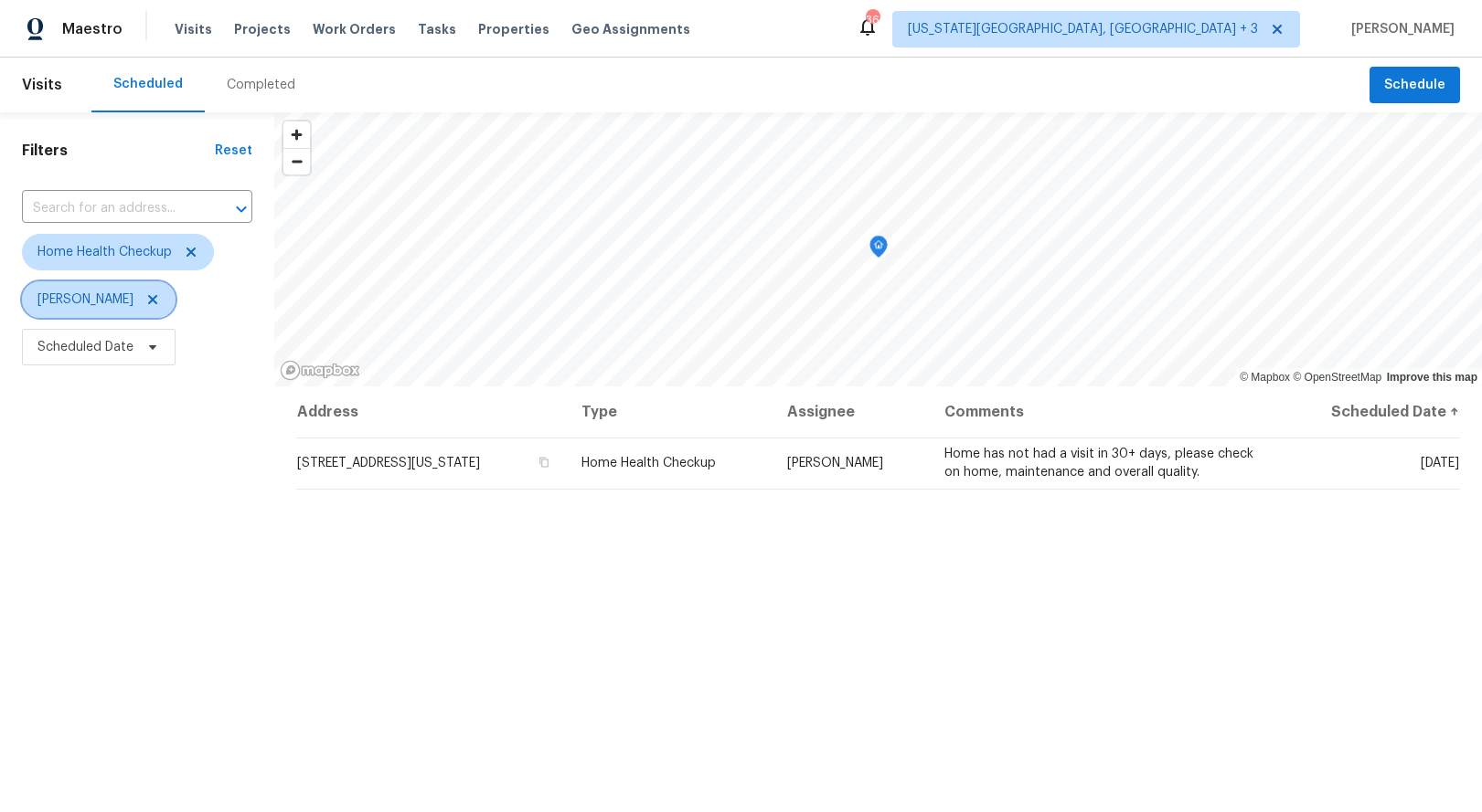
click at [148, 301] on icon at bounding box center [153, 300] width 9 height 9
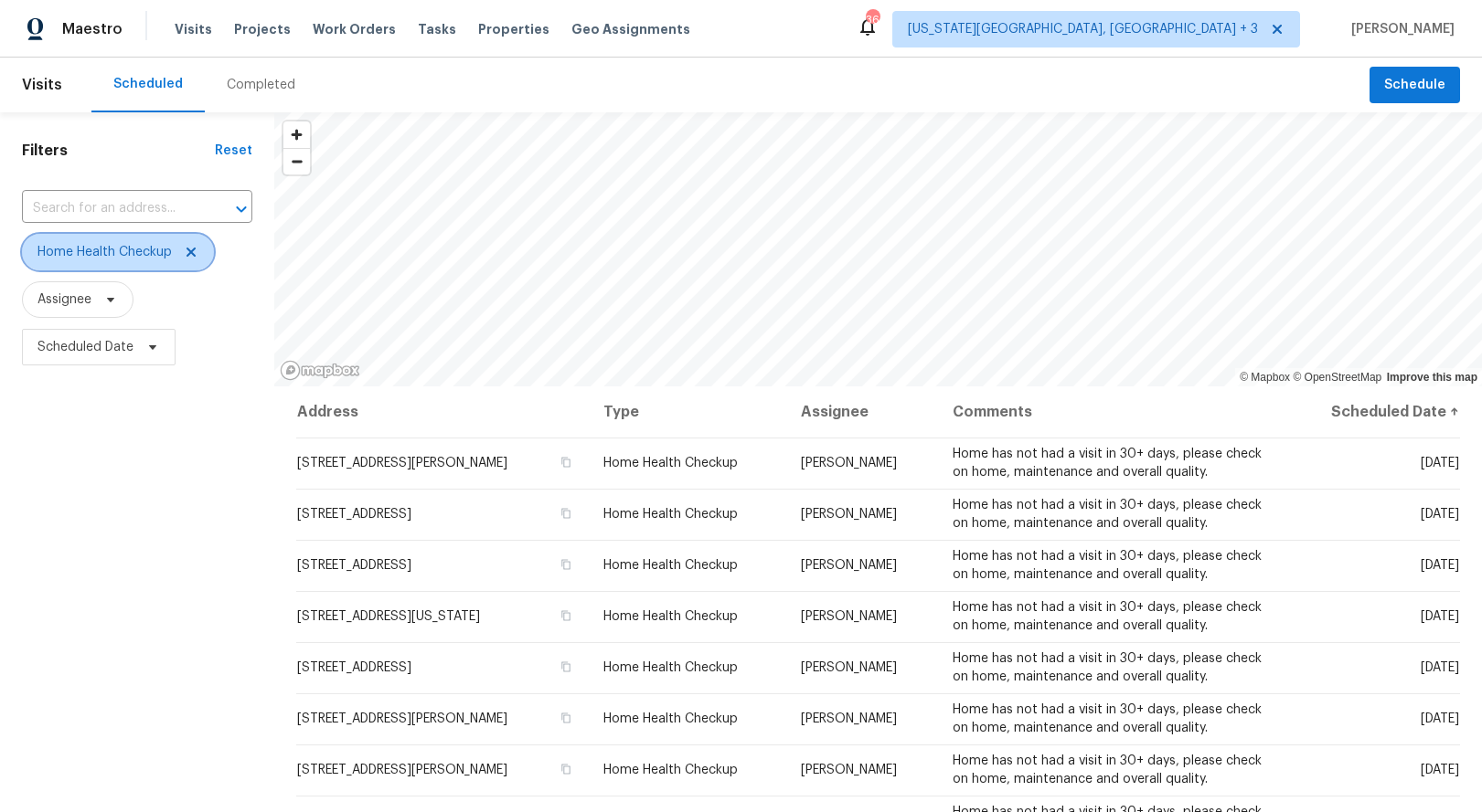
click at [193, 250] on icon at bounding box center [191, 252] width 9 height 9
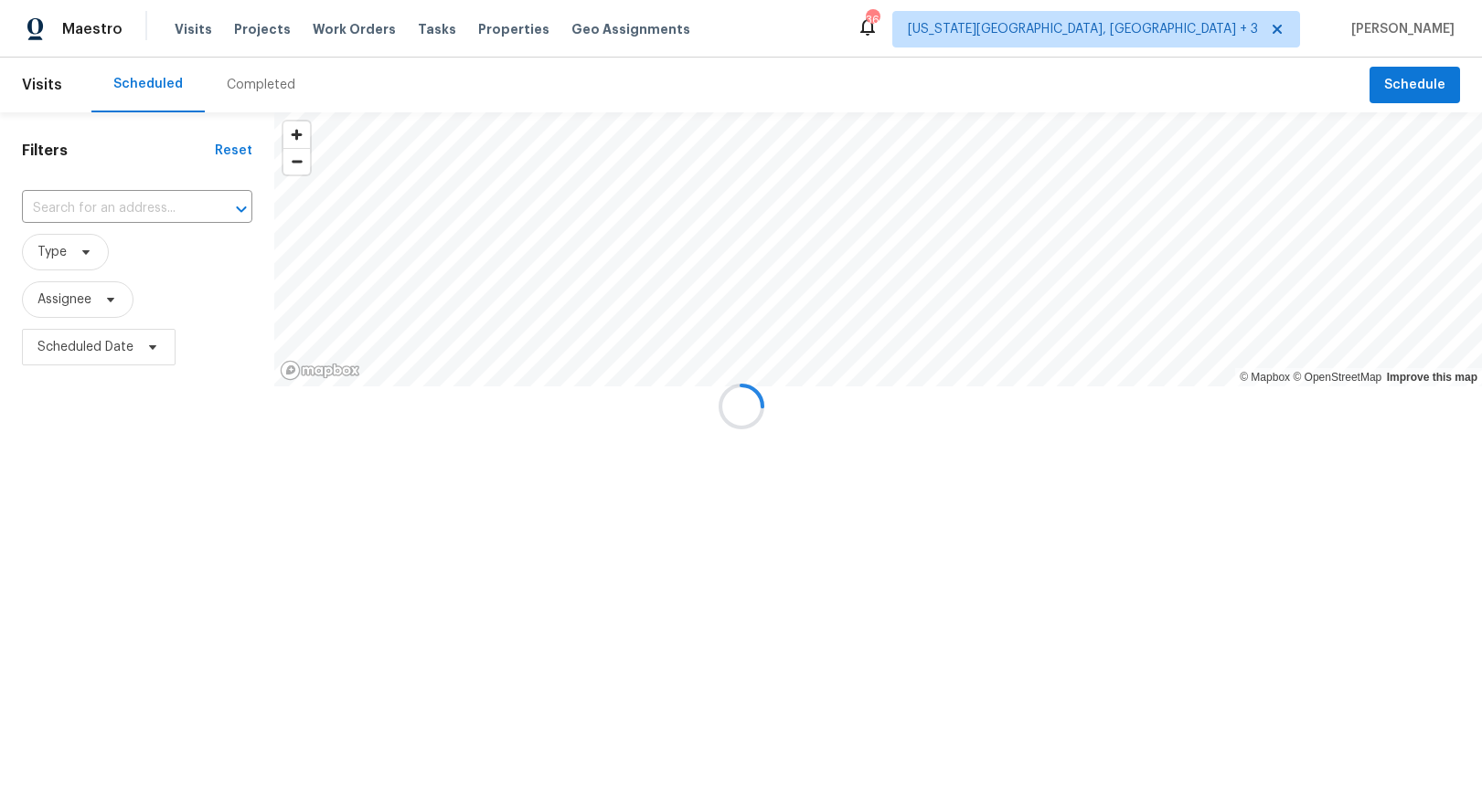
click at [195, 354] on div at bounding box center [741, 406] width 1482 height 812
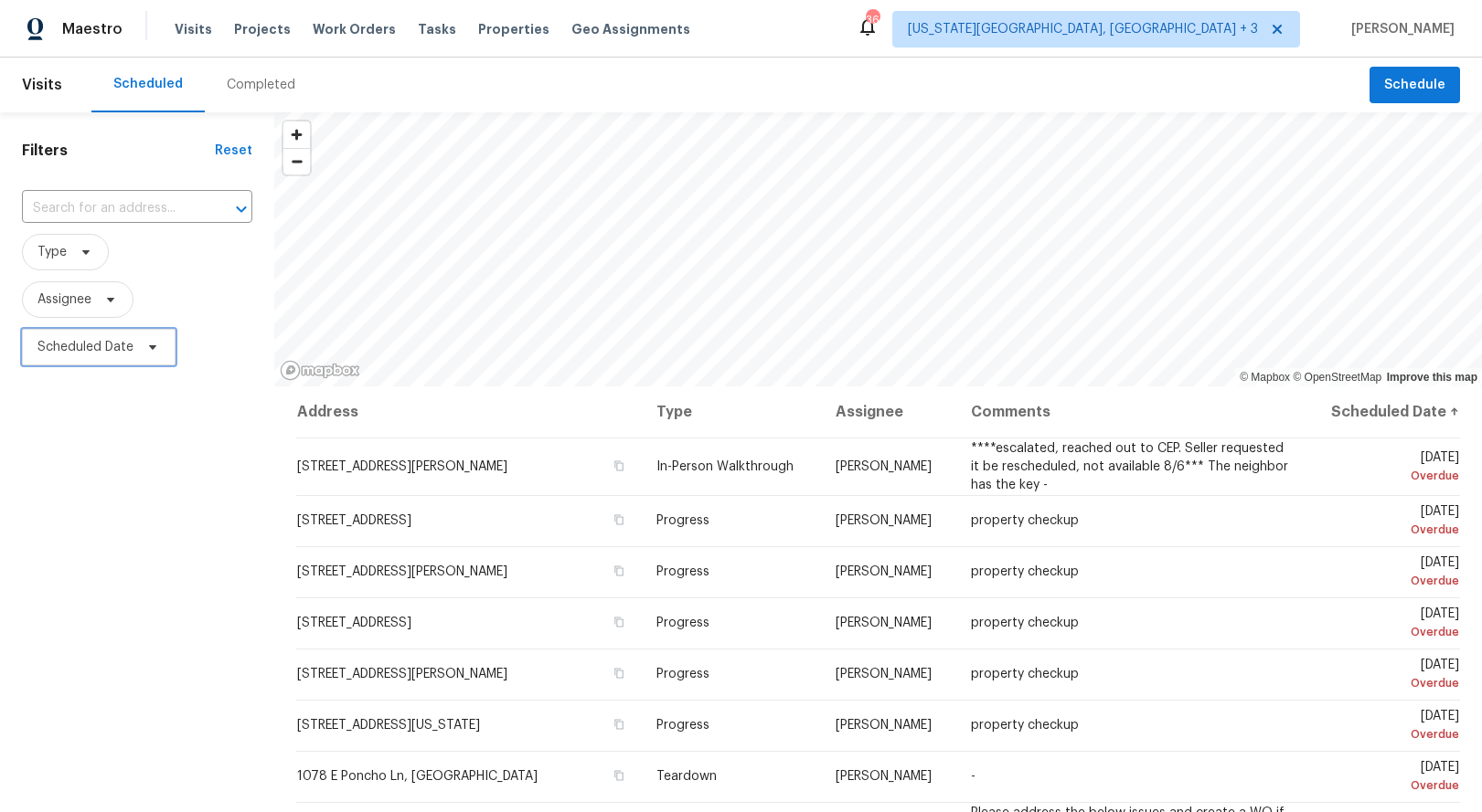
click at [145, 348] on icon at bounding box center [152, 347] width 14 height 14
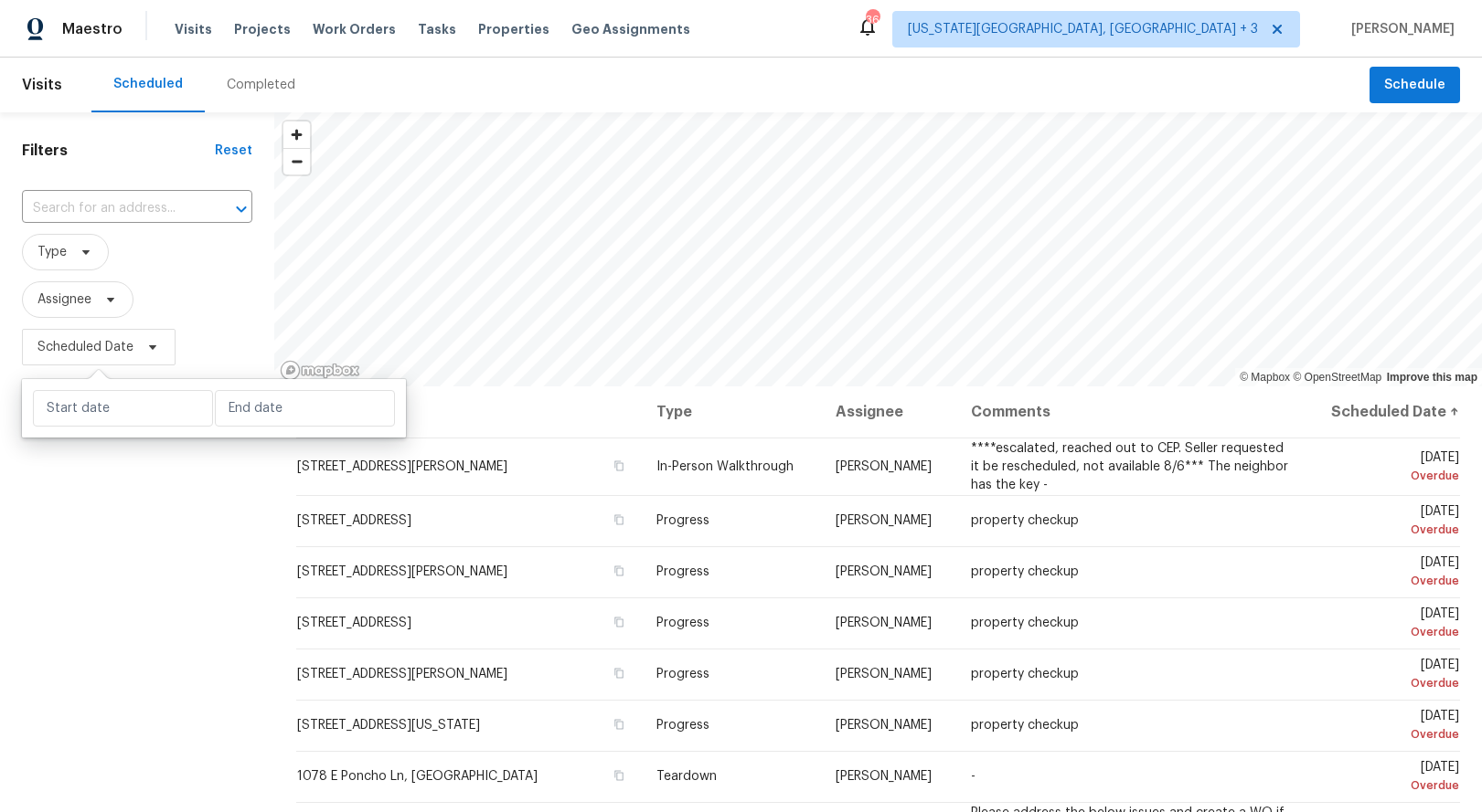
click at [137, 431] on div at bounding box center [213, 409] width 383 height 59
select select "7"
select select "2025"
select select "8"
select select "2025"
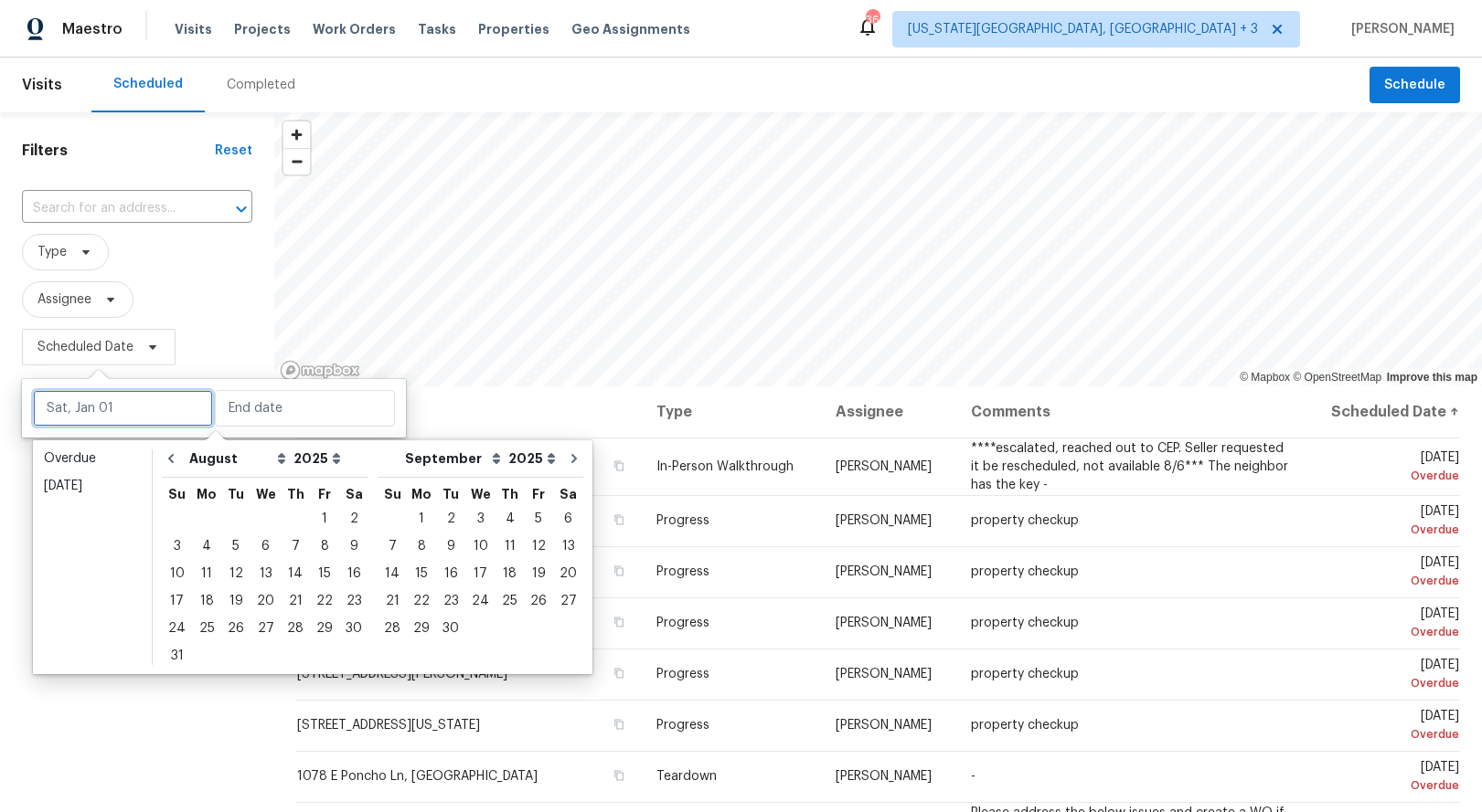
click at [132, 417] on input "text" at bounding box center [123, 408] width 180 height 37
type input "Sat, Aug 23"
type input "Sun, Sep 28"
type input "Wed, Aug 06"
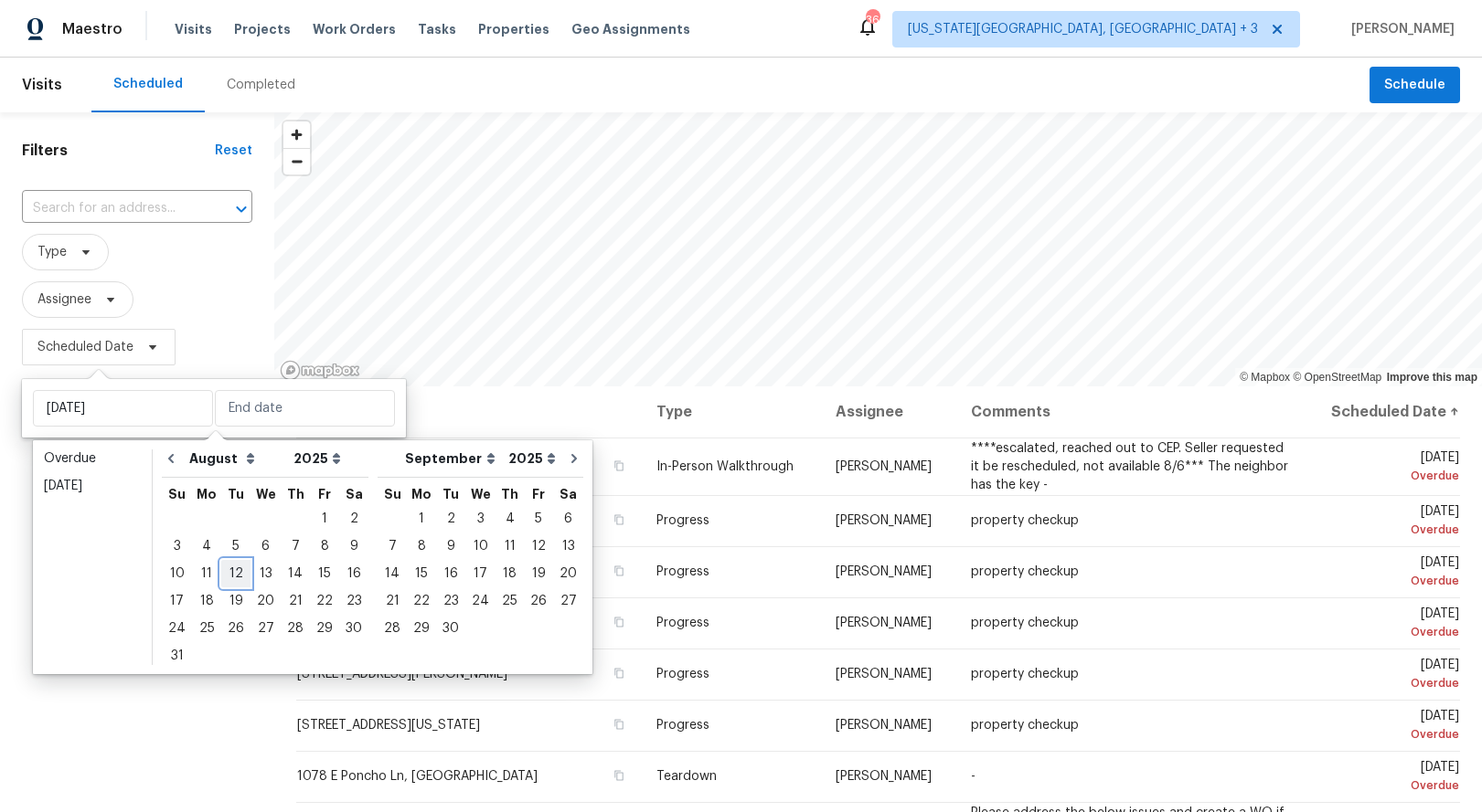
click at [239, 570] on div "12" at bounding box center [235, 573] width 29 height 25
type input "Tue, Aug 12"
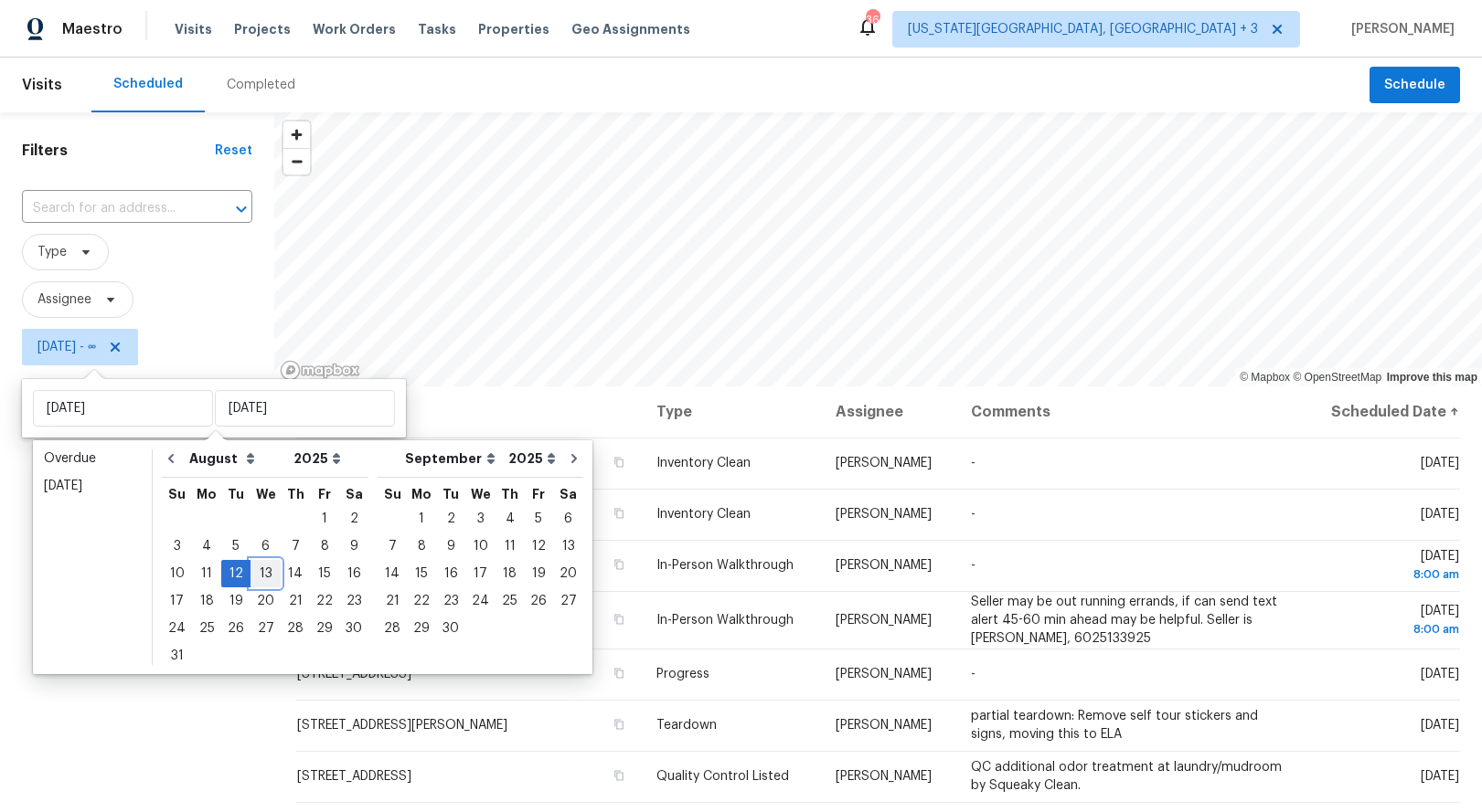
click at [261, 572] on div "13" at bounding box center [265, 573] width 30 height 25
type input "Wed, Aug 13"
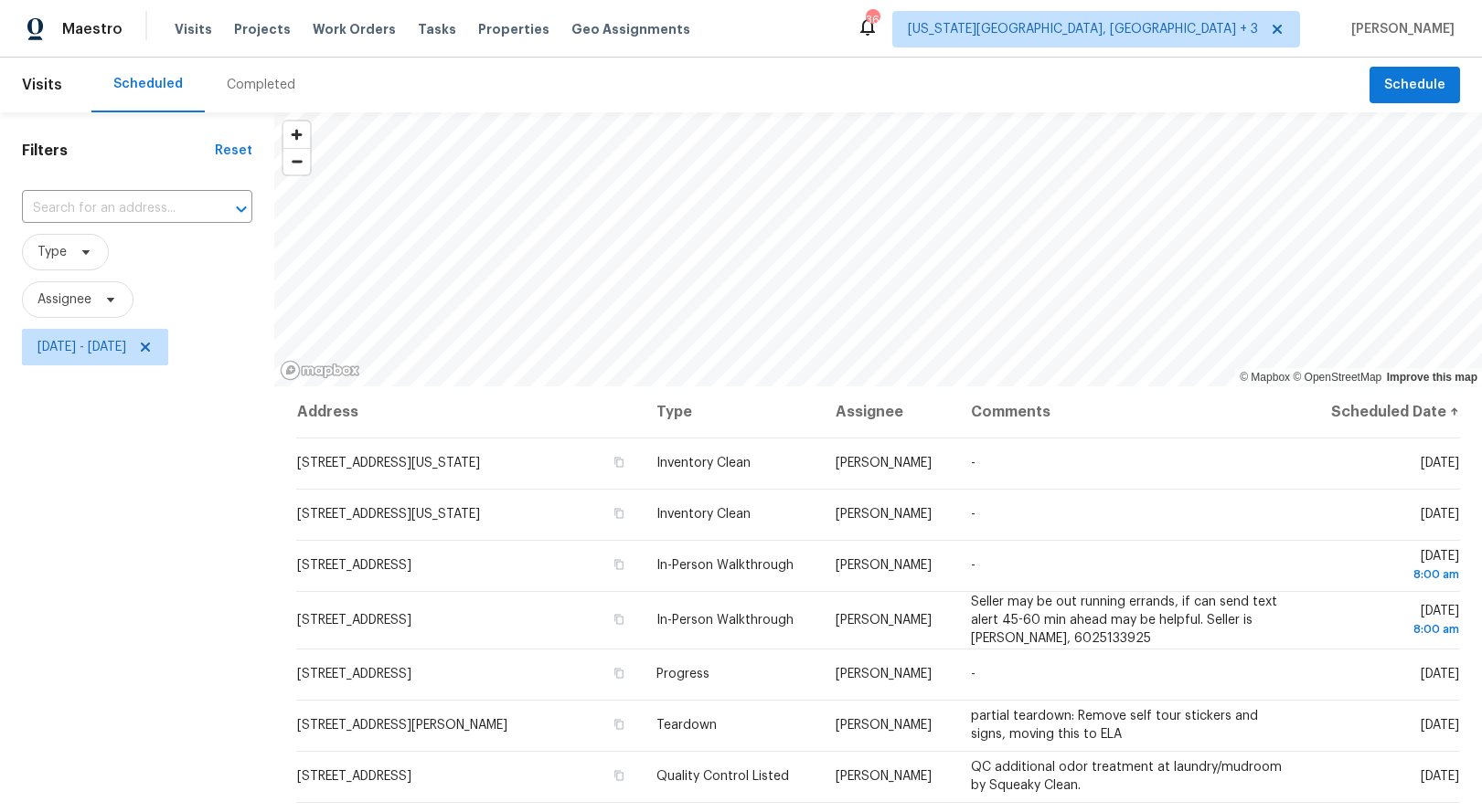
click at [179, 549] on div "Filters Reset ​ Type Assignee Tue, Aug 12 - Wed, Aug 13" at bounding box center [137, 574] width 274 height 923
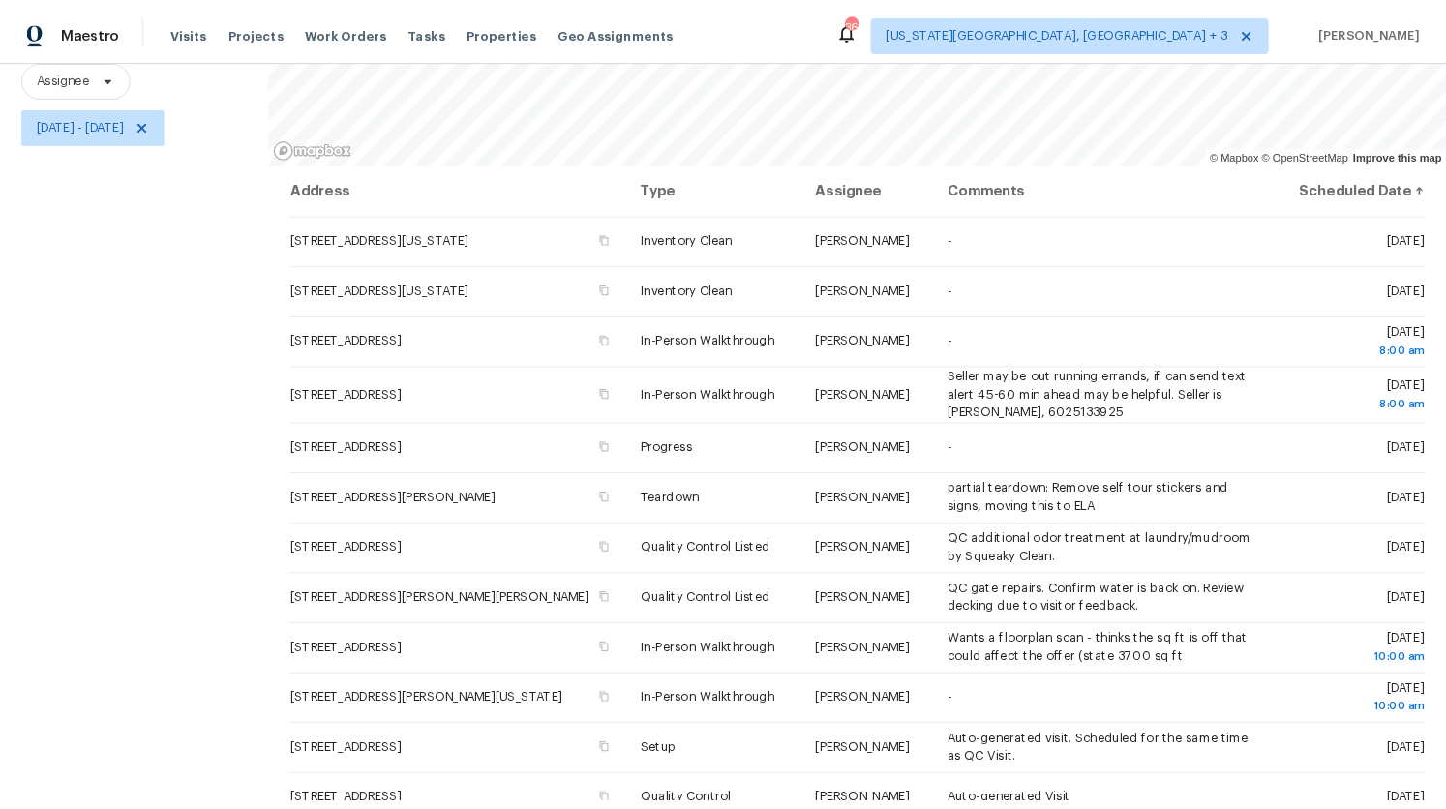
scroll to position [237, 0]
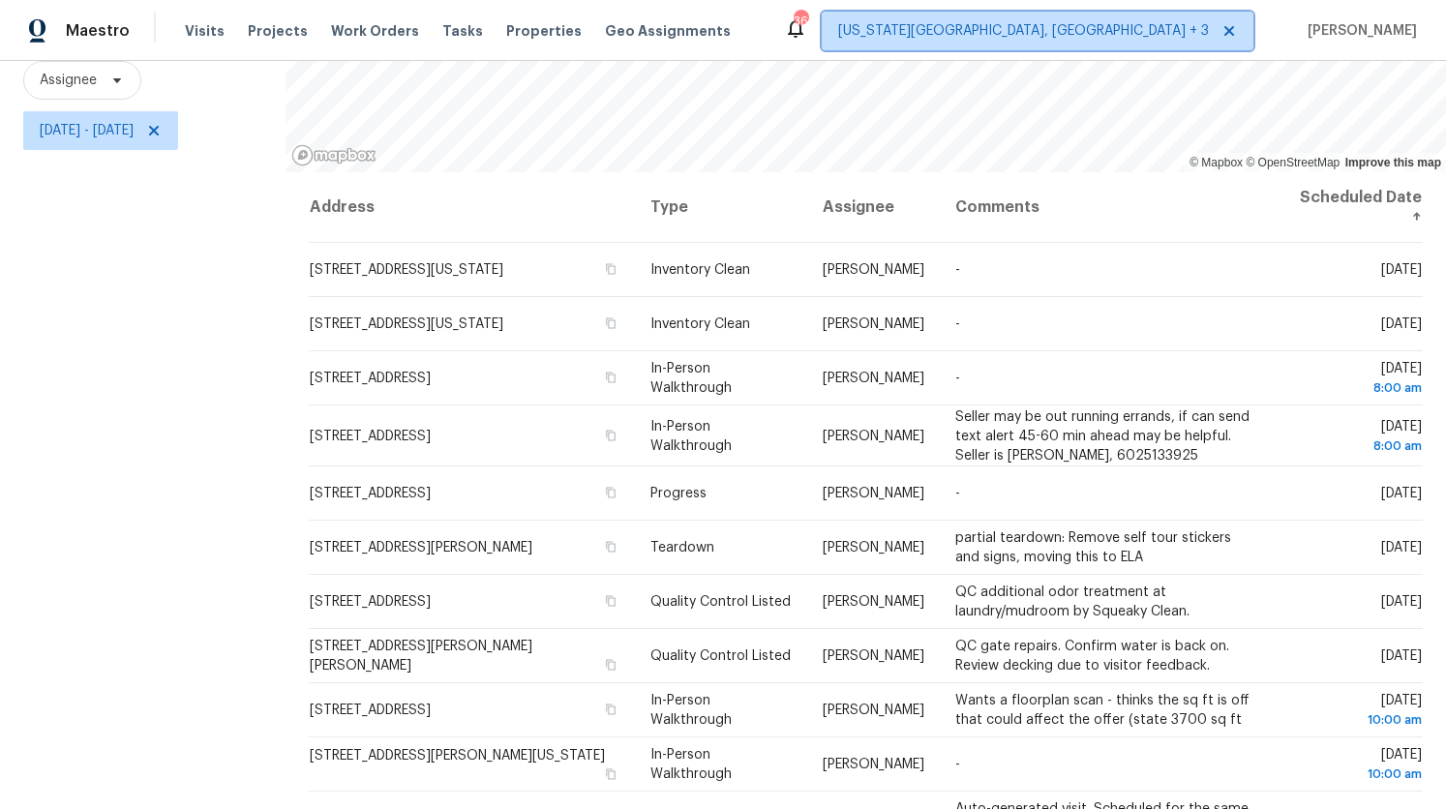
click at [1097, 22] on span "[US_STATE][GEOGRAPHIC_DATA], [GEOGRAPHIC_DATA] + 3" at bounding box center [1023, 30] width 371 height 19
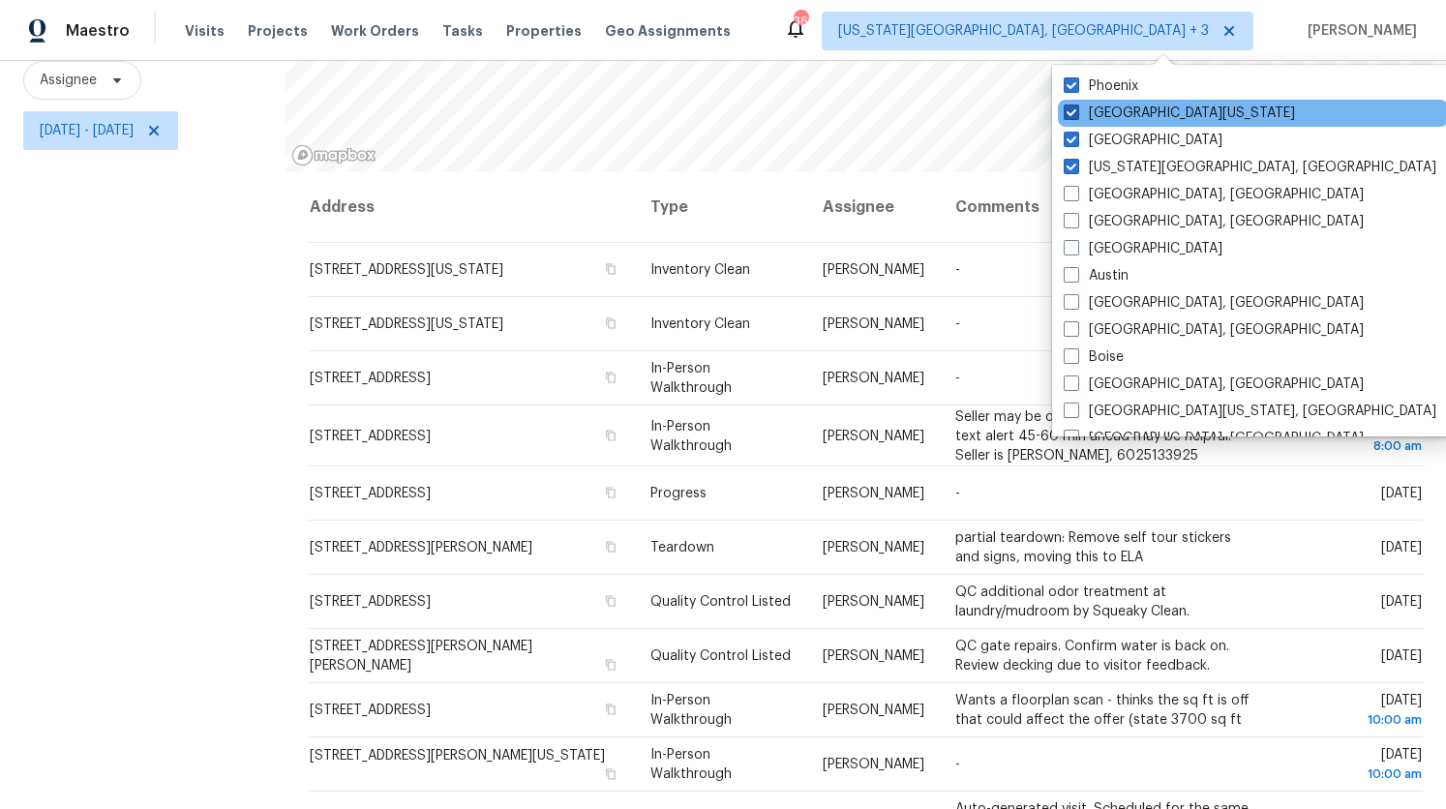
click at [1112, 105] on label "Northern Colorado" at bounding box center [1179, 113] width 231 height 19
click at [1076, 105] on input "Northern Colorado" at bounding box center [1070, 110] width 13 height 13
checkbox input "false"
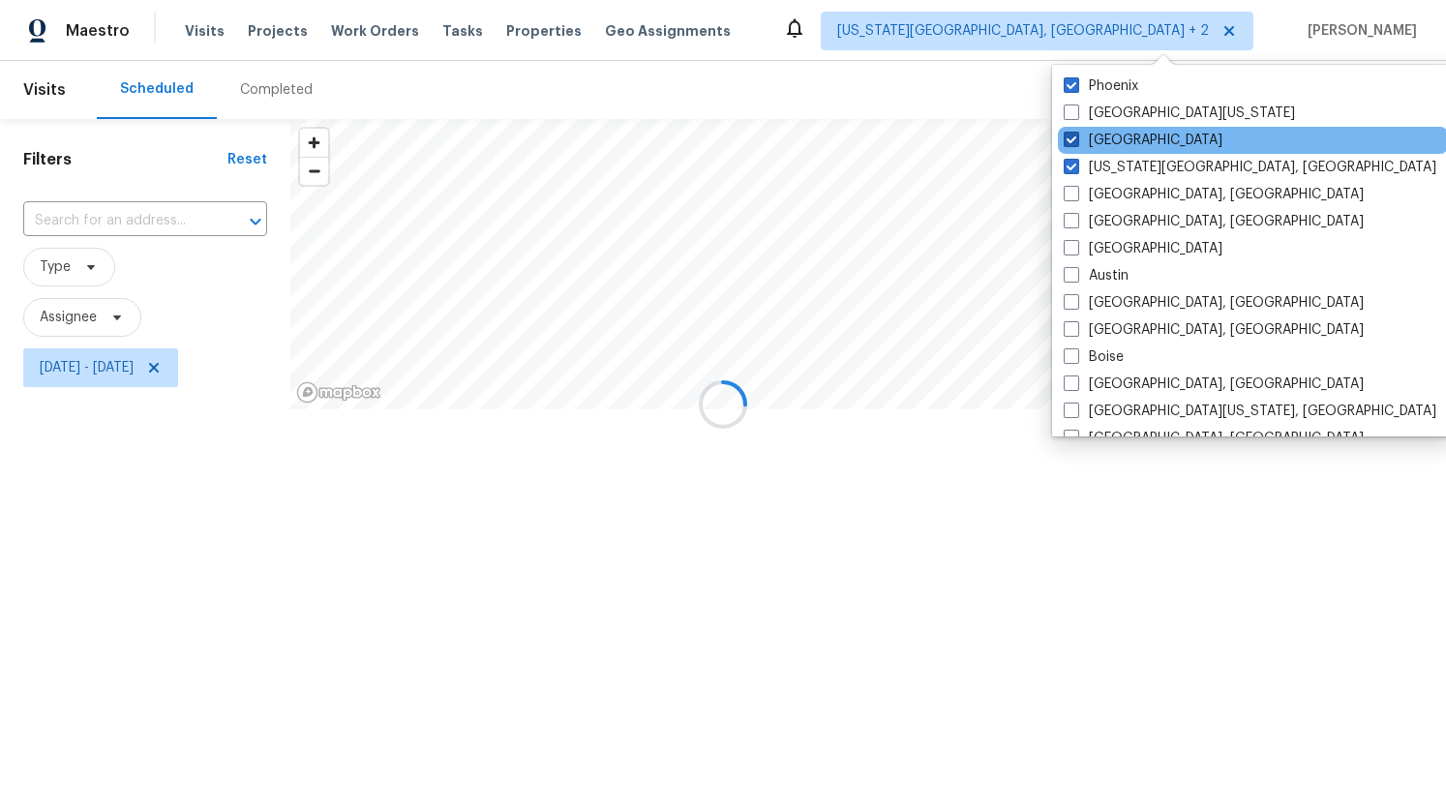
click at [1108, 132] on label "Denver" at bounding box center [1143, 140] width 159 height 19
click at [1076, 132] on input "Denver" at bounding box center [1070, 137] width 13 height 13
checkbox input "false"
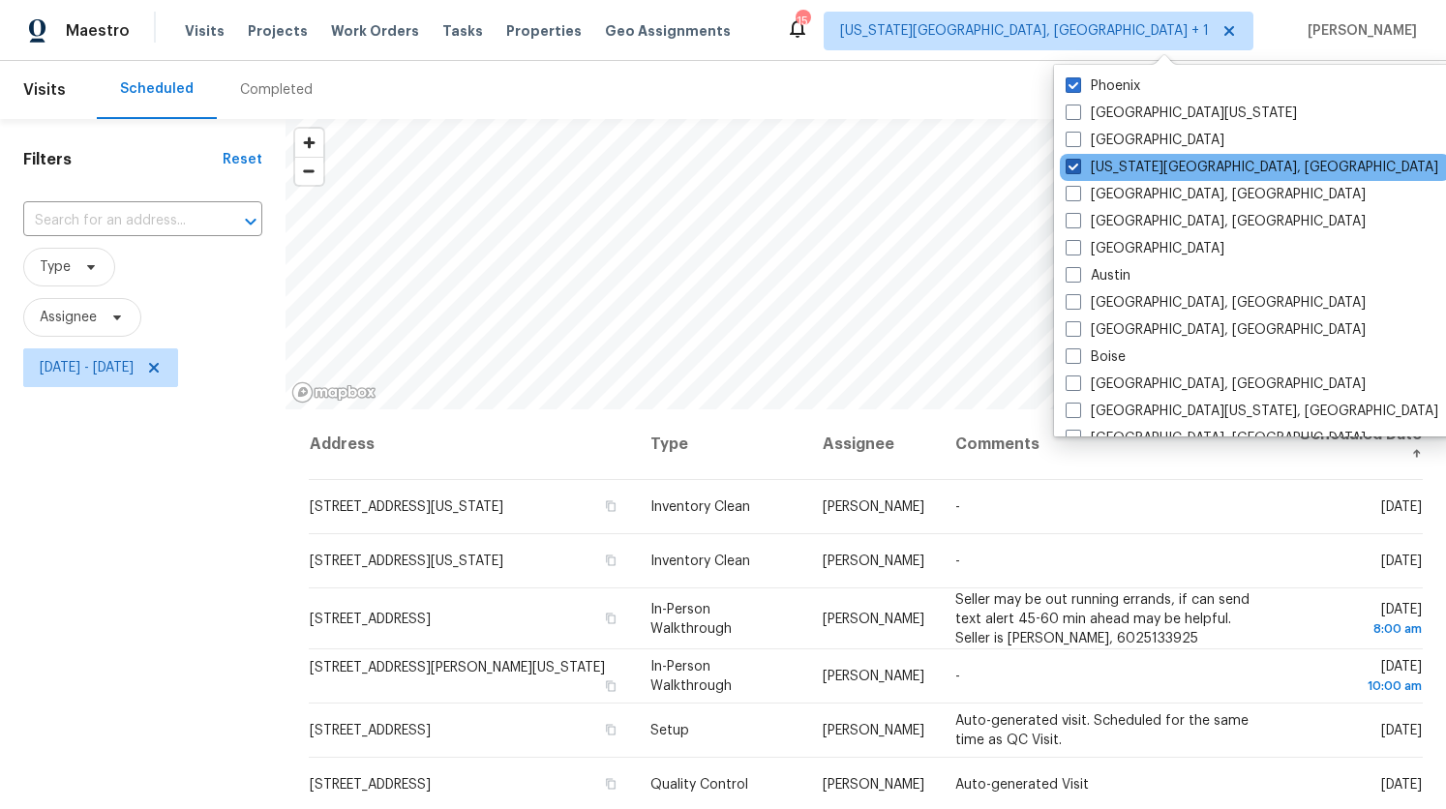
click at [1103, 162] on label "Colorado Springs, CO" at bounding box center [1252, 167] width 373 height 19
click at [1078, 162] on input "Colorado Springs, CO" at bounding box center [1072, 164] width 13 height 13
checkbox input "false"
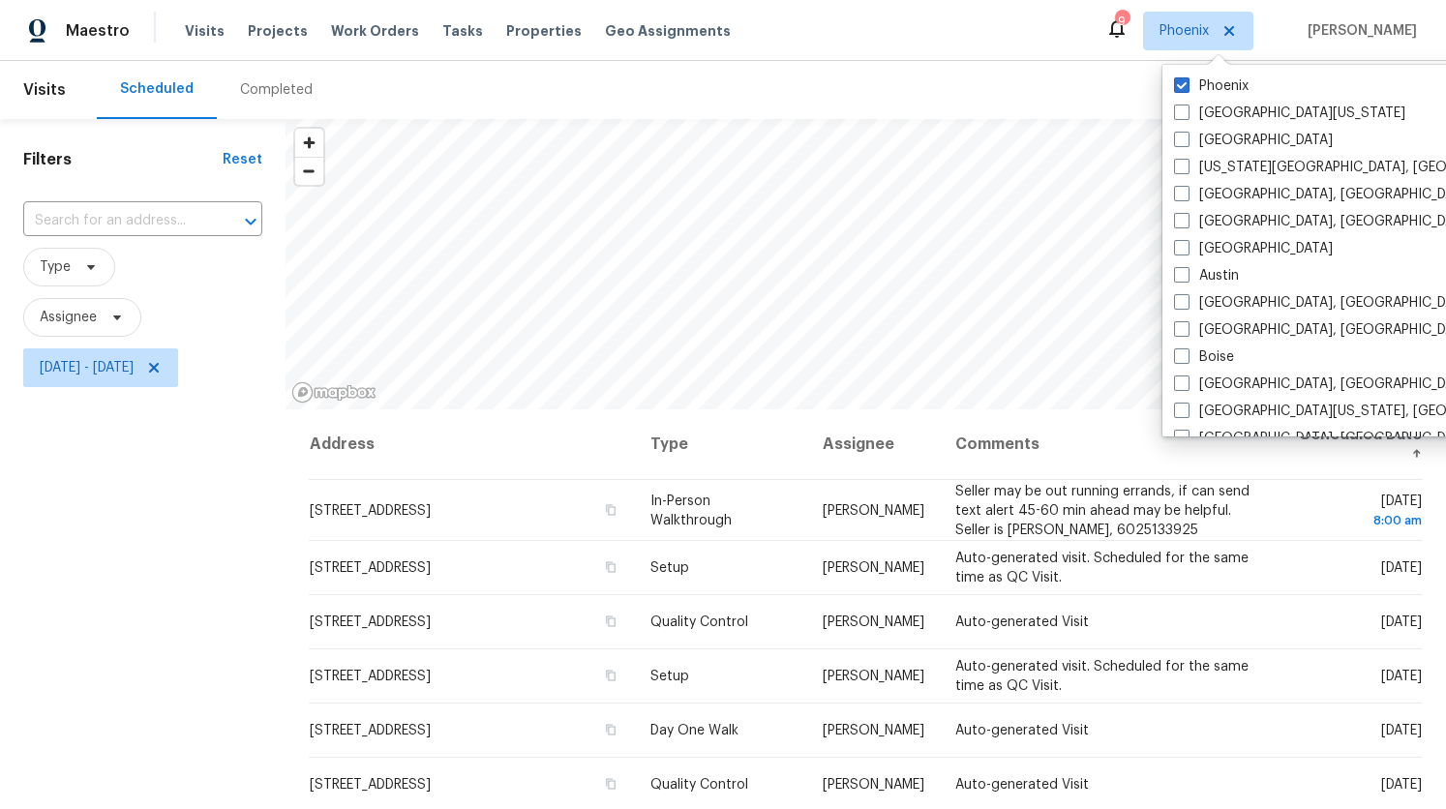
click at [863, 53] on div "Maestro Visits Projects Work Orders Tasks Properties Geo Assignments 9 Phoenix …" at bounding box center [723, 30] width 1446 height 61
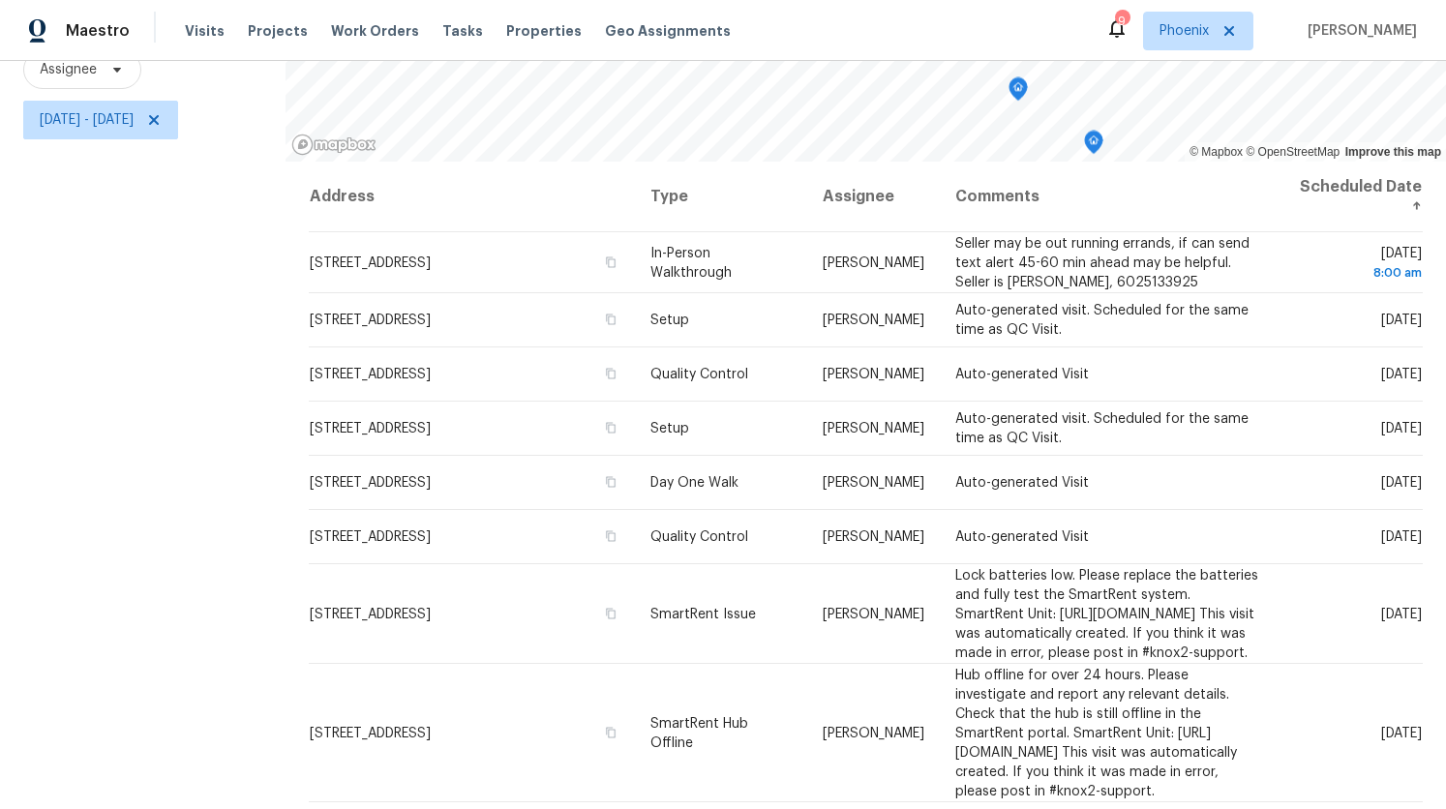
scroll to position [248, 0]
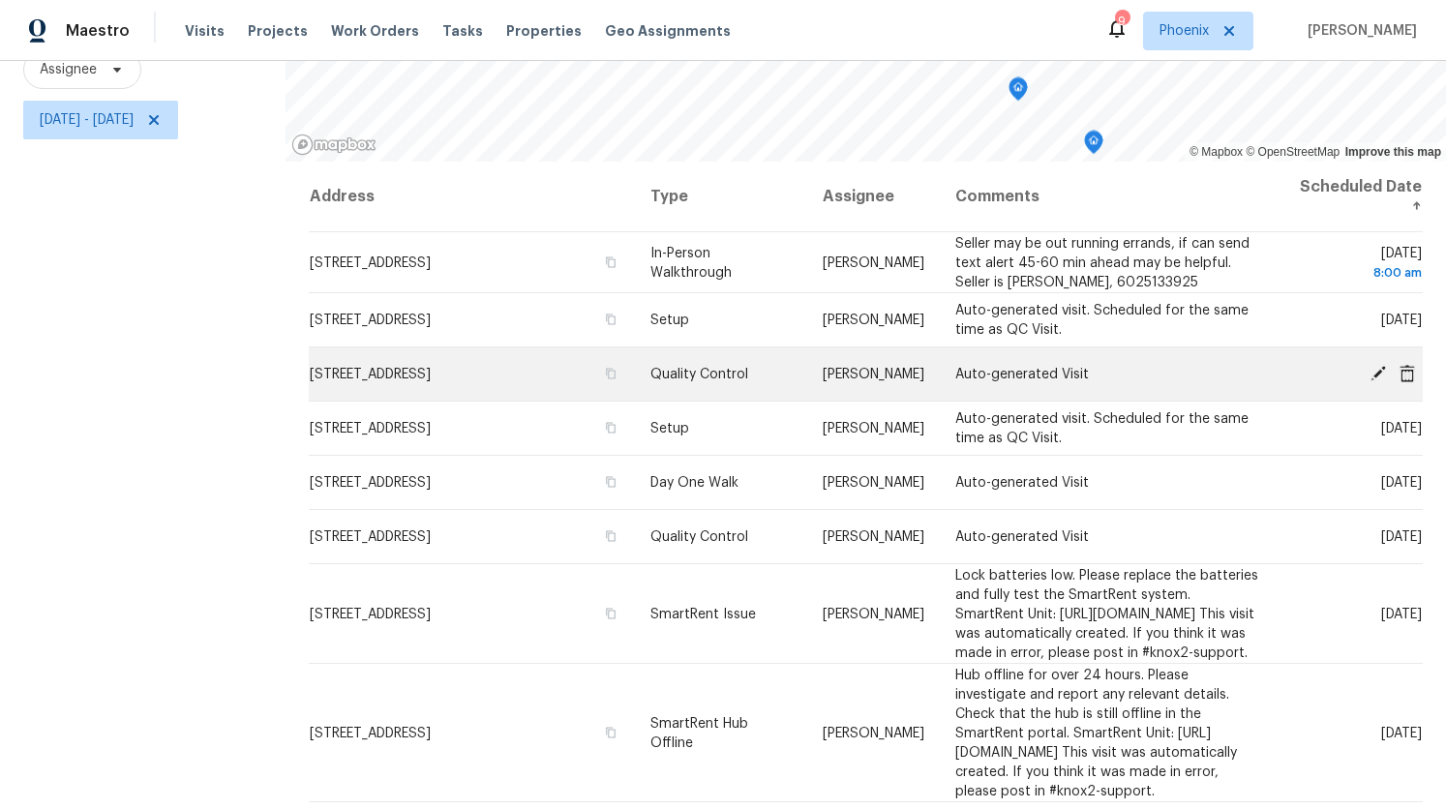
click at [770, 369] on td "Quality Control" at bounding box center [721, 374] width 172 height 54
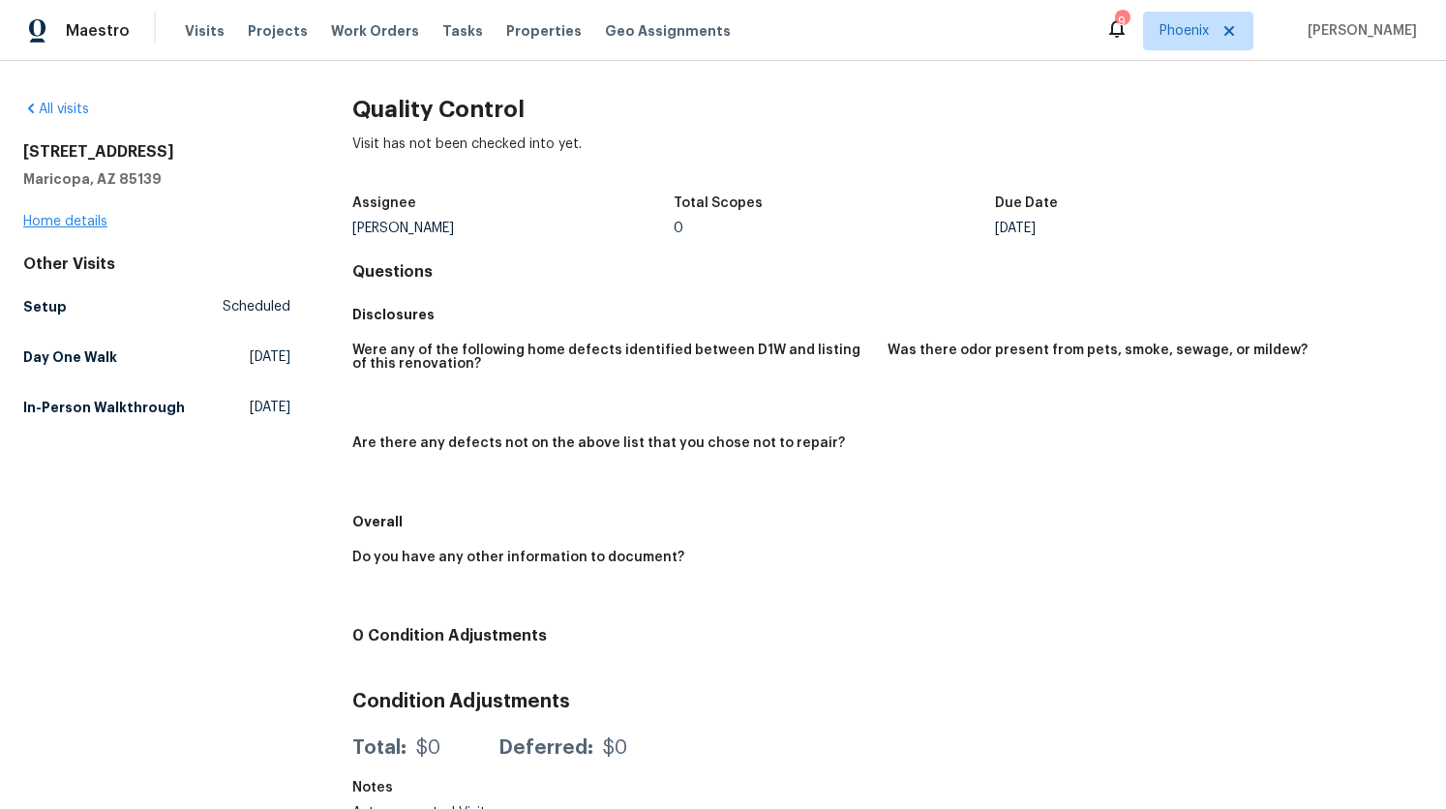
click at [62, 220] on link "Home details" at bounding box center [65, 222] width 84 height 14
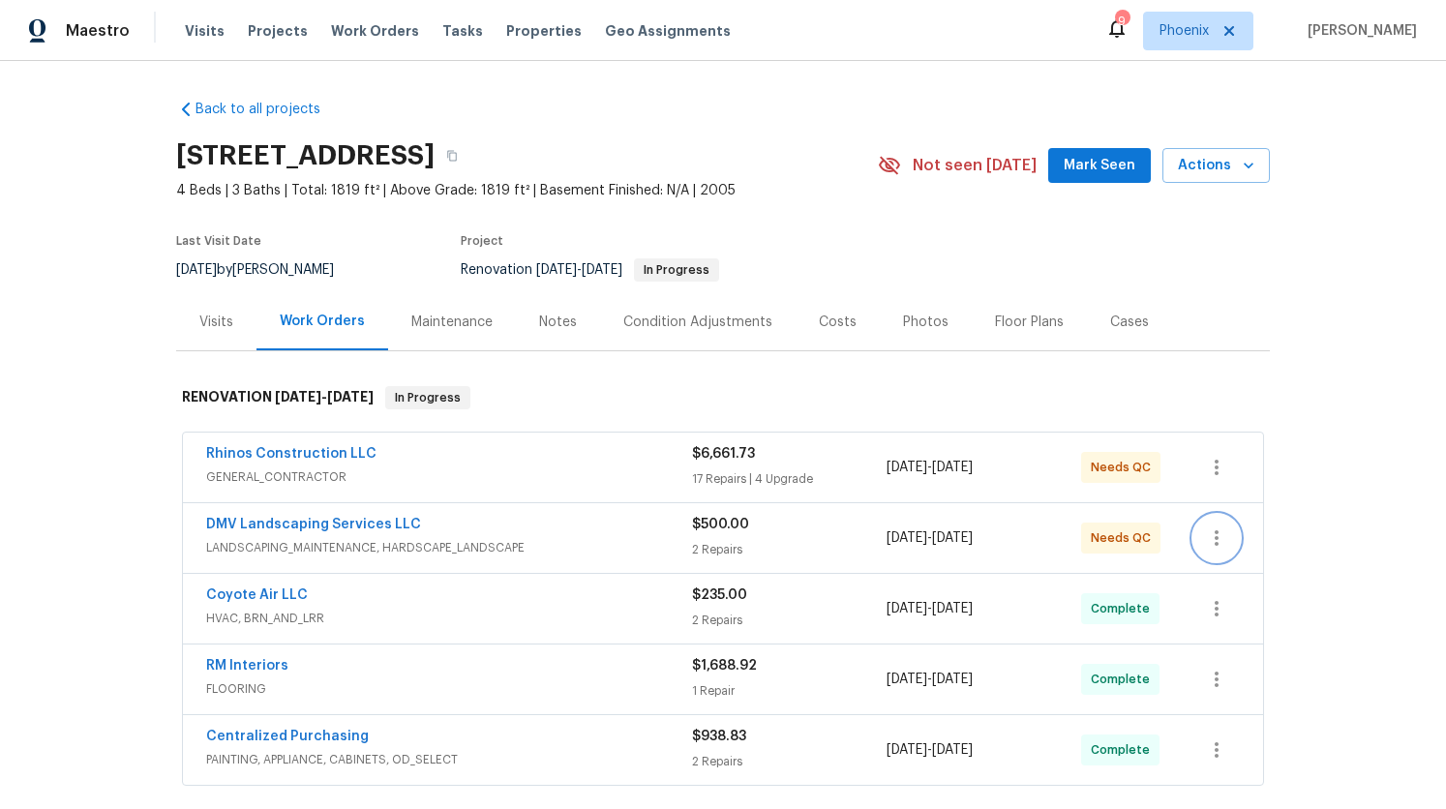
click at [1216, 538] on icon "button" at bounding box center [1217, 537] width 4 height 15
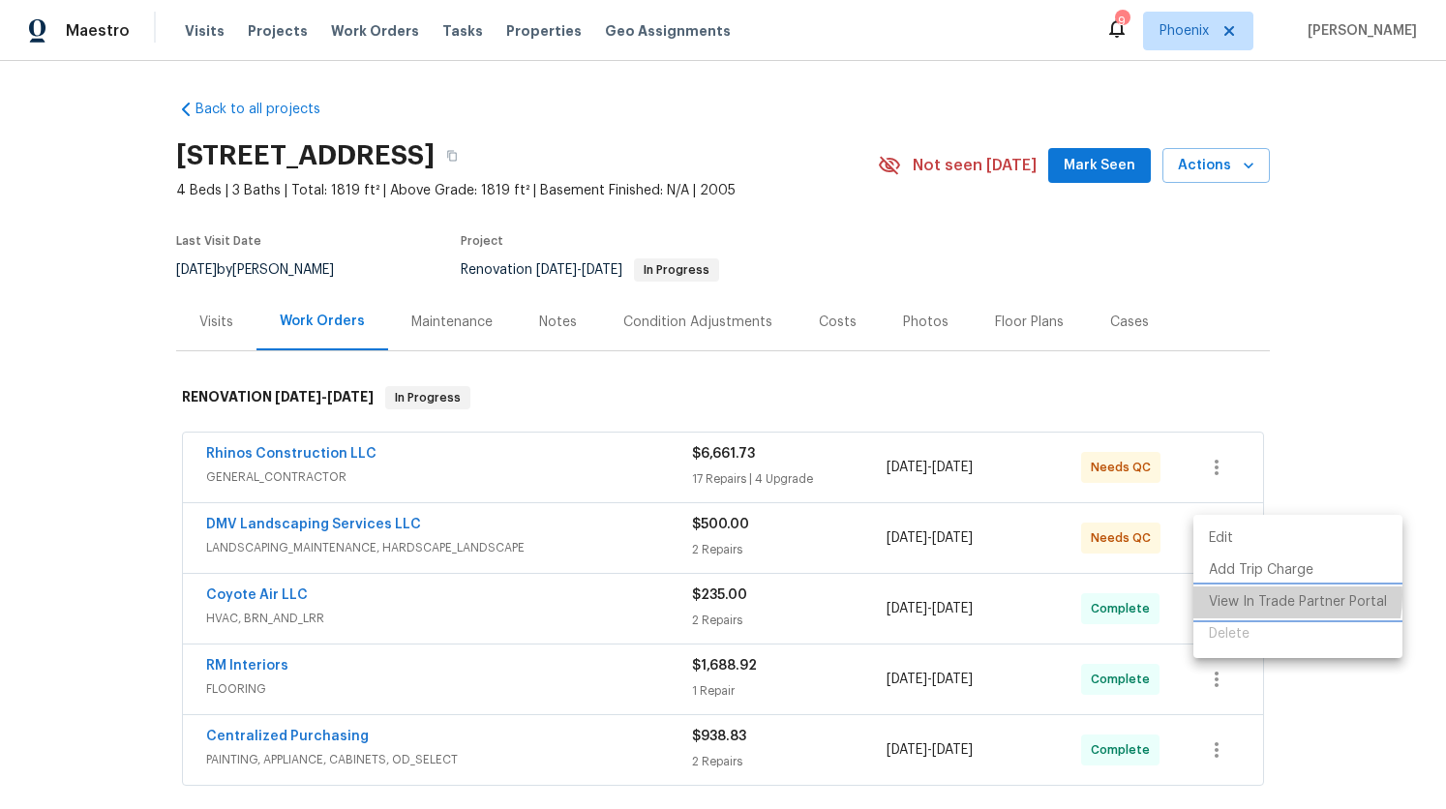
click at [1240, 595] on li "View In Trade Partner Portal" at bounding box center [1297, 602] width 209 height 32
click at [999, 625] on div at bounding box center [723, 404] width 1446 height 809
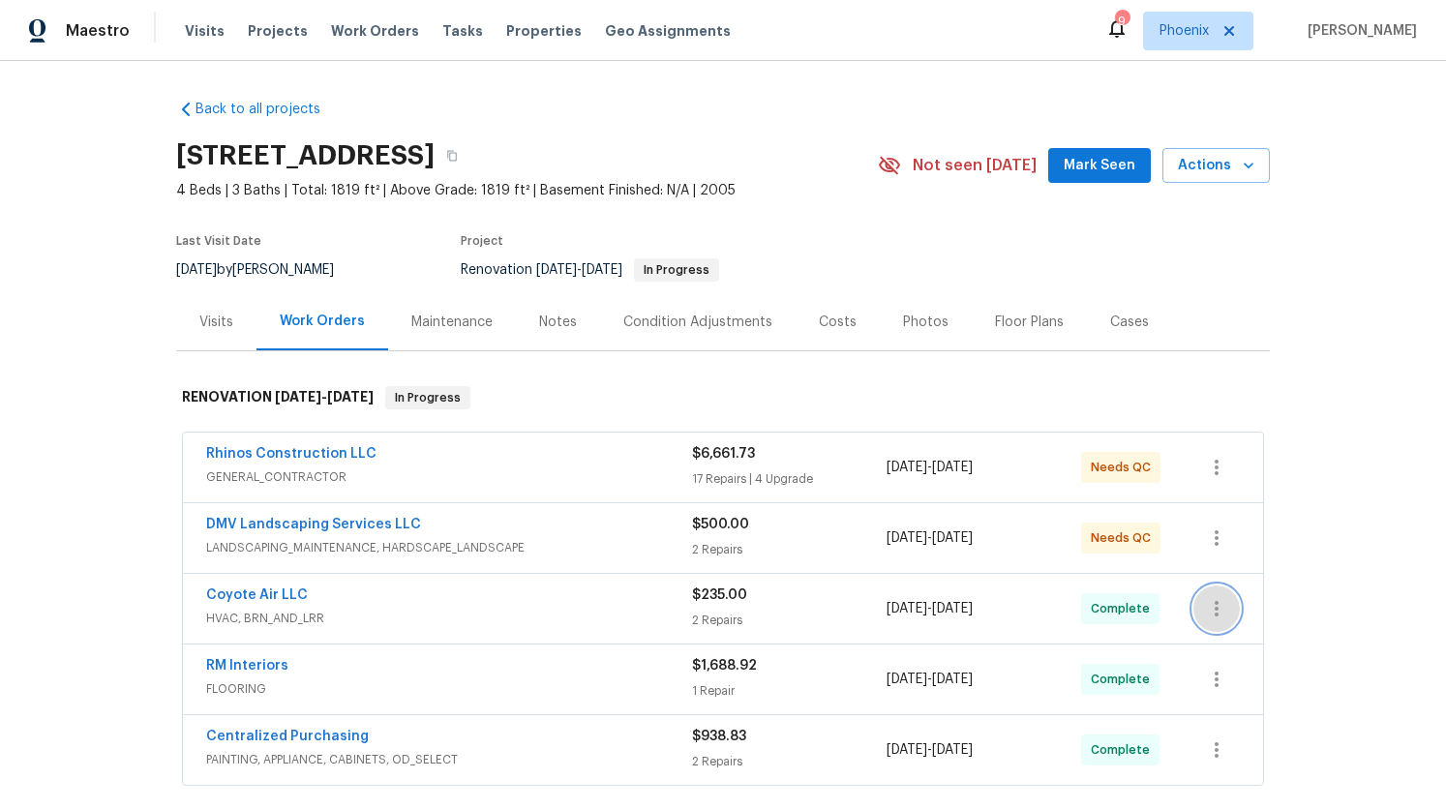
click at [1219, 614] on icon "button" at bounding box center [1216, 608] width 23 height 23
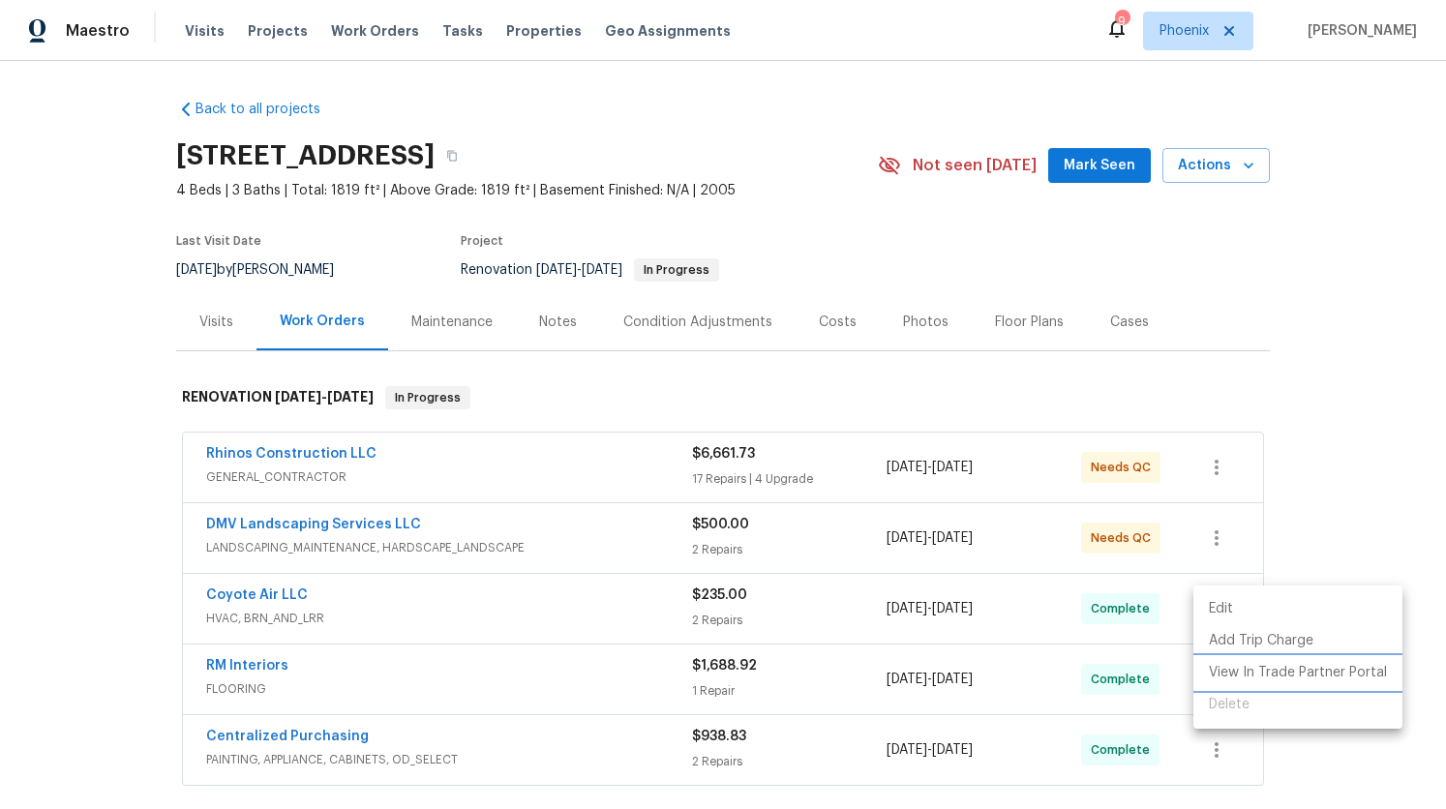
click at [1240, 672] on li "View In Trade Partner Portal" at bounding box center [1297, 673] width 209 height 32
click at [1240, 423] on div at bounding box center [723, 404] width 1446 height 809
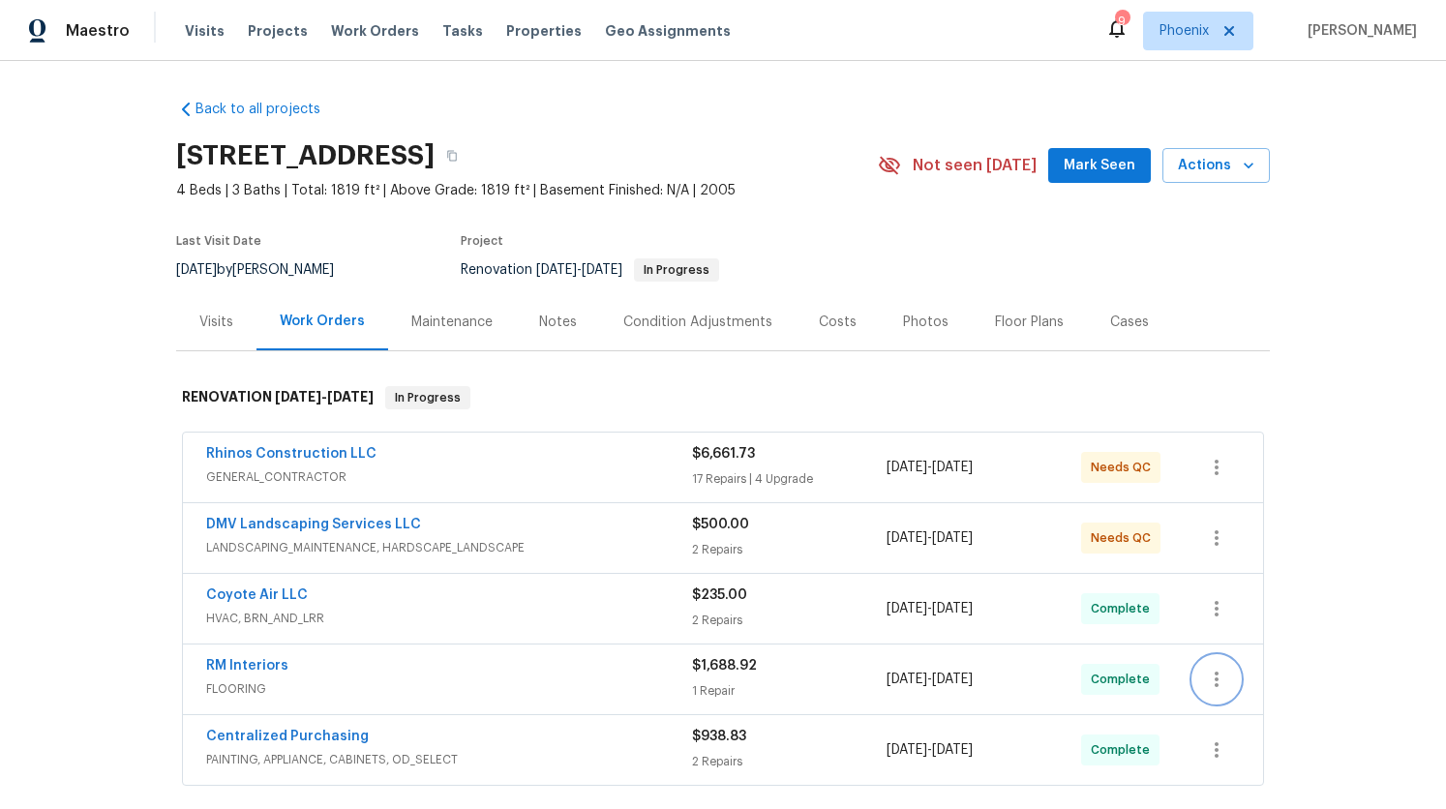
click at [1214, 675] on icon "button" at bounding box center [1216, 679] width 23 height 23
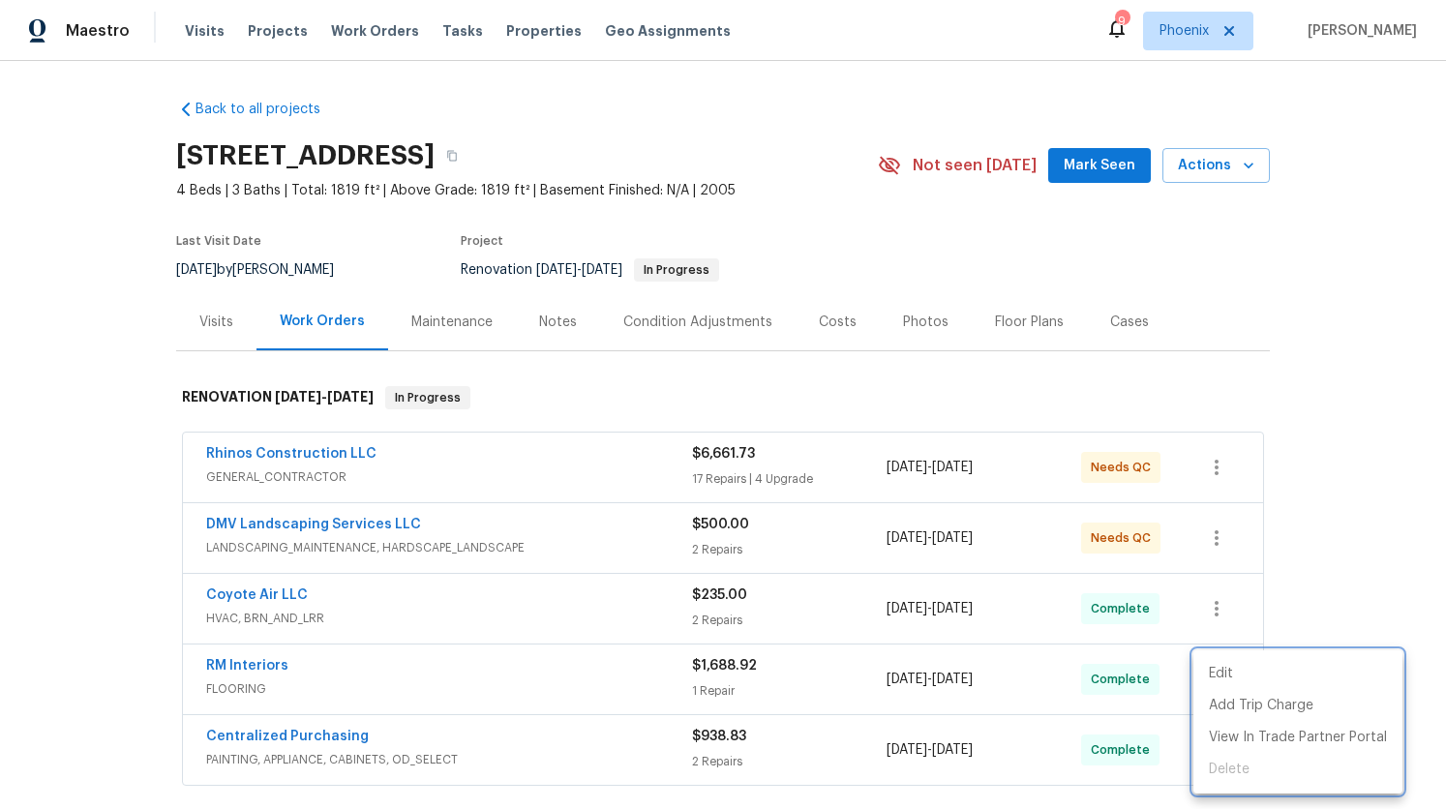
click at [1240, 454] on div at bounding box center [723, 404] width 1446 height 809
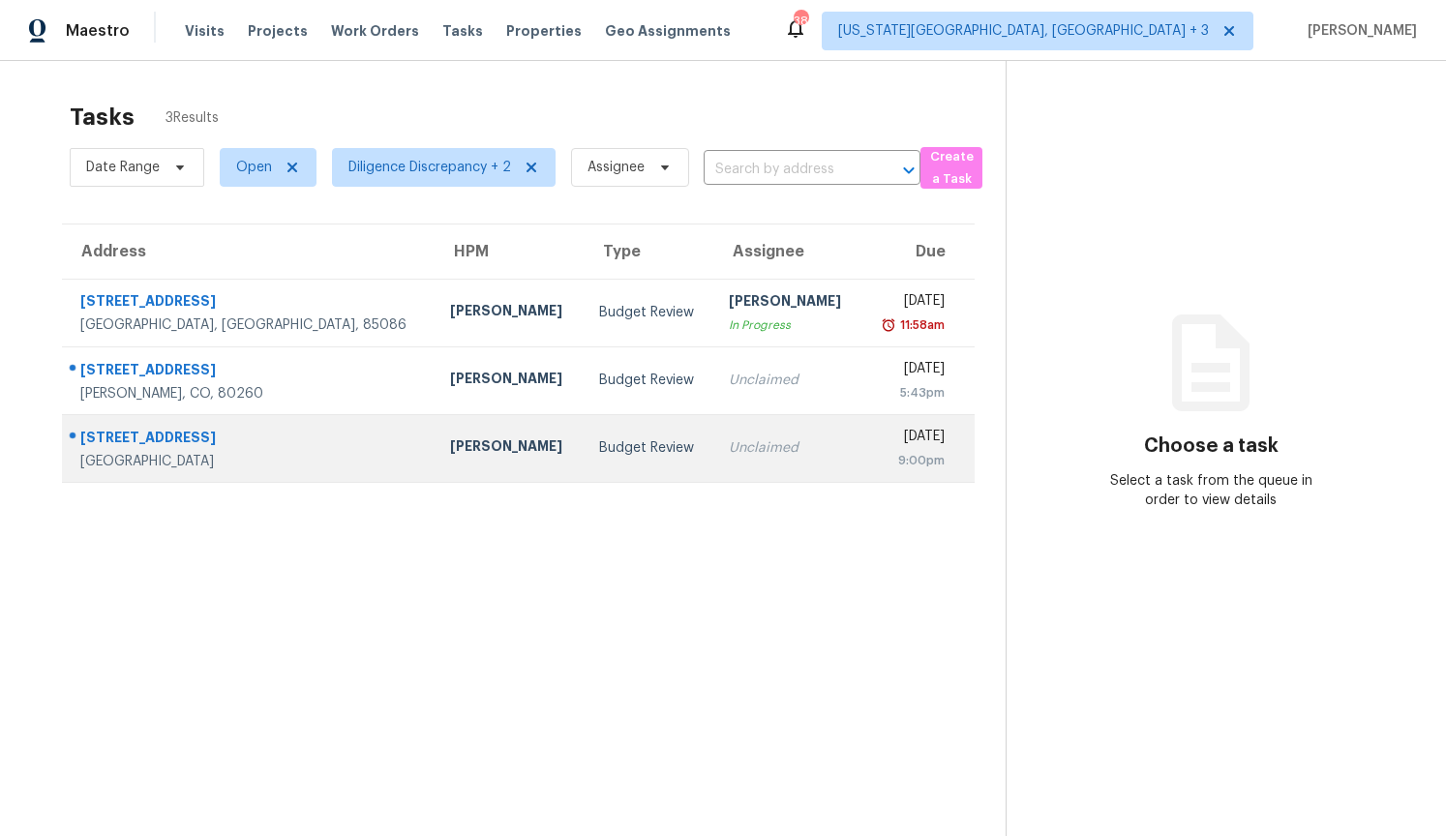
click at [861, 443] on td "[DATE] 9:00pm" at bounding box center [917, 448] width 113 height 68
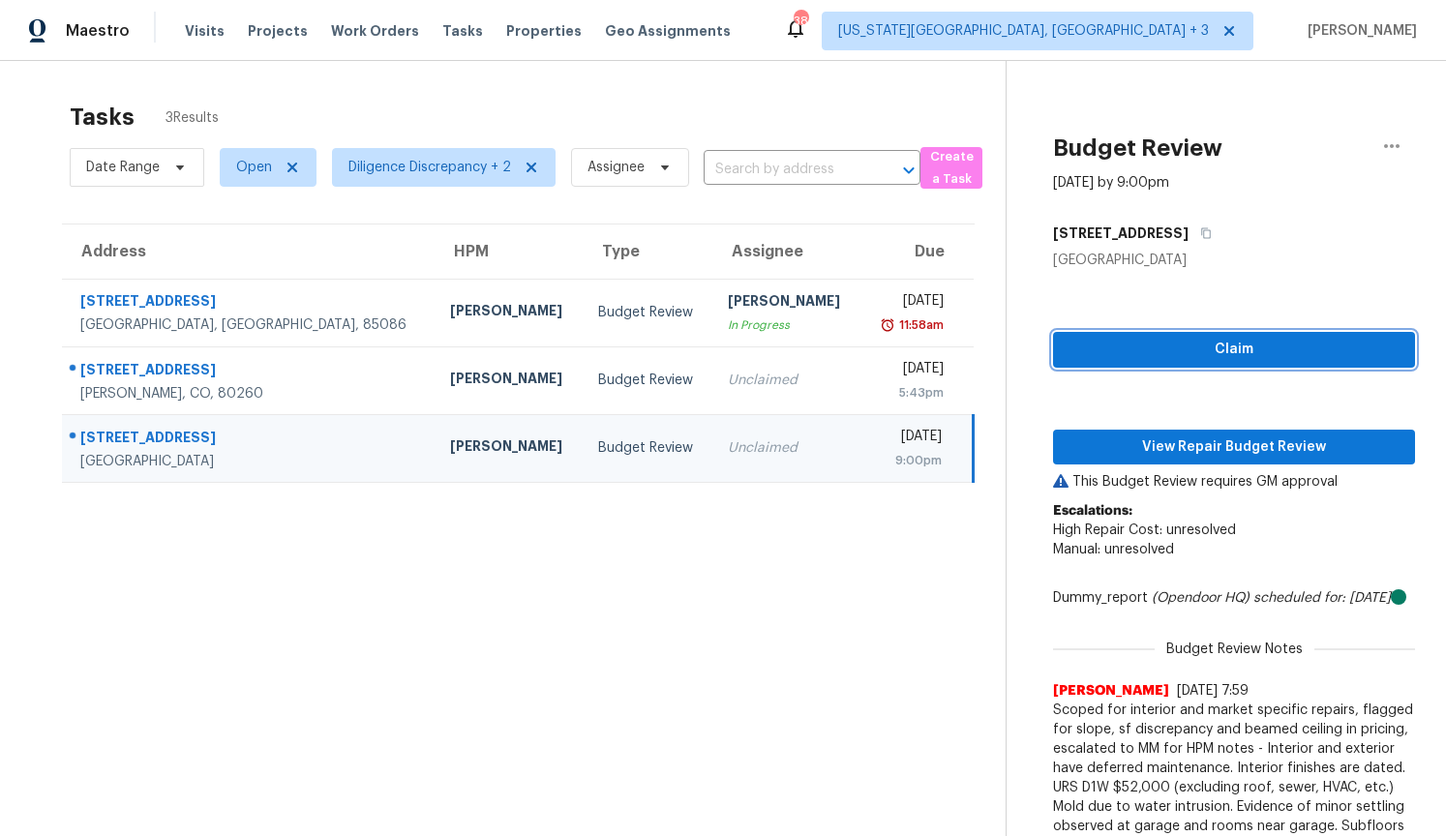
click at [1175, 354] on span "Claim" at bounding box center [1233, 350] width 331 height 24
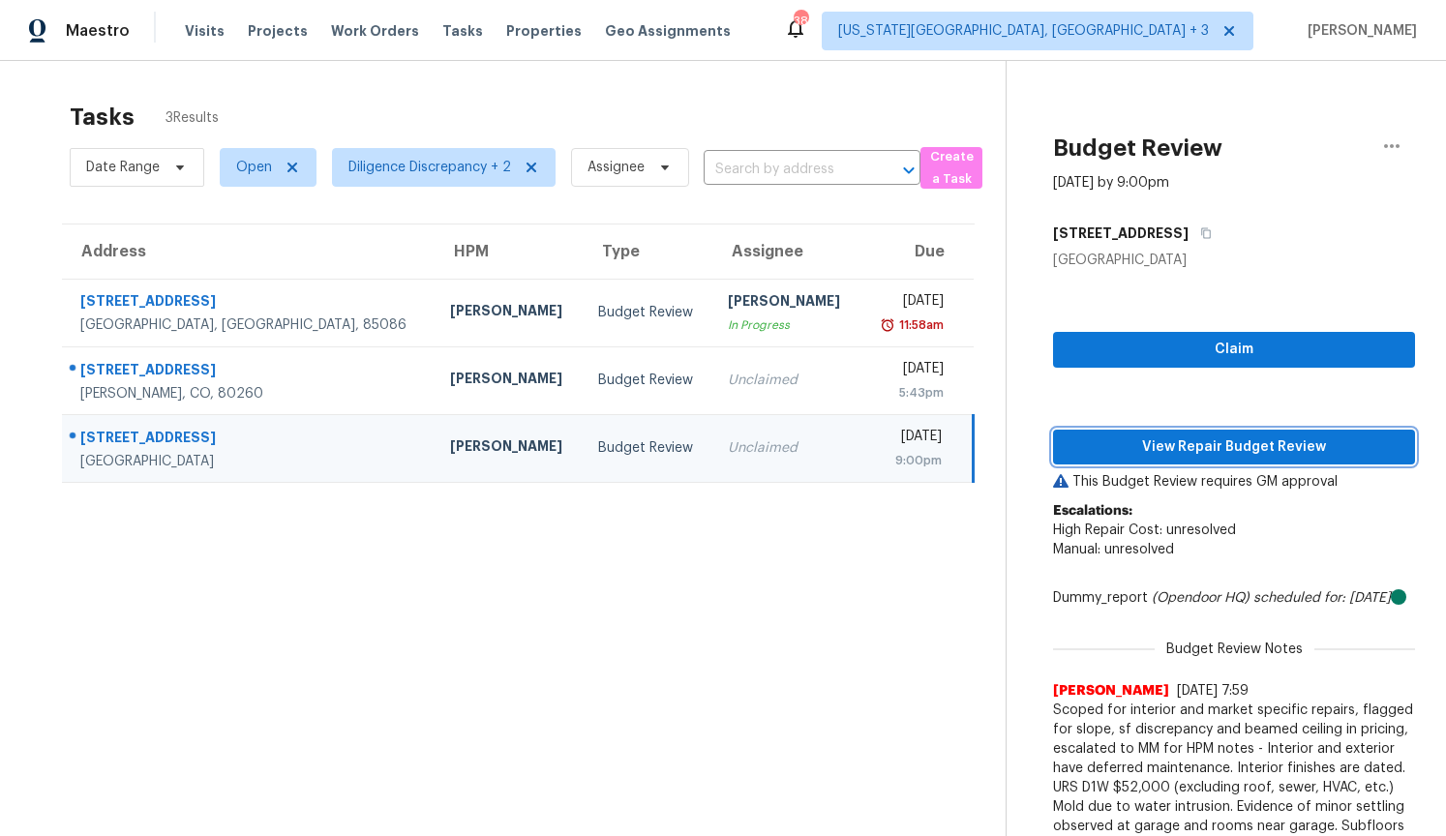
click at [1168, 434] on button "View Repair Budget Review" at bounding box center [1234, 448] width 362 height 36
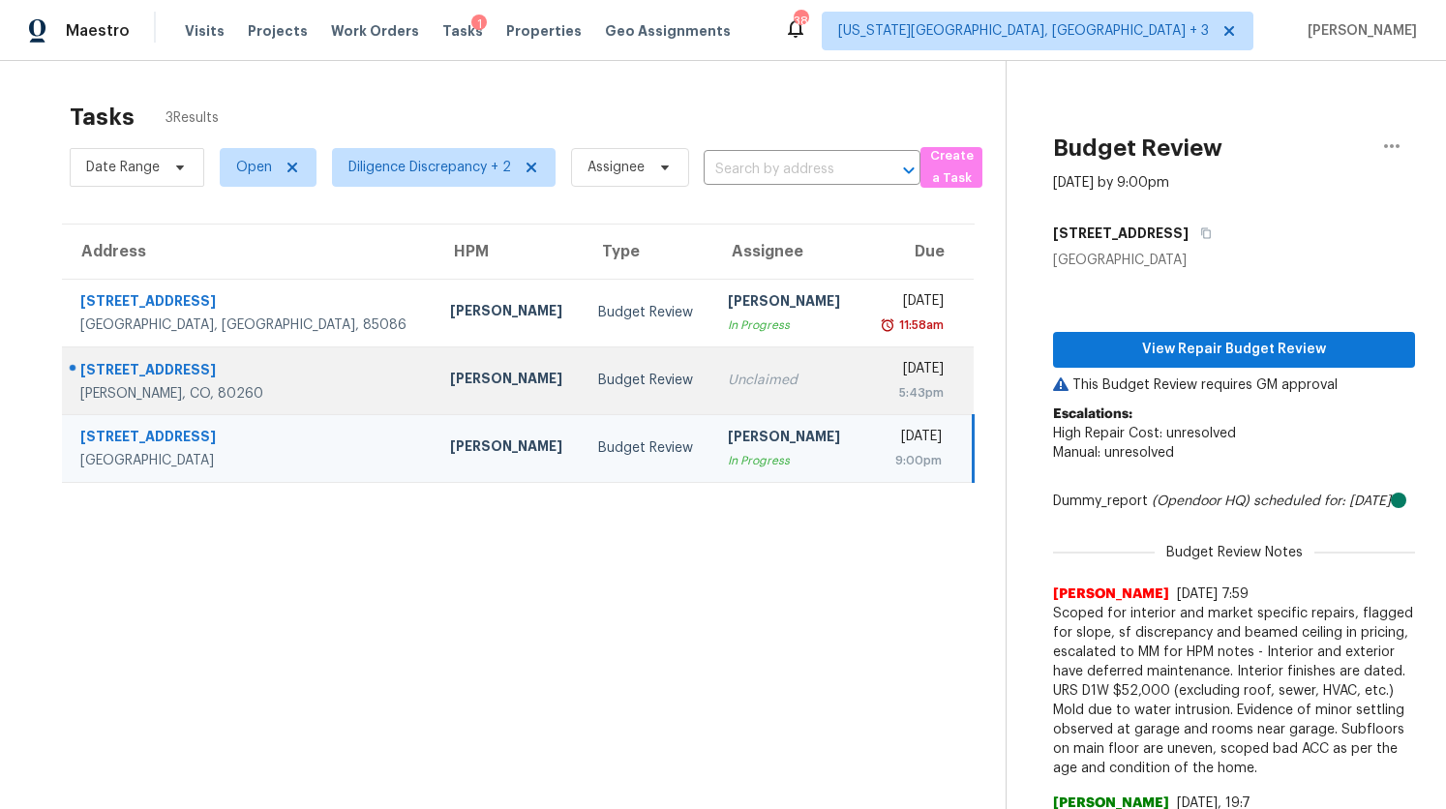
click at [728, 376] on div "Unclaimed" at bounding box center [786, 380] width 117 height 19
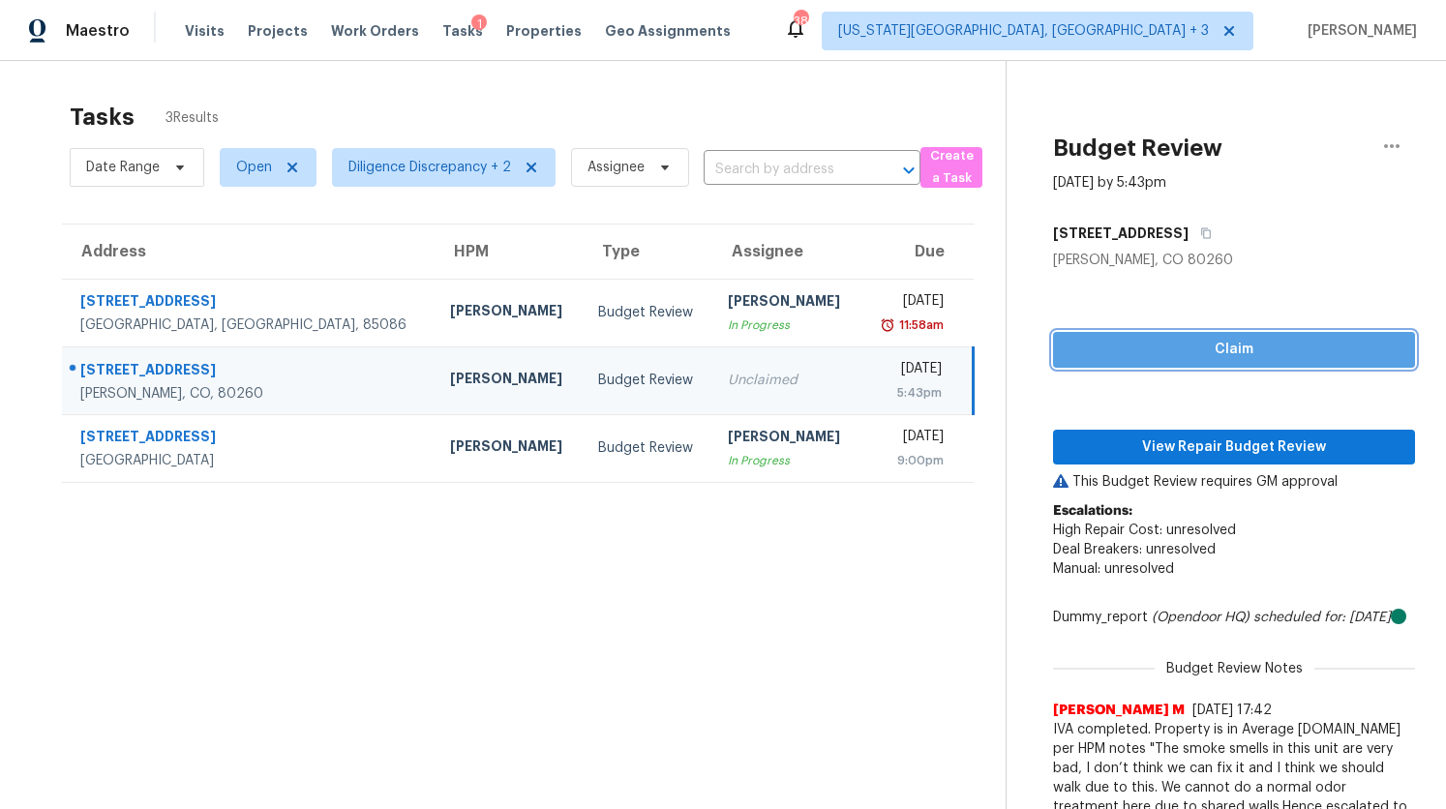
click at [1156, 351] on span "Claim" at bounding box center [1233, 350] width 331 height 24
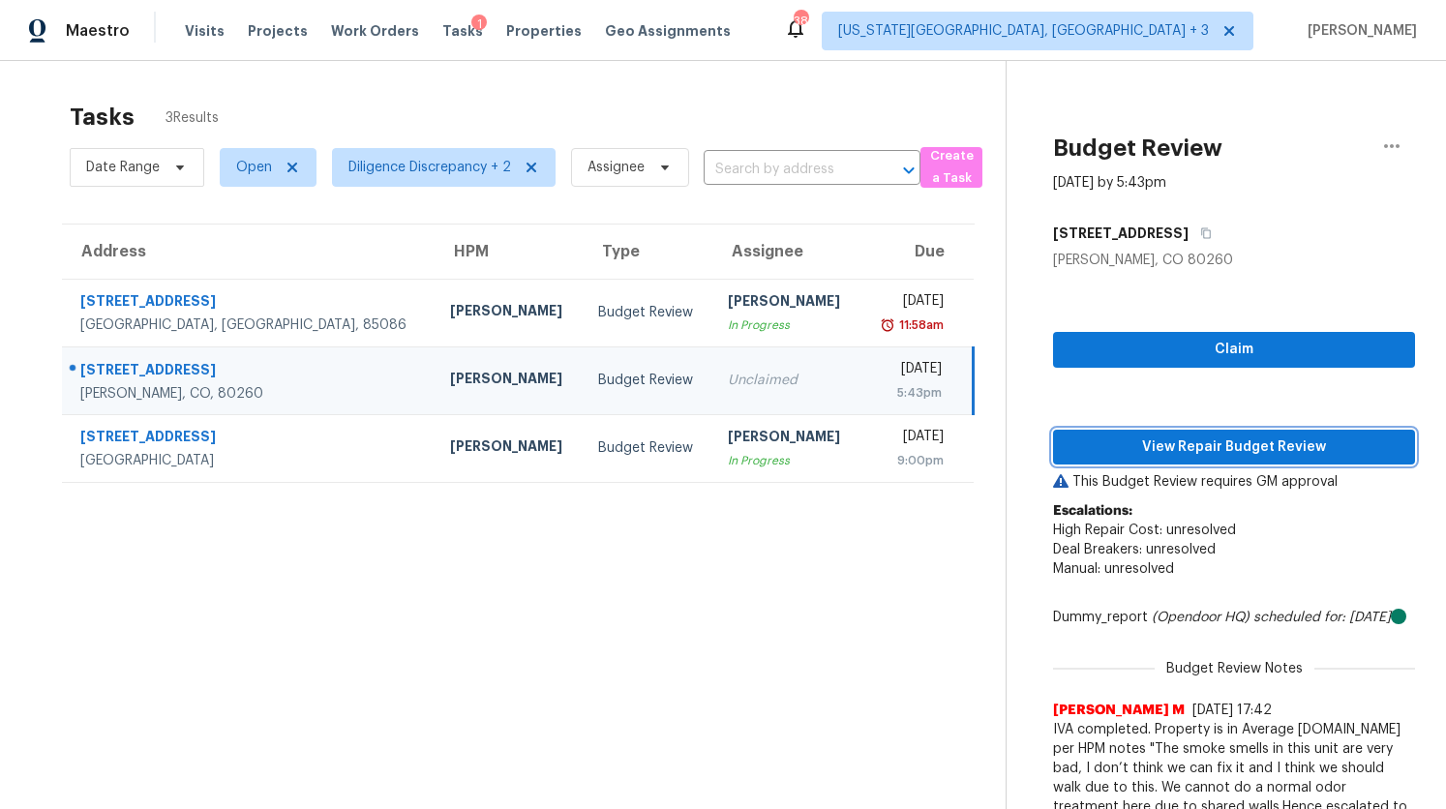
click at [1135, 446] on span "View Repair Budget Review" at bounding box center [1233, 447] width 331 height 24
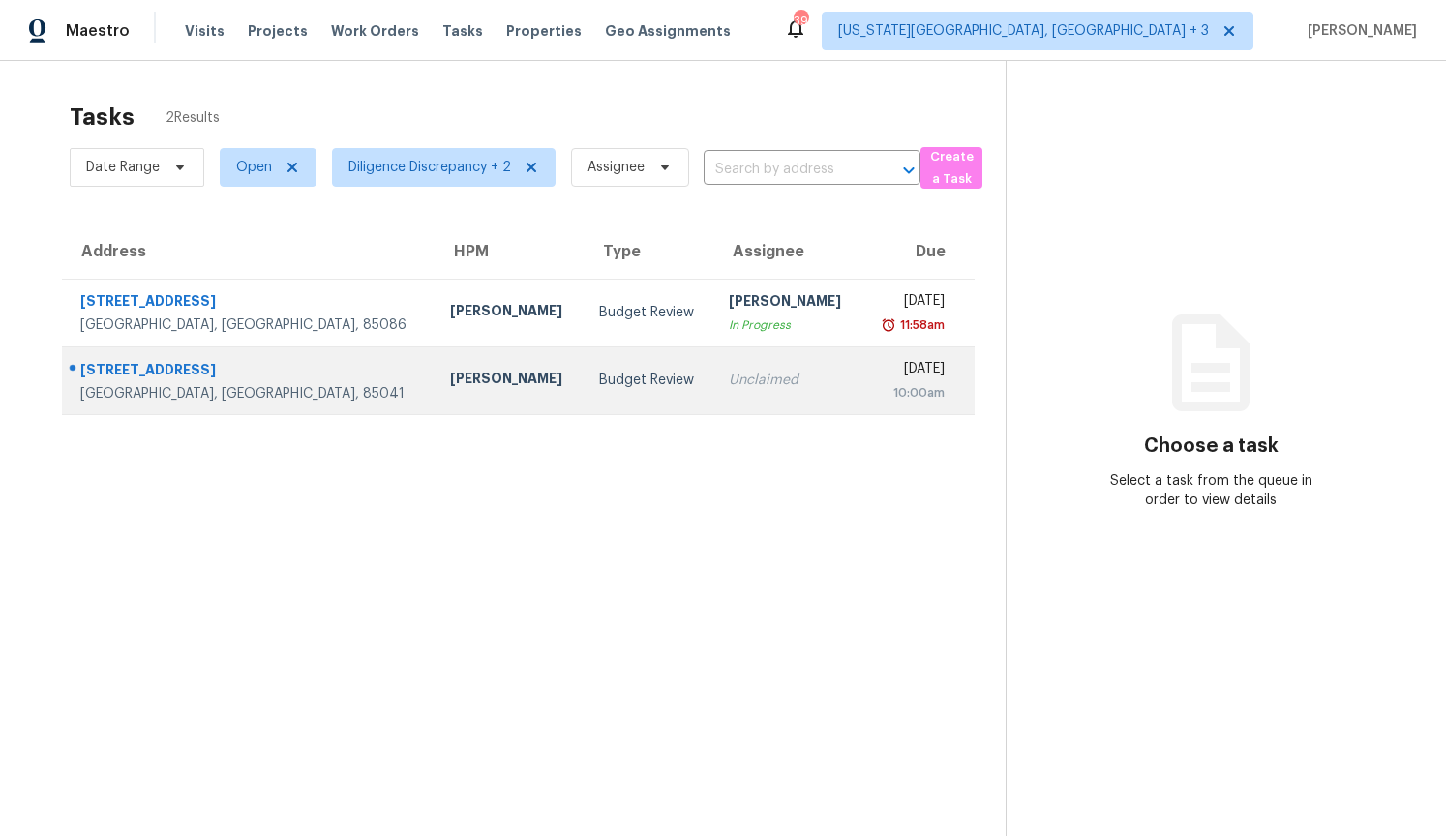
click at [882, 392] on div "10:00am" at bounding box center [911, 392] width 68 height 19
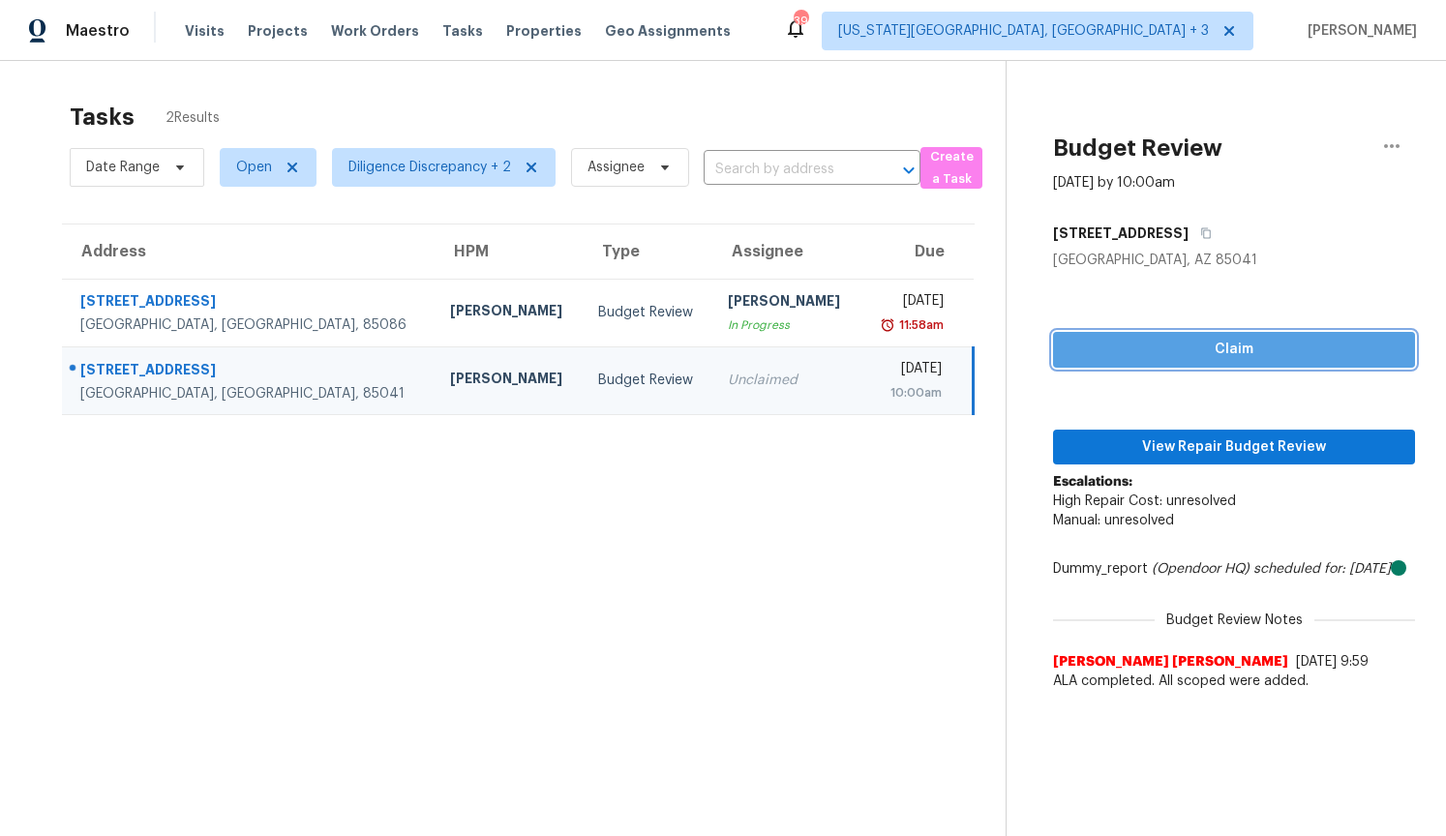
click at [1186, 346] on span "Claim" at bounding box center [1233, 350] width 331 height 24
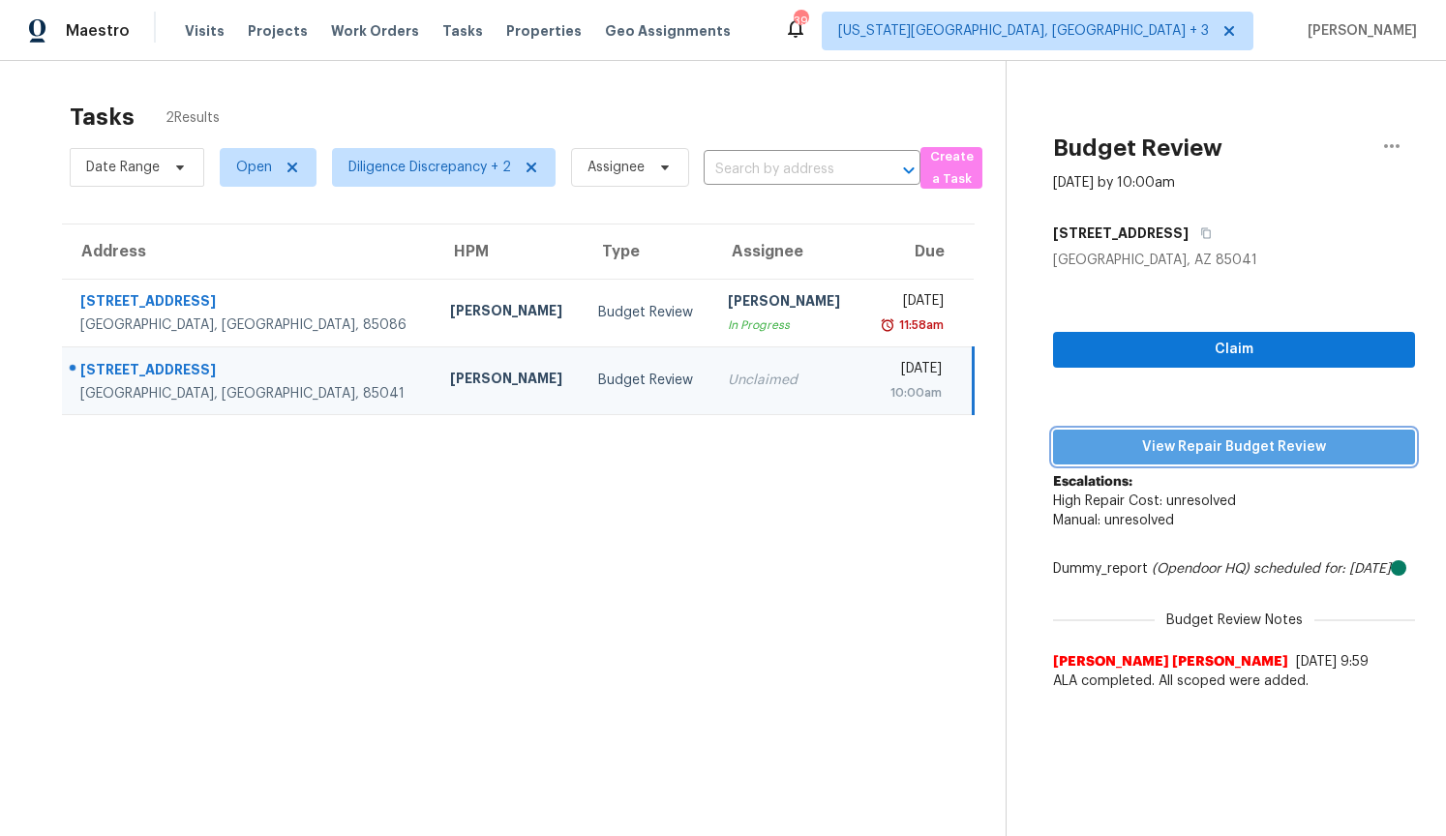
click at [1185, 435] on span "View Repair Budget Review" at bounding box center [1233, 447] width 331 height 24
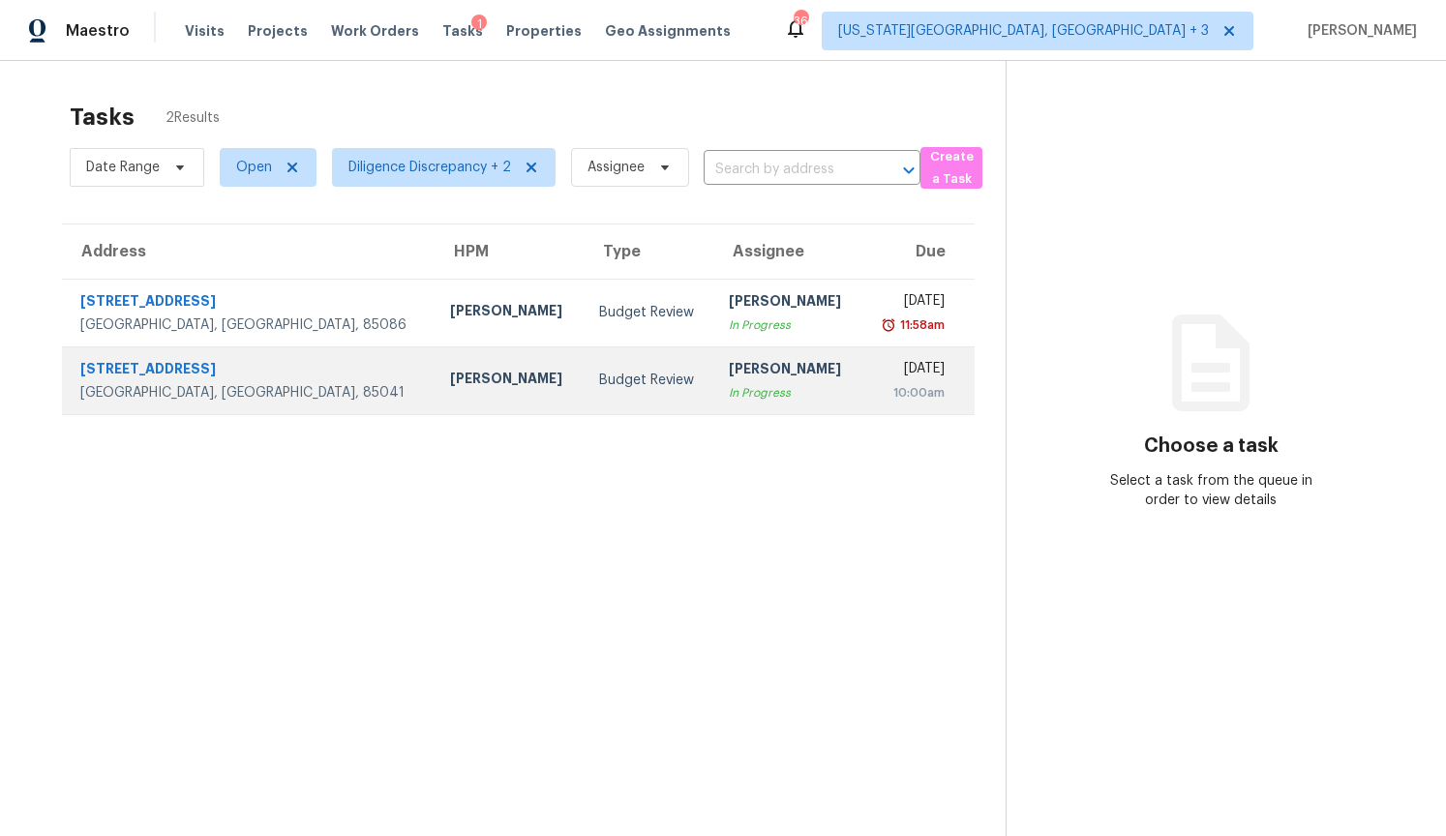
click at [877, 392] on div "10:00am" at bounding box center [911, 392] width 68 height 19
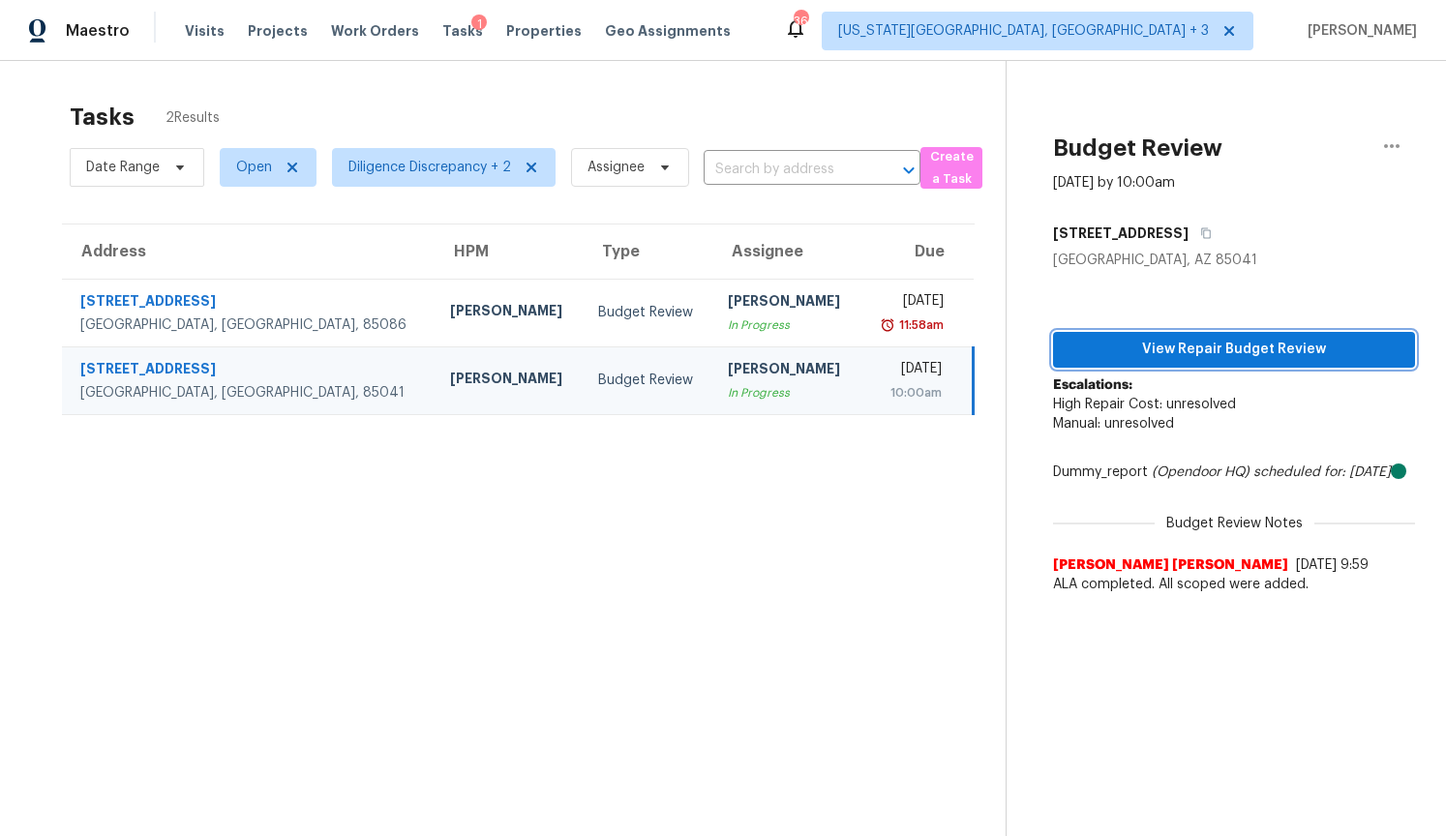
click at [1233, 354] on span "View Repair Budget Review" at bounding box center [1233, 350] width 331 height 24
